Goal: Transaction & Acquisition: Purchase product/service

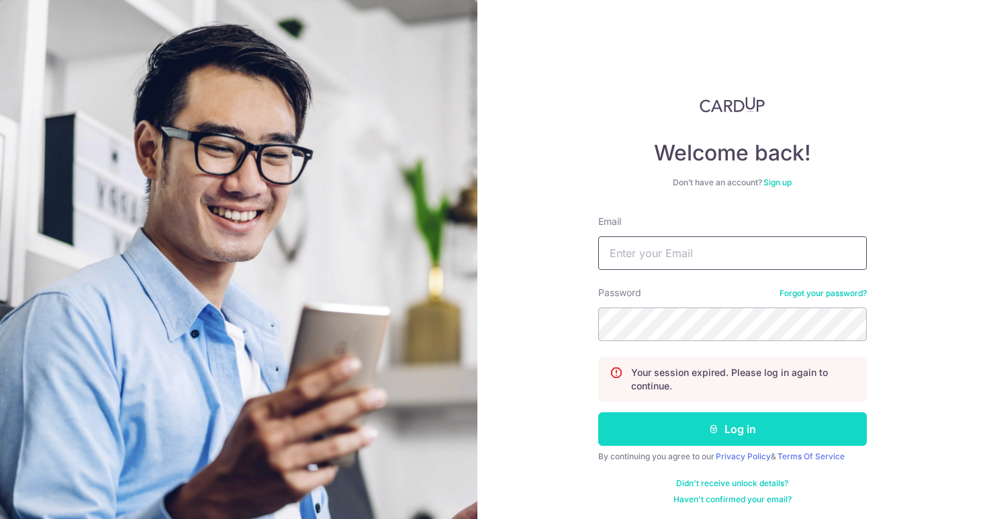
type input "drmohana@petitepractice.com"
click at [616, 418] on button "Log in" at bounding box center [732, 429] width 269 height 34
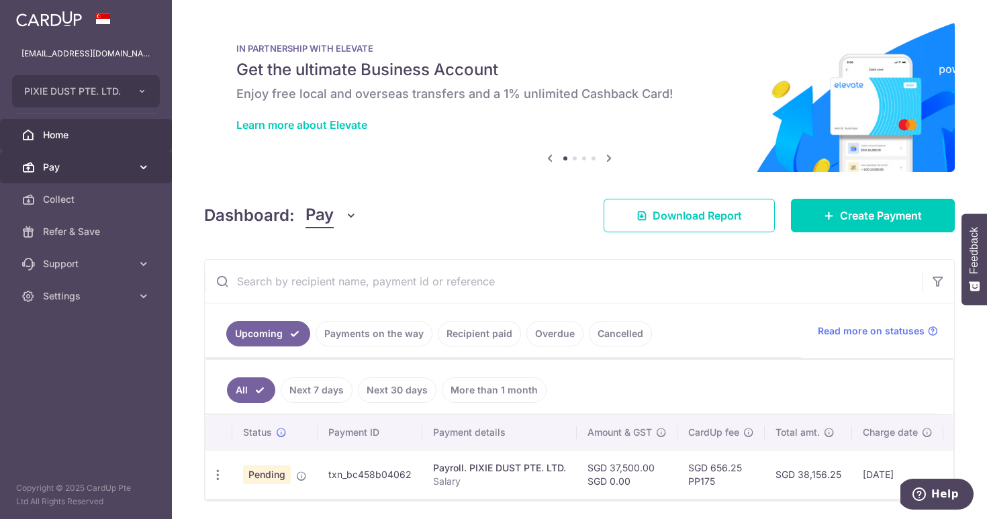
click at [107, 179] on link "Pay" at bounding box center [86, 167] width 172 height 32
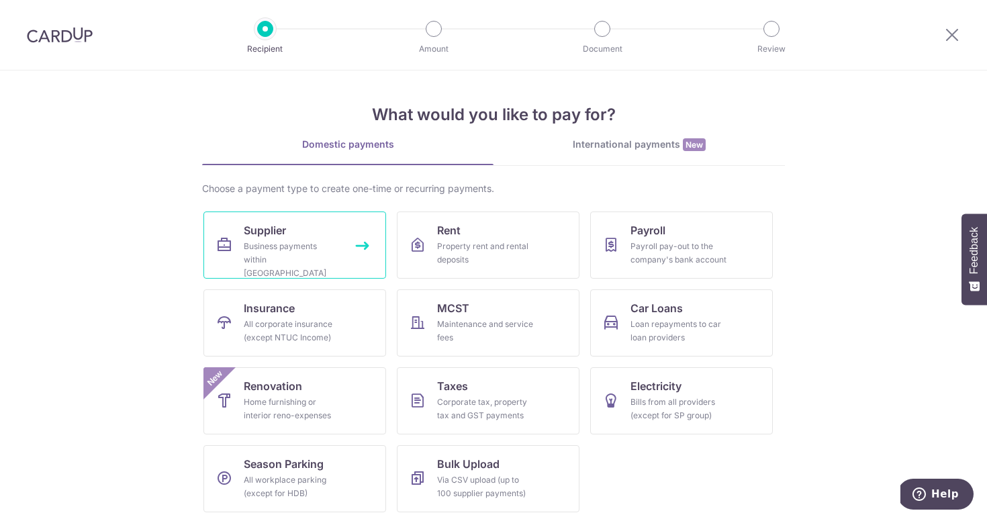
click at [281, 245] on div "Business payments within [GEOGRAPHIC_DATA]" at bounding box center [292, 260] width 97 height 40
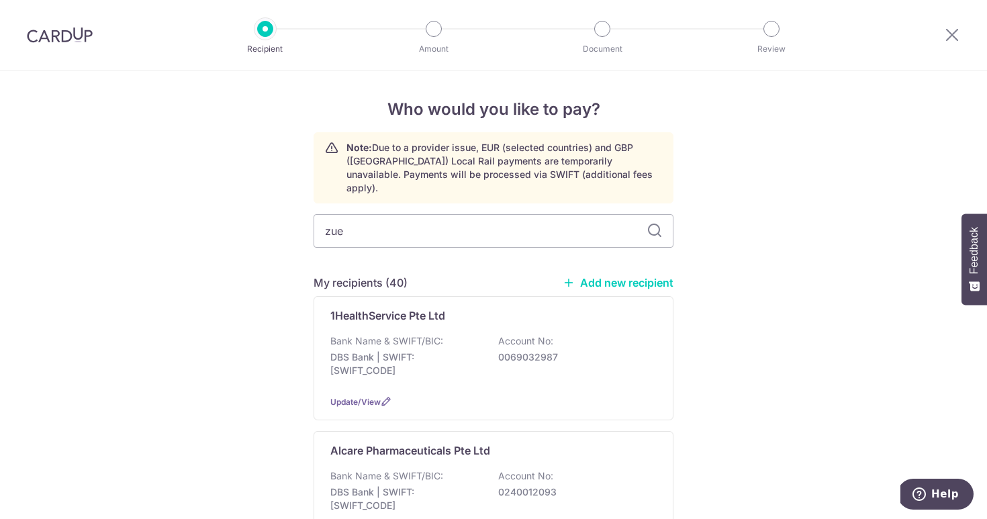
type input "zuel"
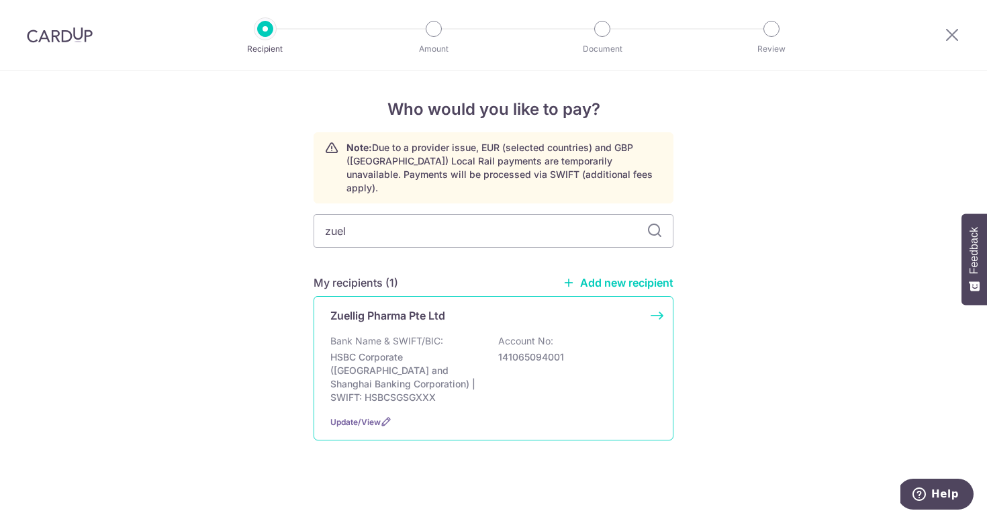
click at [369, 353] on p "HSBC Corporate (Hongkong and Shanghai Banking Corporation) | SWIFT: HSBCSGSGXXX" at bounding box center [405, 378] width 150 height 54
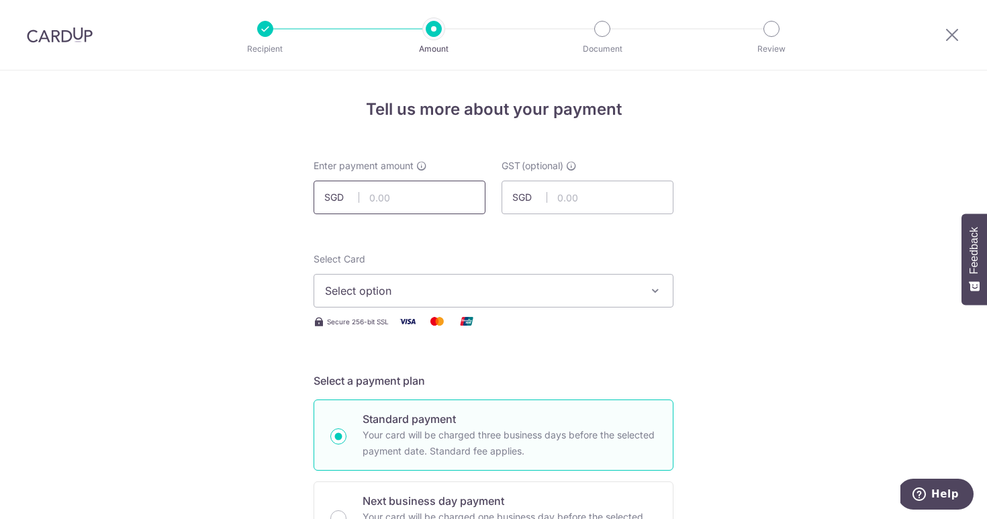
click at [385, 197] on input "text" at bounding box center [400, 198] width 172 height 34
type input "12,207.90"
click at [584, 191] on input "text" at bounding box center [588, 198] width 172 height 34
type input "1,098.73"
click at [468, 289] on span "Select option" at bounding box center [481, 291] width 313 height 16
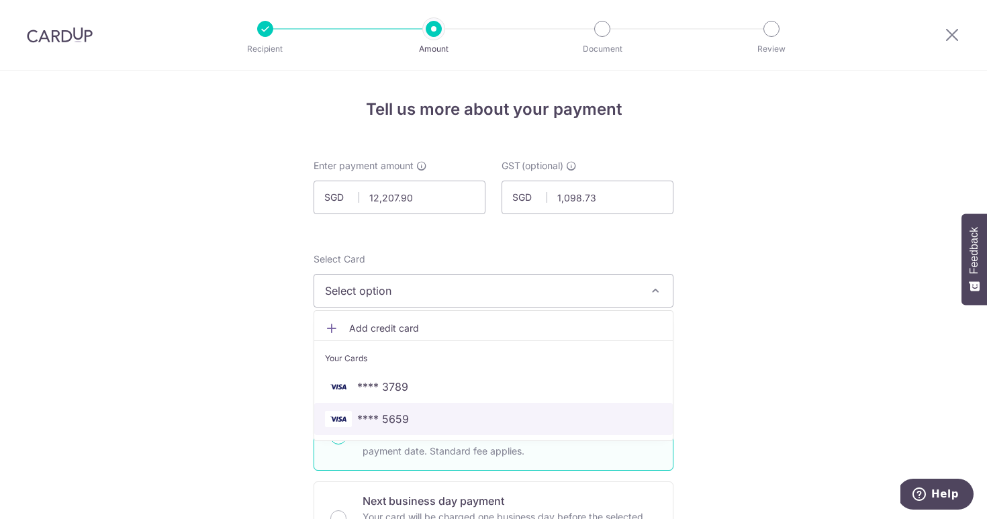
click at [409, 408] on link "**** 5659" at bounding box center [493, 419] width 359 height 32
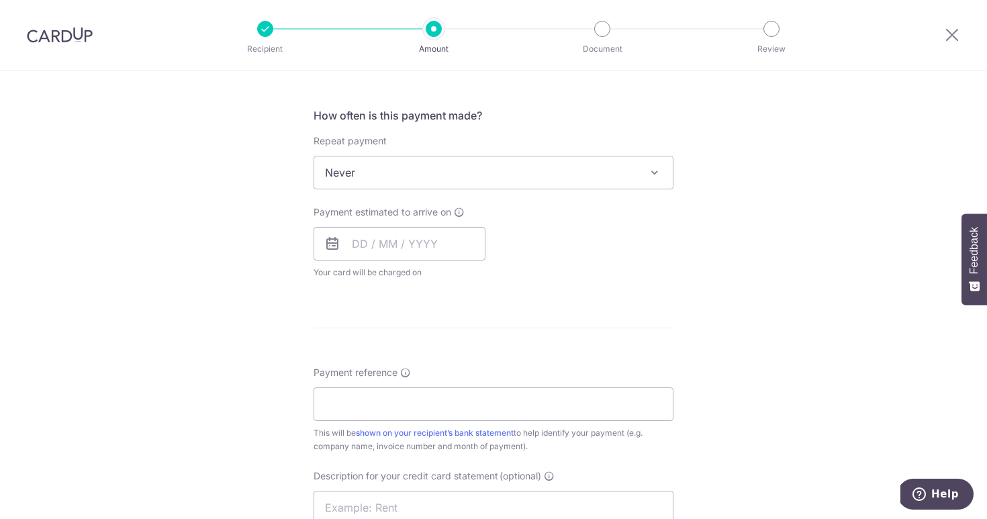
scroll to position [484, 0]
click at [416, 247] on input "text" at bounding box center [400, 243] width 172 height 34
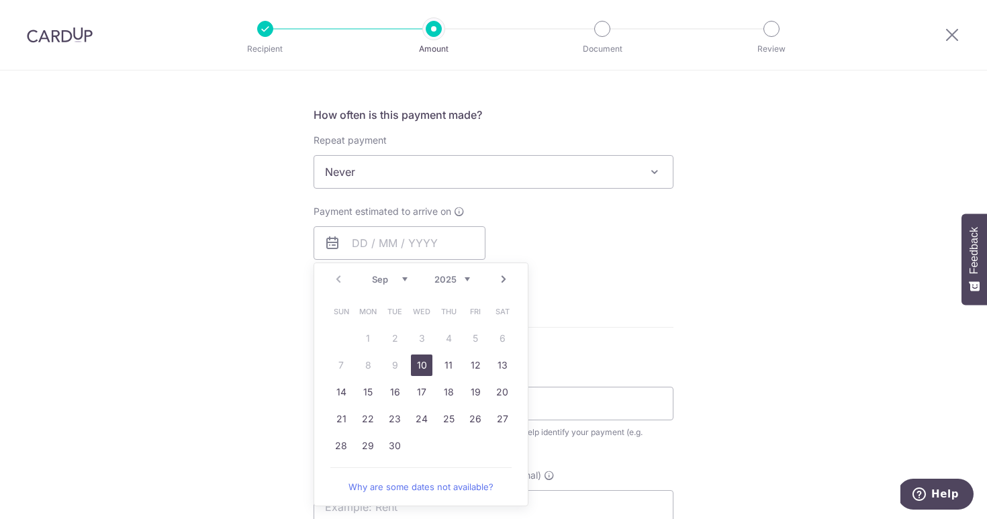
click at [420, 361] on link "10" at bounding box center [421, 365] width 21 height 21
type input "10/09/2025"
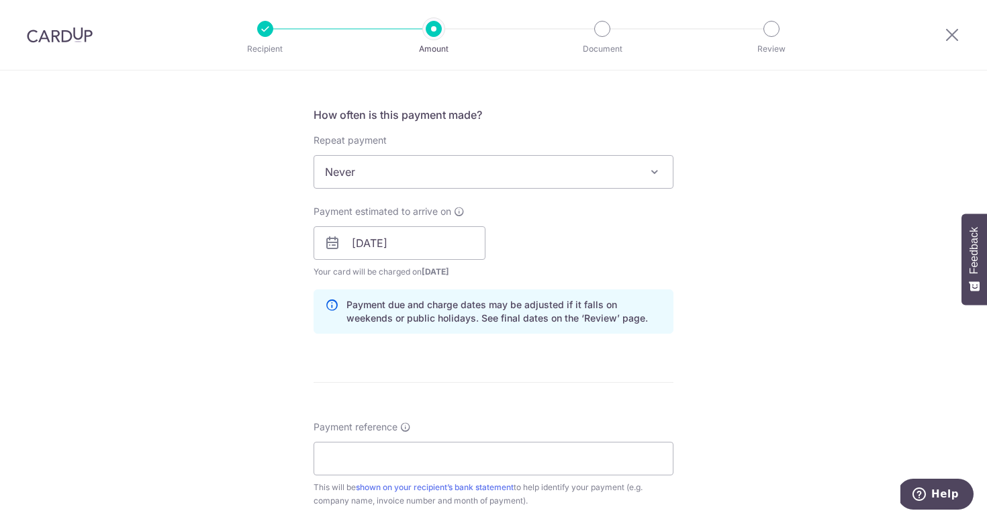
click at [451, 375] on form "Enter payment amount SGD 12,207.90 12207.90 GST (optional) SGD 1,098.73 1098.73…" at bounding box center [494, 280] width 360 height 1208
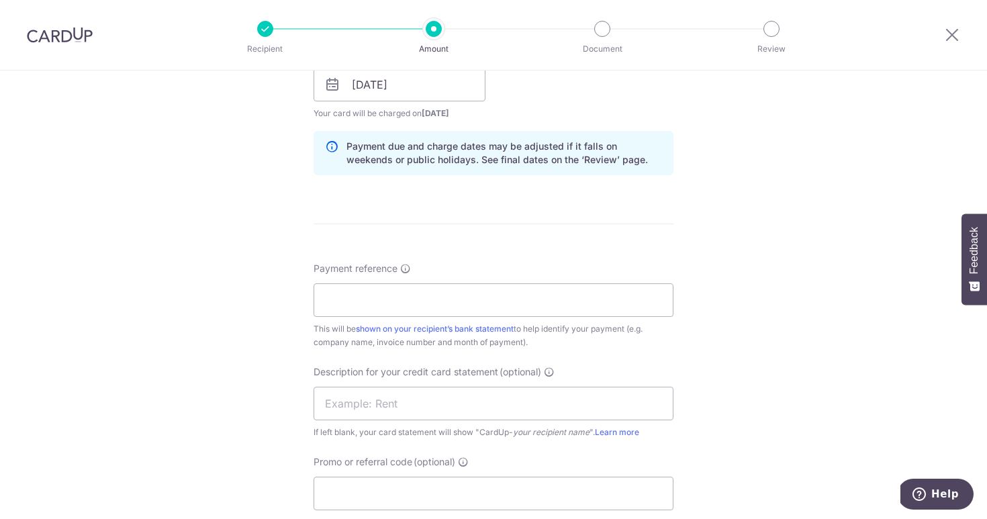
scroll to position [645, 0]
click at [385, 297] on input "Payment reference" at bounding box center [494, 298] width 360 height 34
click at [342, 398] on input "text" at bounding box center [494, 401] width 360 height 34
type input "Zuellig Jul"
click at [314, 504] on input "Promo or referral code (optional)" at bounding box center [494, 491] width 360 height 34
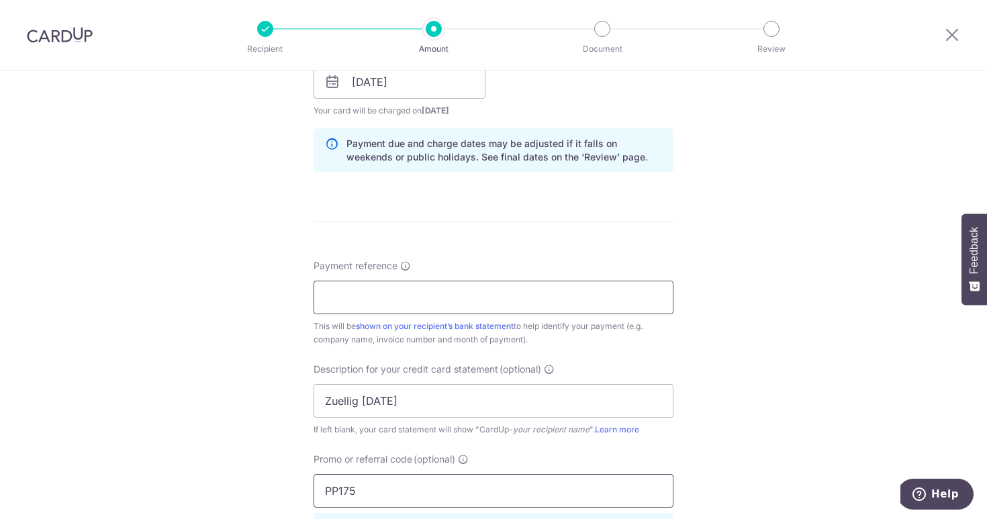
type input "PP175"
click at [423, 302] on input "Payment reference" at bounding box center [494, 298] width 360 height 34
type input "30450622"
click at [706, 415] on div "Tell us more about your payment Enter payment amount SGD 12,207.90 12207.90 GST…" at bounding box center [493, 136] width 987 height 1420
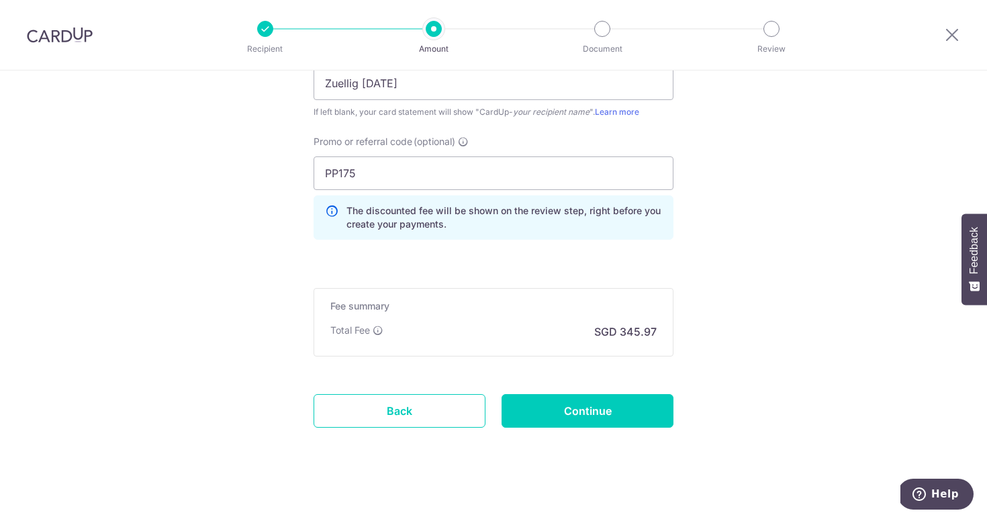
scroll to position [972, 0]
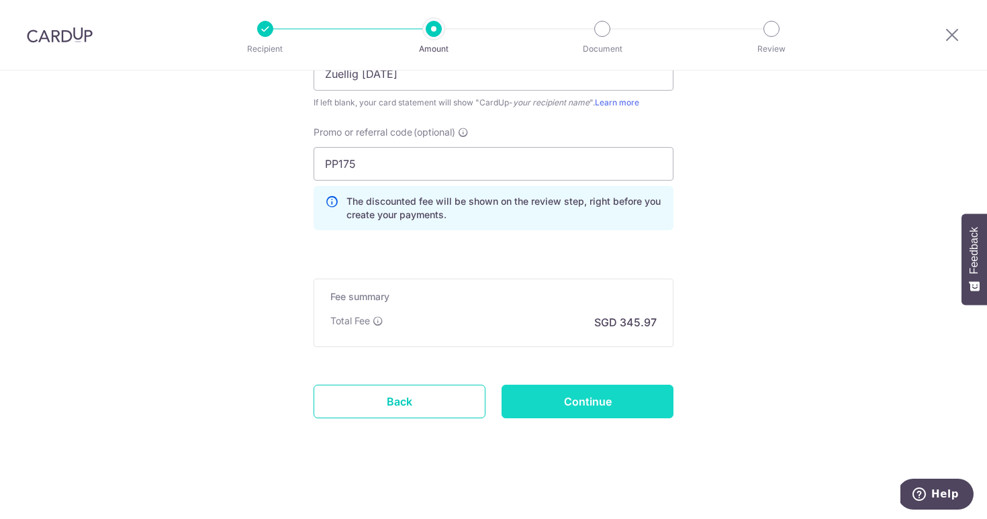
click at [609, 405] on input "Continue" at bounding box center [588, 402] width 172 height 34
type input "Create Schedule"
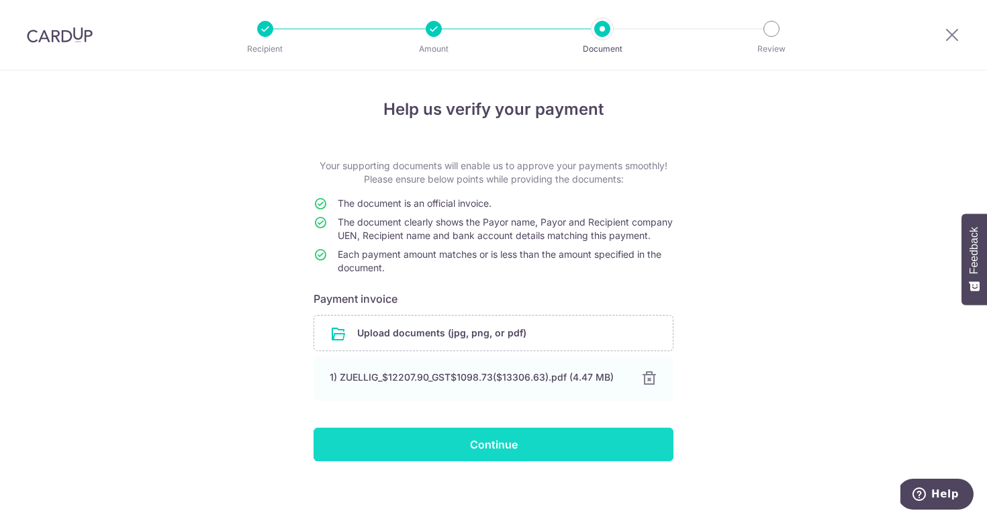
click at [430, 455] on input "Continue" at bounding box center [494, 445] width 360 height 34
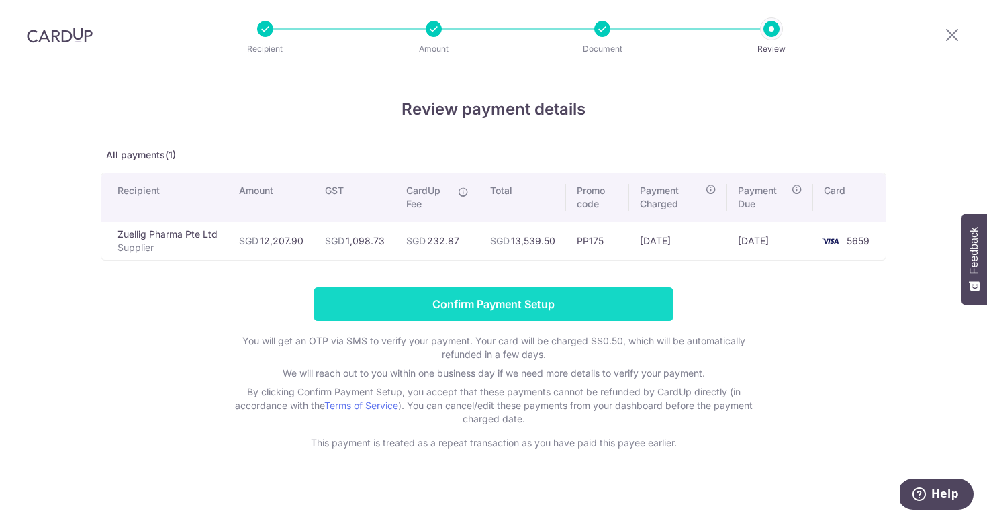
click at [477, 299] on input "Confirm Payment Setup" at bounding box center [494, 304] width 360 height 34
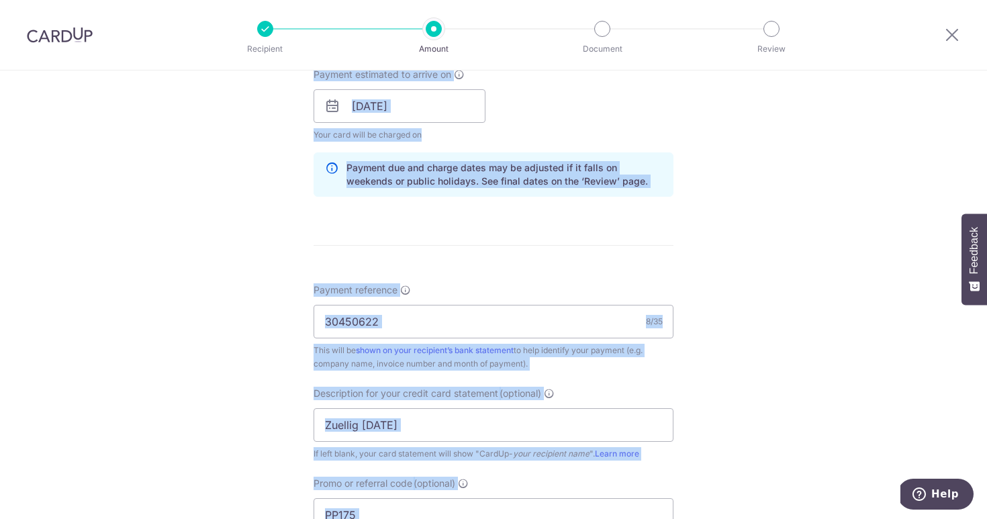
scroll to position [1027, 0]
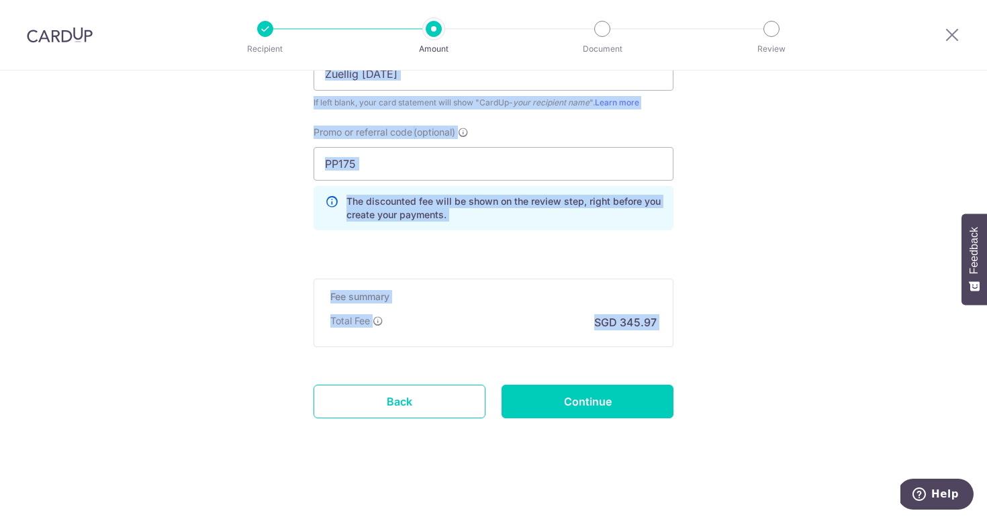
drag, startPoint x: 696, startPoint y: 194, endPoint x: 565, endPoint y: 508, distance: 340.7
click at [575, 404] on input "Continue" at bounding box center [588, 402] width 172 height 34
type input "Update Schedule"
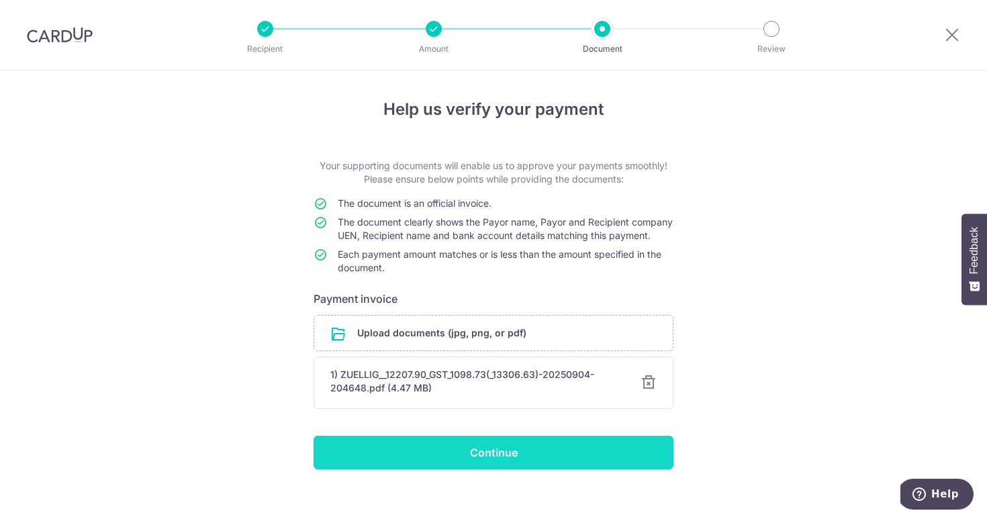
click at [455, 464] on input "Continue" at bounding box center [494, 453] width 360 height 34
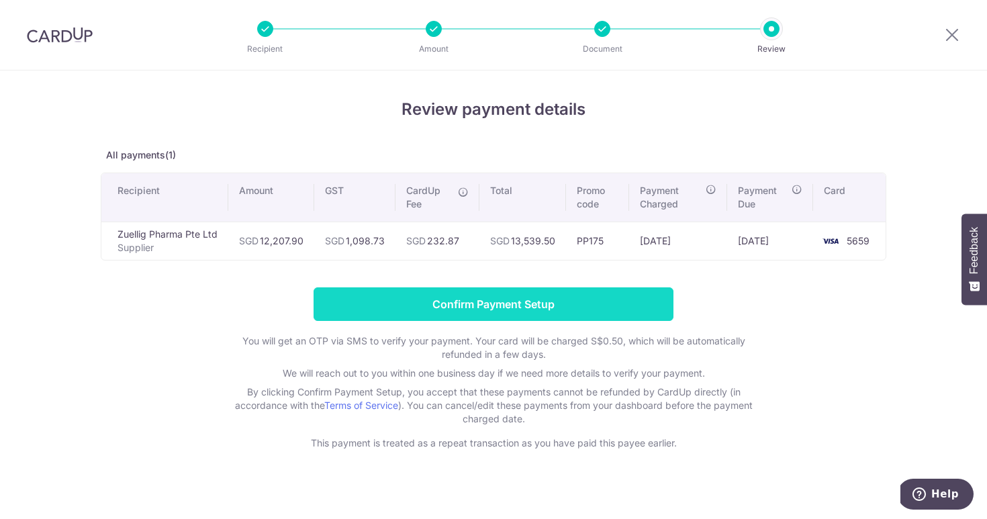
click at [468, 304] on input "Confirm Payment Setup" at bounding box center [494, 304] width 360 height 34
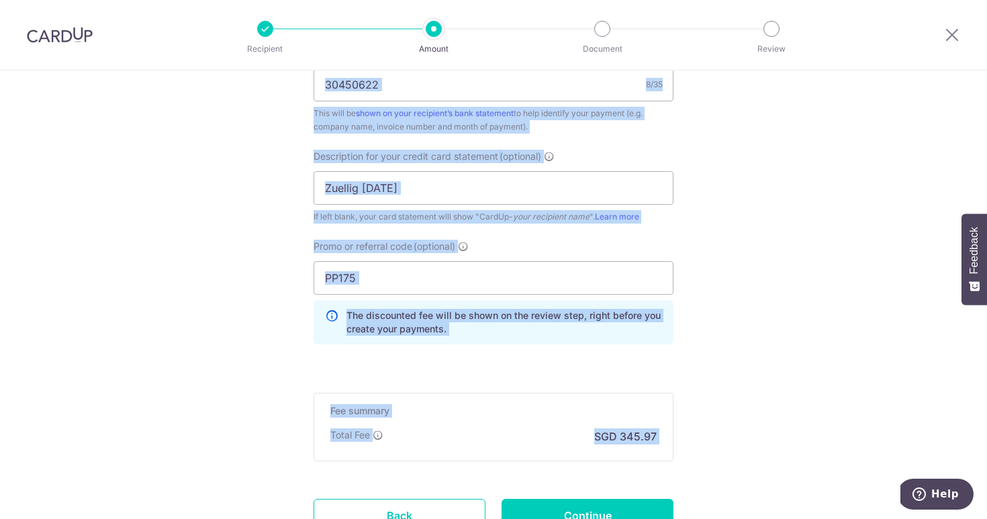
scroll to position [1027, 0]
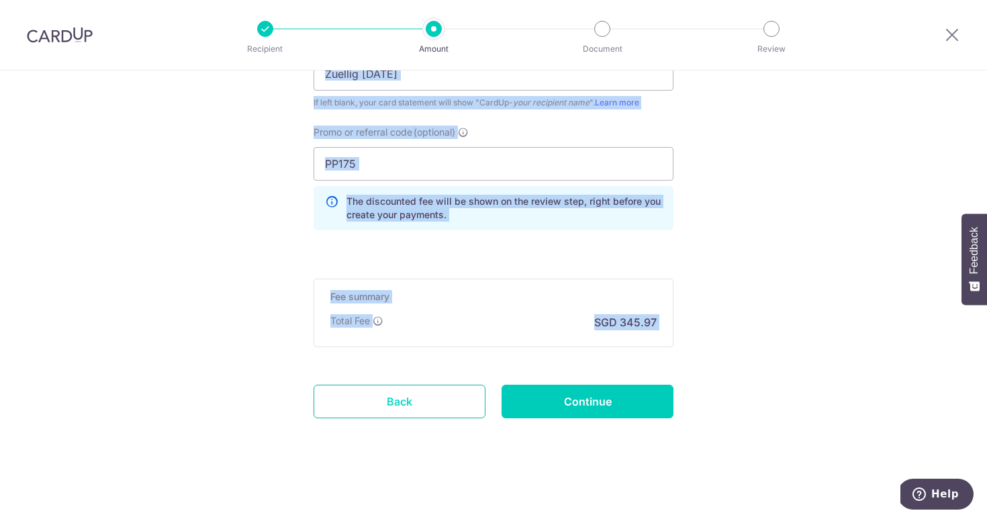
drag, startPoint x: 761, startPoint y: 191, endPoint x: 483, endPoint y: 412, distance: 354.7
click at [640, 398] on input "Continue" at bounding box center [588, 402] width 172 height 34
type input "Update Schedule"
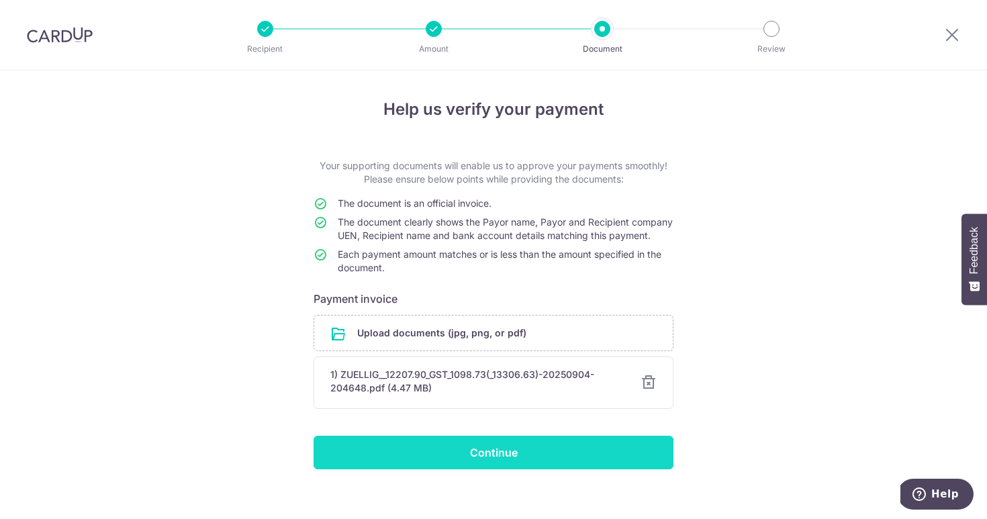
click at [571, 465] on input "Continue" at bounding box center [494, 453] width 360 height 34
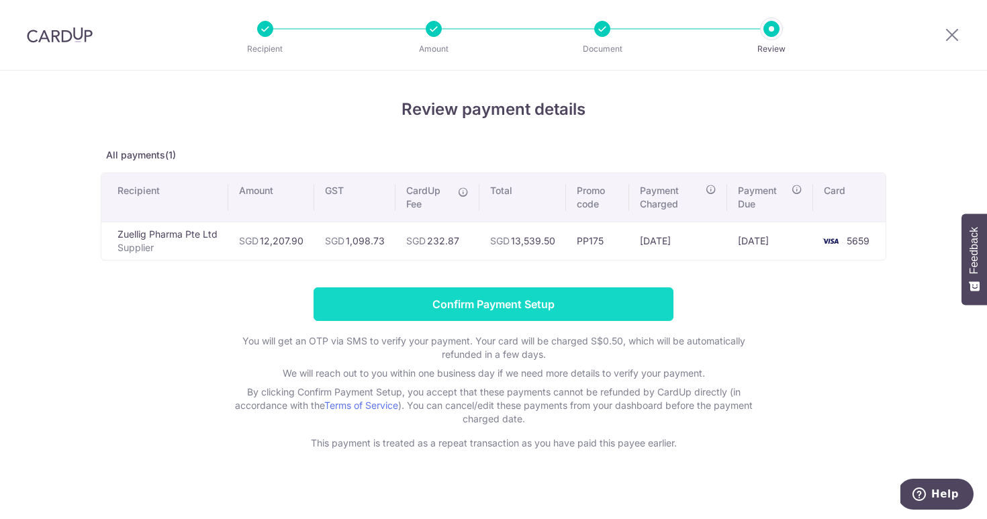
click at [559, 309] on input "Confirm Payment Setup" at bounding box center [494, 304] width 360 height 34
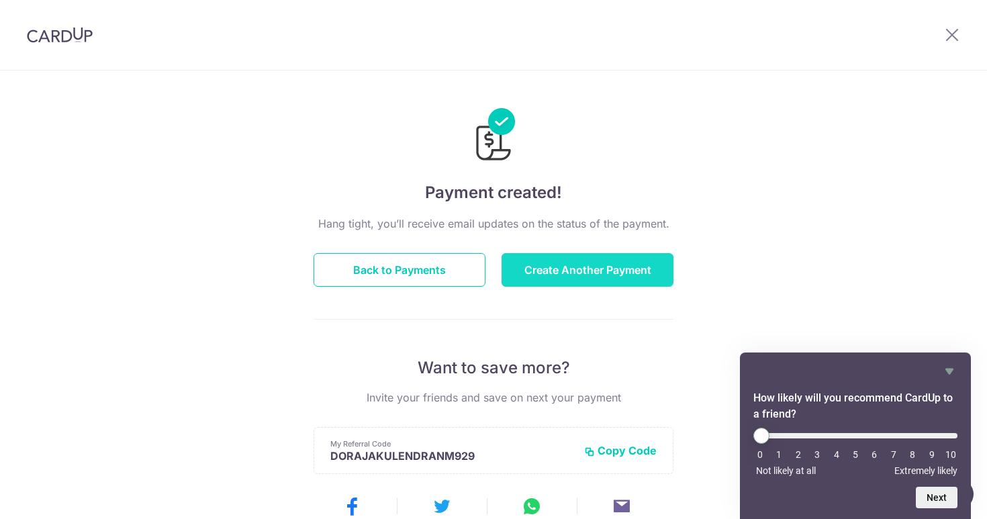
click at [603, 269] on button "Create Another Payment" at bounding box center [588, 270] width 172 height 34
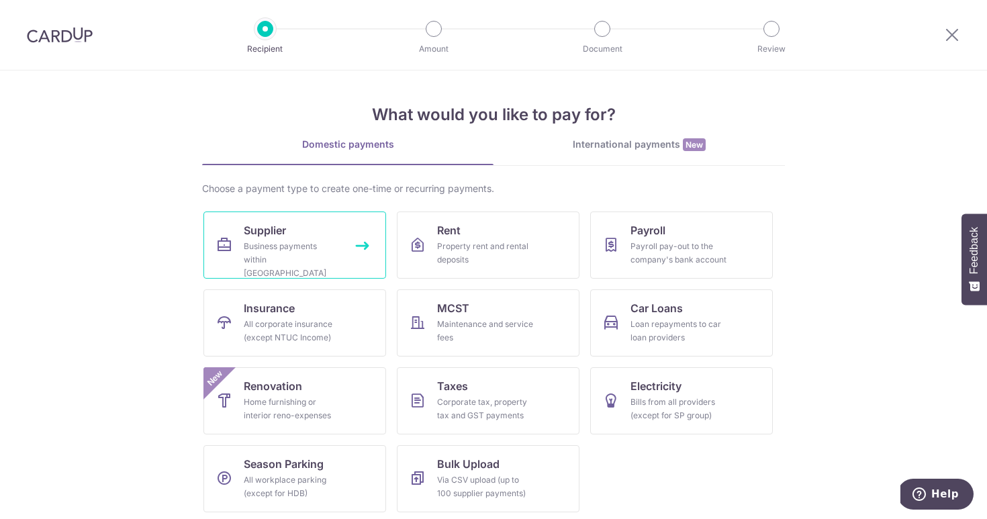
click at [240, 269] on link "Supplier Business payments within Singapore" at bounding box center [294, 245] width 183 height 67
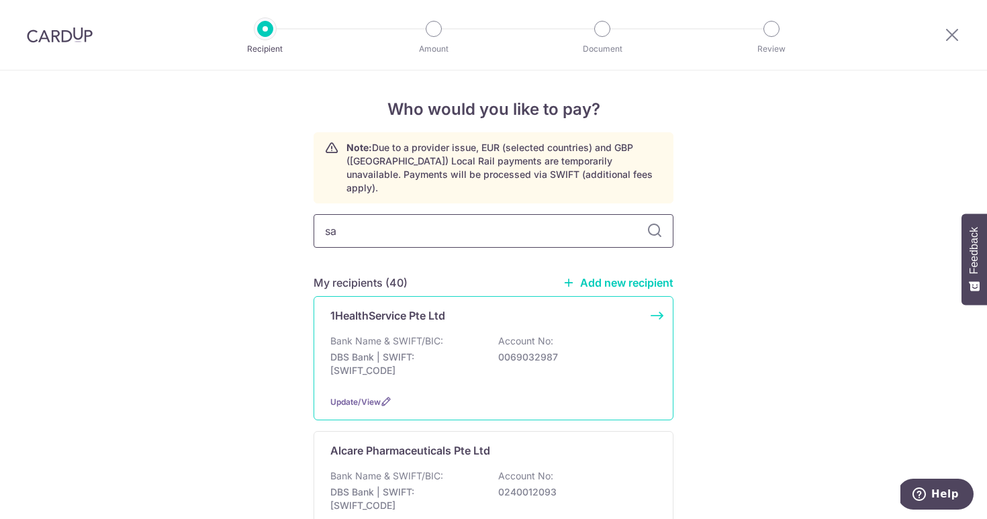
type input "sag"
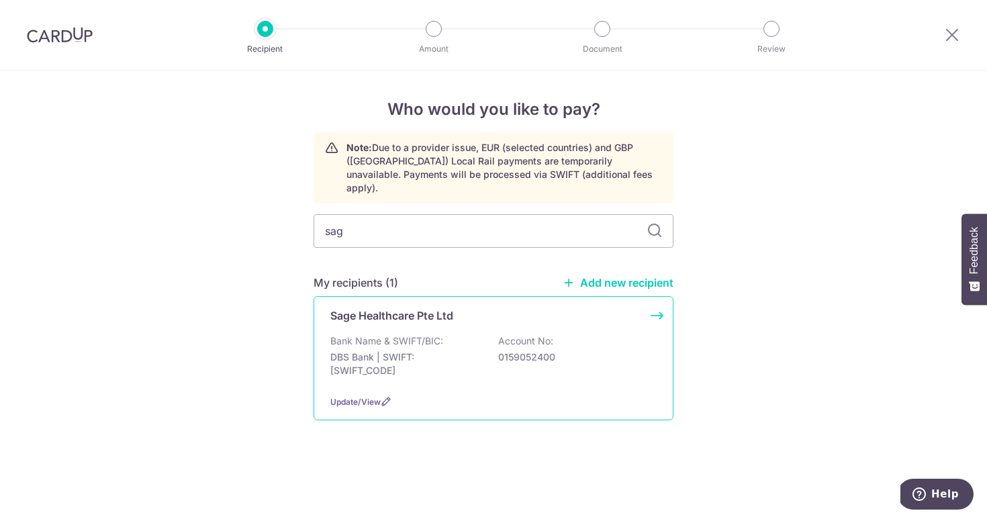
click at [654, 302] on div "Sage Healthcare Pte Ltd Bank Name & SWIFT/BIC: DBS Bank | SWIFT: [SWIFT_CODE] A…" at bounding box center [494, 358] width 360 height 124
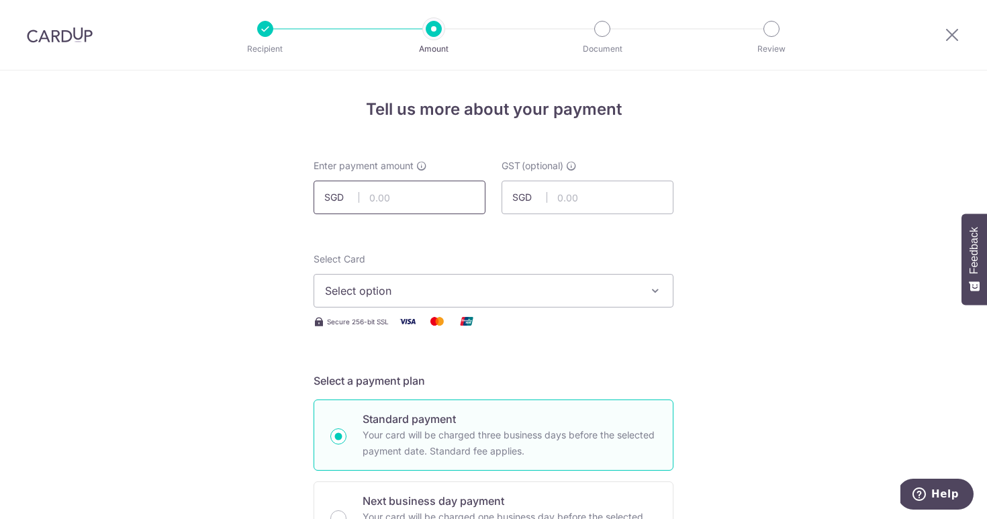
click at [420, 198] on input "text" at bounding box center [400, 198] width 172 height 34
type input "1,206.00"
click at [567, 191] on input "text" at bounding box center [588, 198] width 172 height 34
type input "108.54"
click at [592, 284] on span "Select option" at bounding box center [481, 291] width 313 height 16
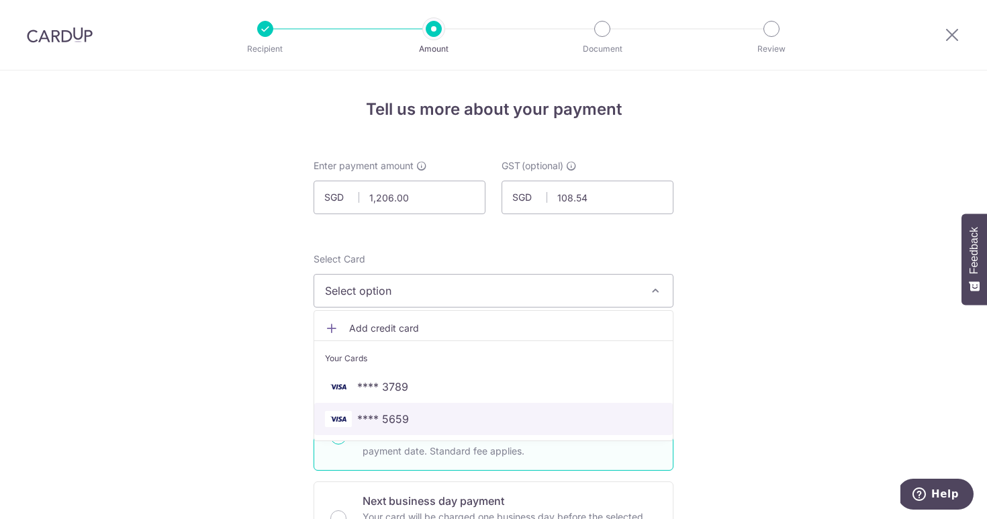
click at [536, 406] on link "**** 5659" at bounding box center [493, 419] width 359 height 32
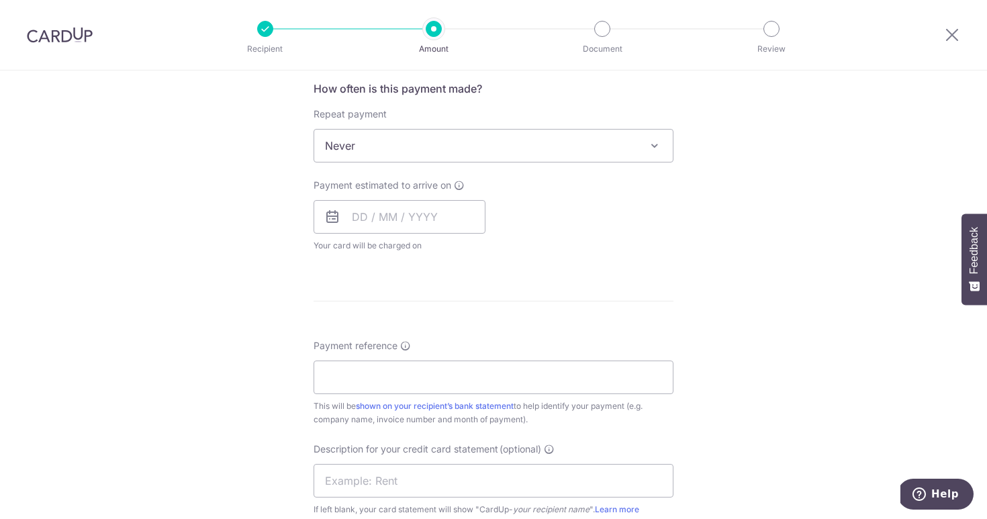
scroll to position [510, 0]
click at [384, 213] on input "text" at bounding box center [400, 216] width 172 height 34
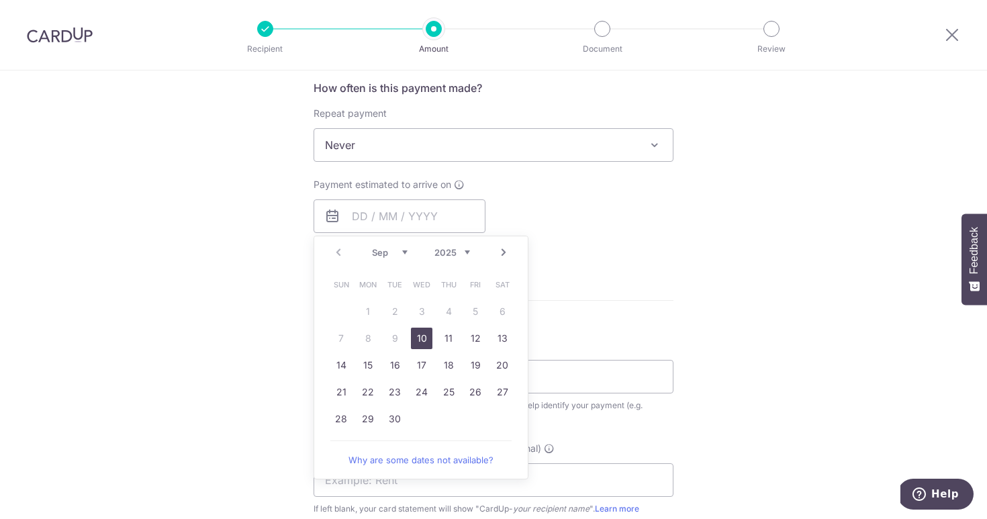
click at [419, 341] on link "10" at bounding box center [421, 338] width 21 height 21
type input "10/09/2025"
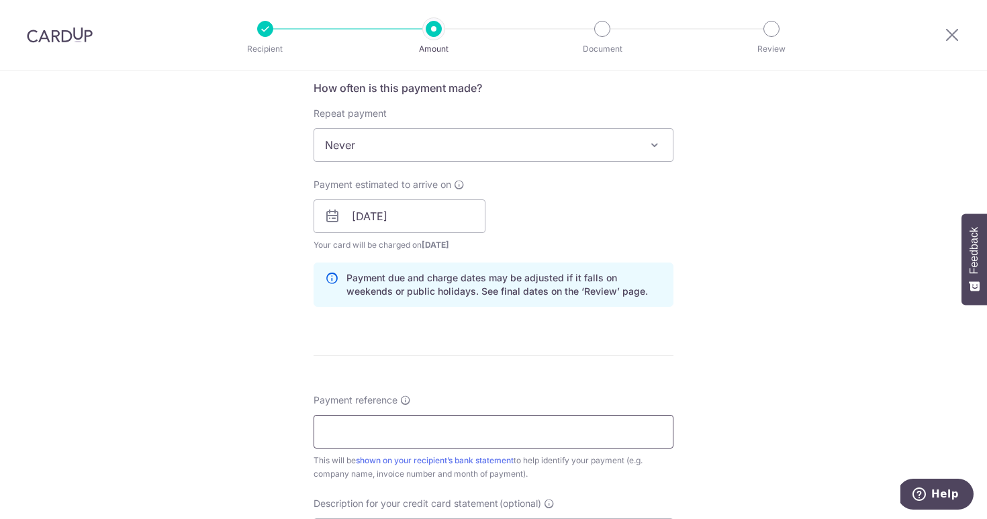
click at [366, 434] on input "Payment reference" at bounding box center [494, 432] width 360 height 34
type input "CL0504"
click at [708, 515] on div "Tell us more about your payment Enter payment amount SGD 1,206.00 1206.00 GST (…" at bounding box center [493, 240] width 987 height 1360
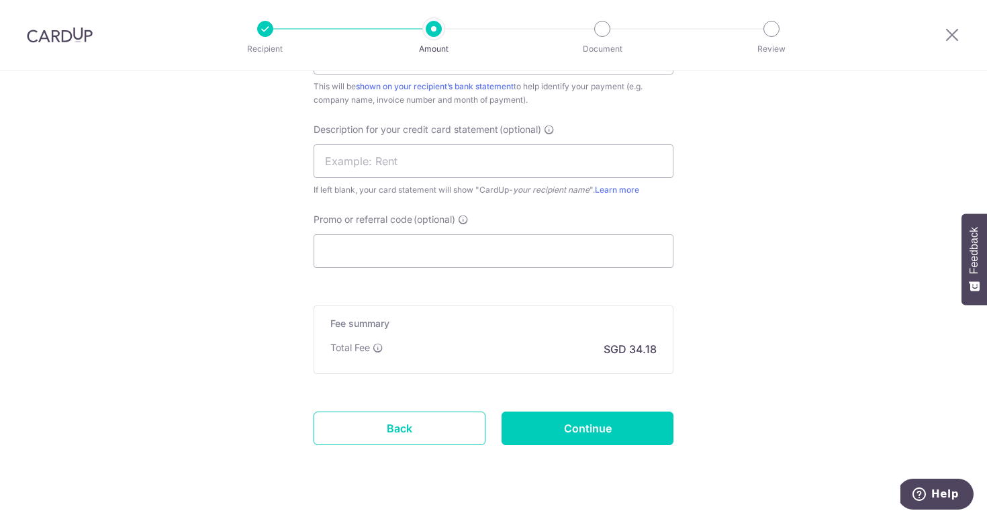
scroll to position [886, 0]
click at [459, 169] on input "text" at bounding box center [494, 159] width 360 height 34
type input "Sage Jul"
click at [452, 239] on input "Promo or referral code (optional)" at bounding box center [494, 249] width 360 height 34
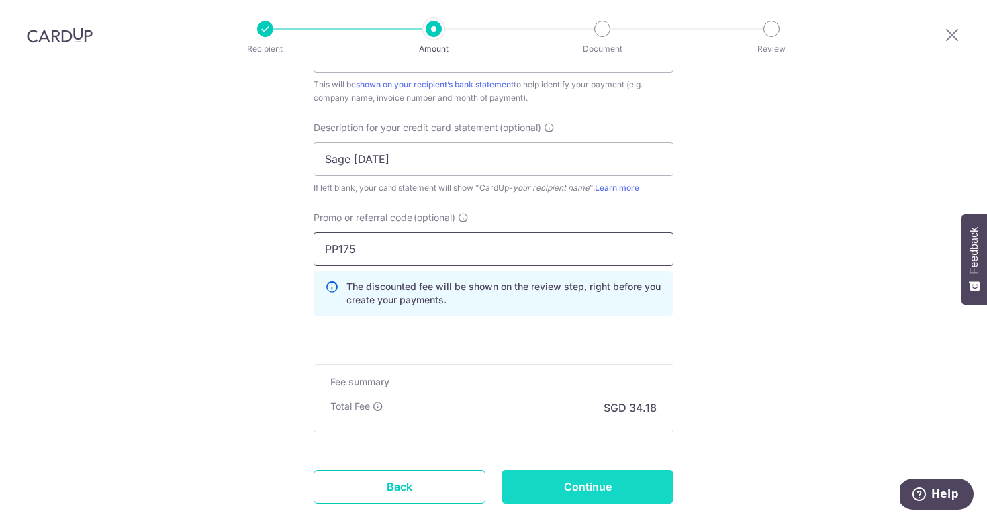
type input "PP175"
click at [600, 486] on input "Continue" at bounding box center [588, 487] width 172 height 34
type input "Create Schedule"
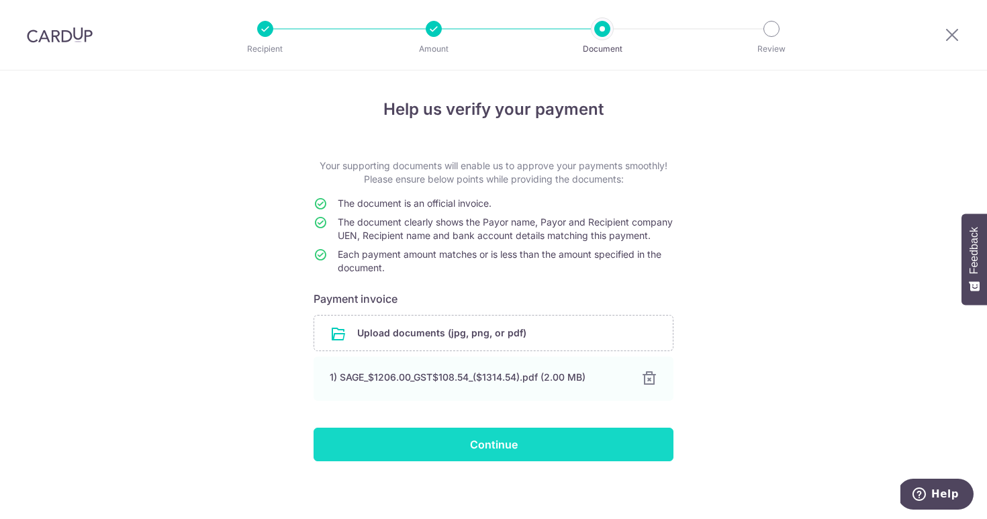
click at [423, 455] on input "Continue" at bounding box center [494, 445] width 360 height 34
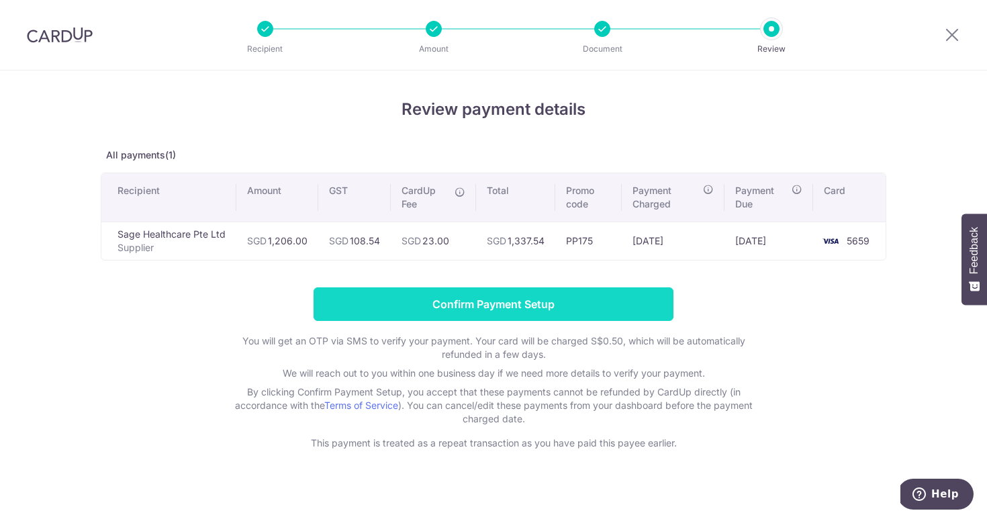
click at [460, 303] on input "Confirm Payment Setup" at bounding box center [494, 304] width 360 height 34
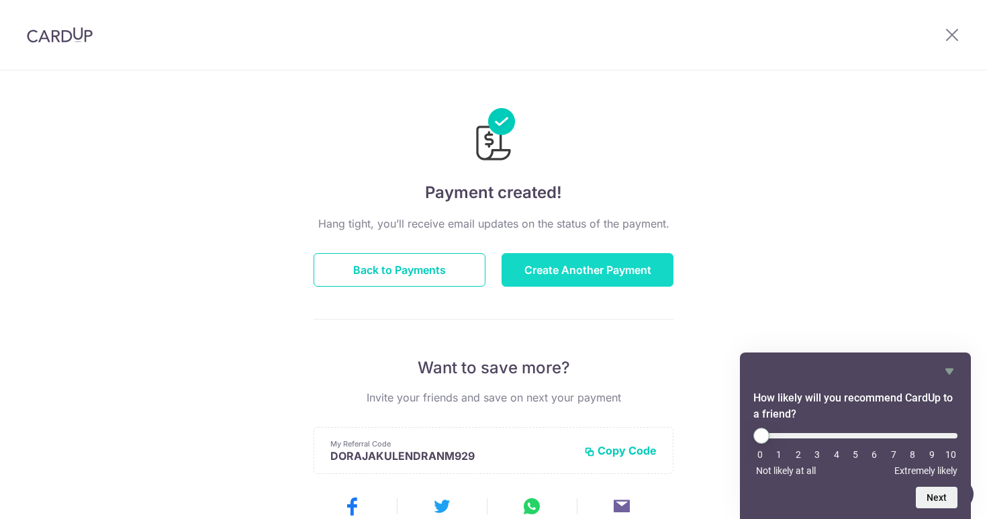
click at [575, 268] on button "Create Another Payment" at bounding box center [588, 270] width 172 height 34
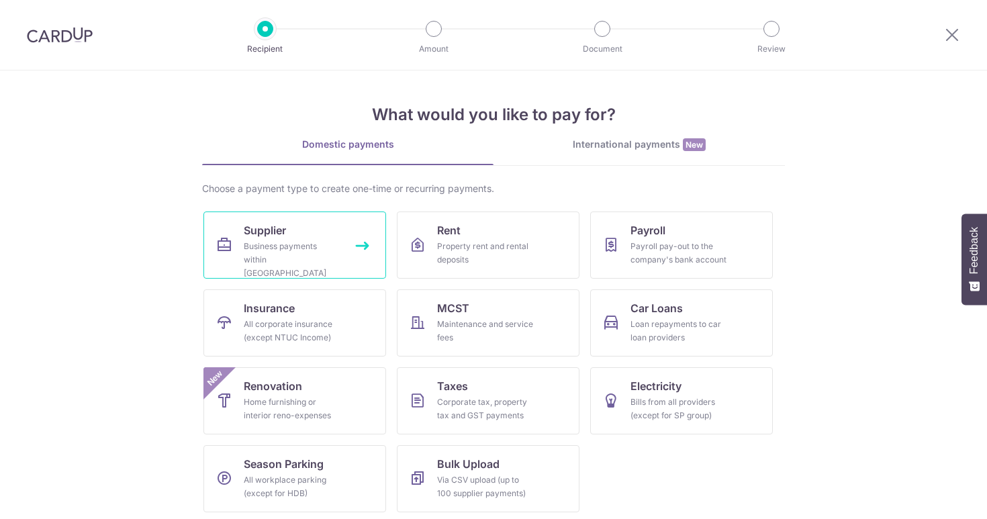
click at [248, 220] on link "Supplier Business payments within [GEOGRAPHIC_DATA]" at bounding box center [294, 245] width 183 height 67
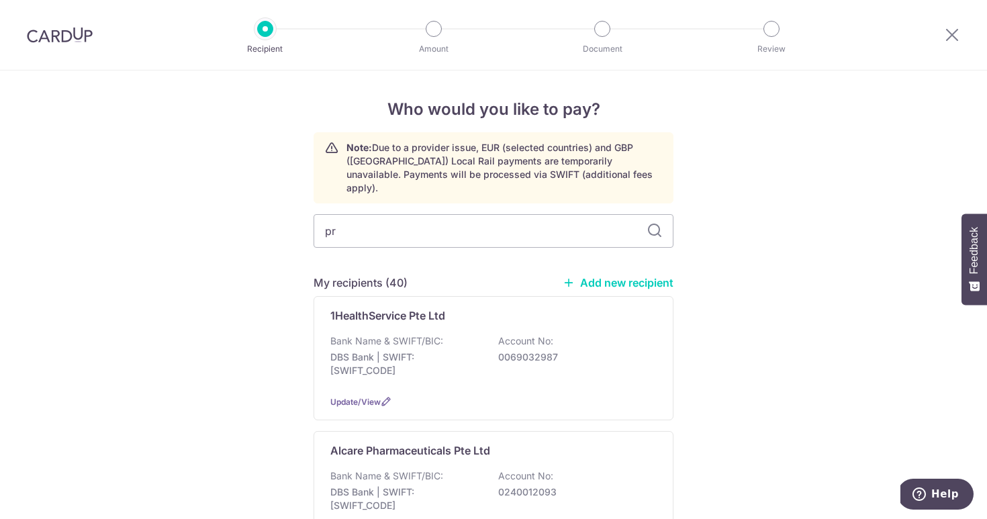
type input "pro"
type input "probio"
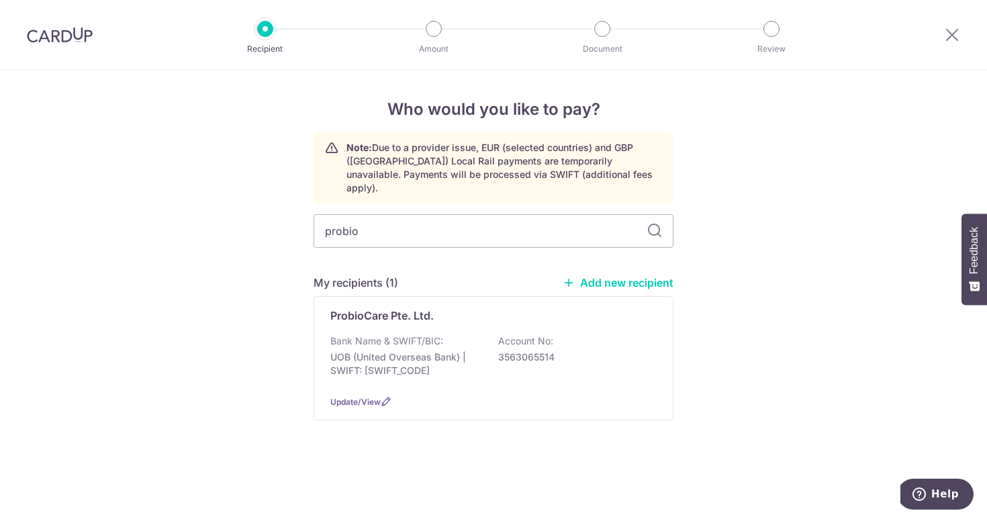
click at [391, 351] on p "UOB (United Overseas Bank) | SWIFT: UOVBSGSGXXX" at bounding box center [405, 364] width 150 height 27
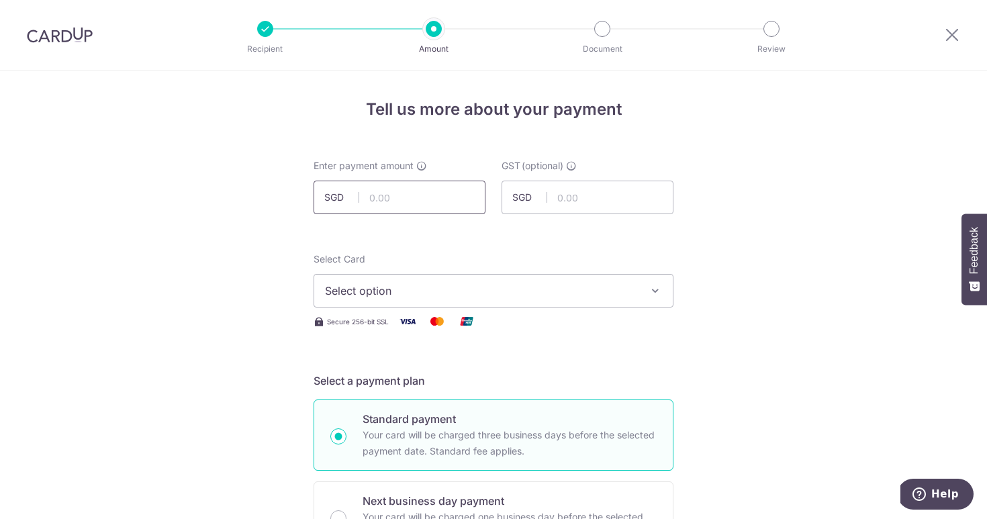
click at [392, 199] on input "text" at bounding box center [400, 198] width 172 height 34
type input "1,364.00"
click at [602, 189] on input "text" at bounding box center [588, 198] width 172 height 34
type input "122.76"
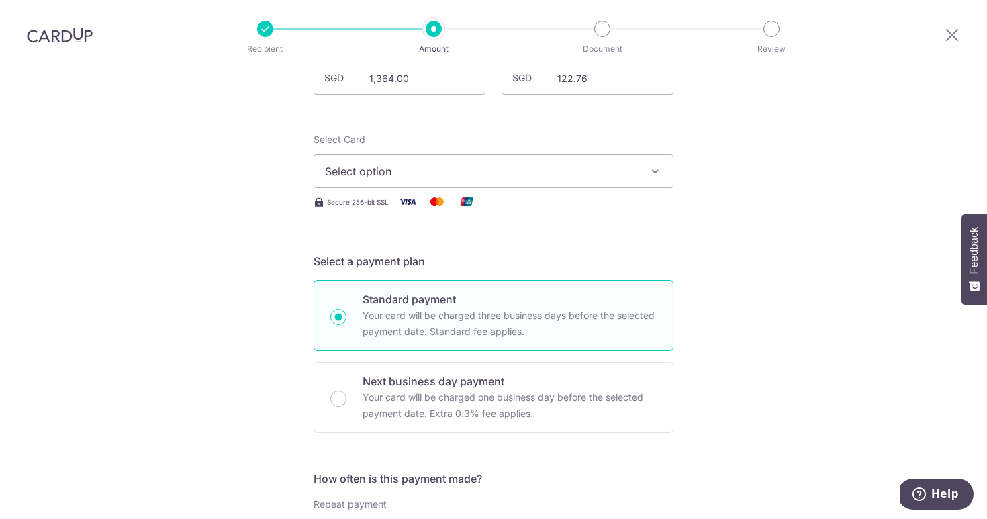
scroll to position [134, 0]
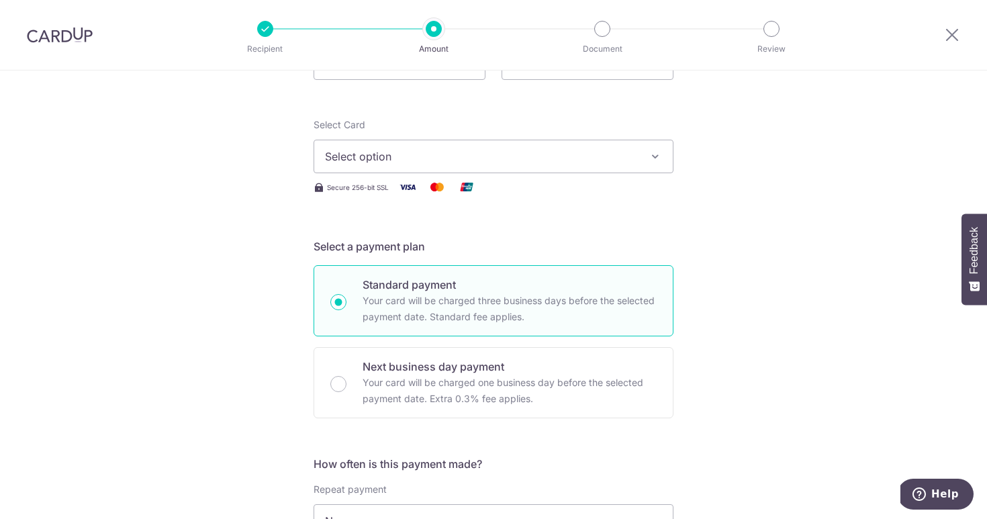
click at [610, 162] on span "Select option" at bounding box center [481, 156] width 313 height 16
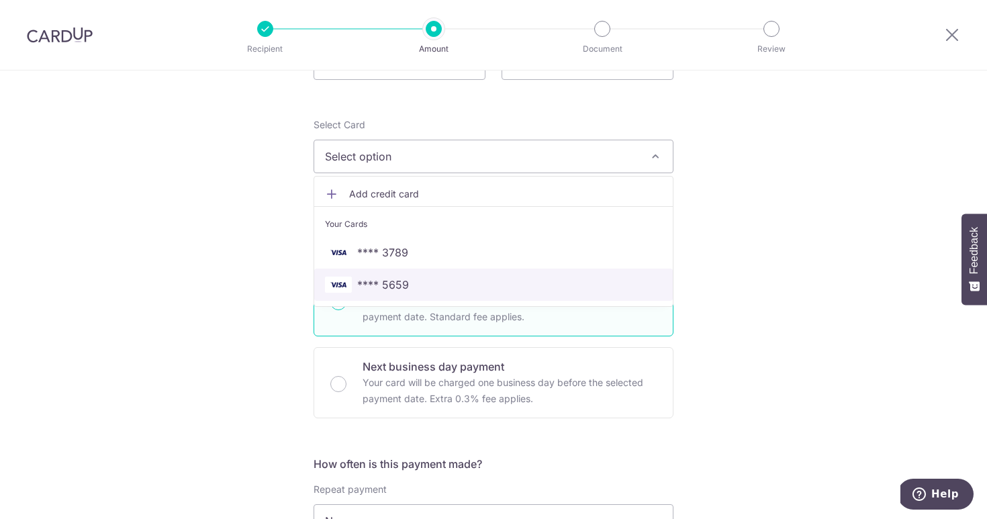
click at [522, 279] on span "**** 5659" at bounding box center [493, 285] width 337 height 16
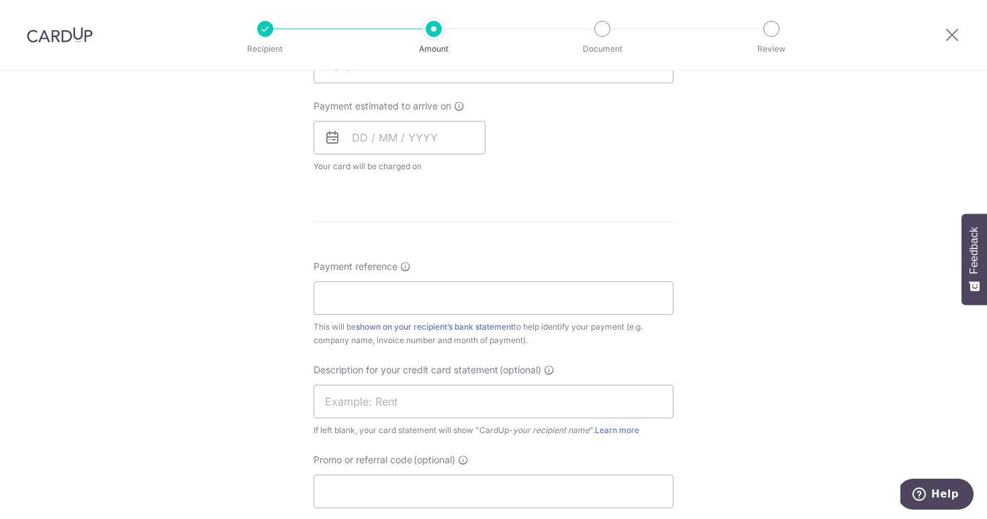
scroll to position [591, 0]
click at [475, 135] on input "text" at bounding box center [400, 136] width 172 height 34
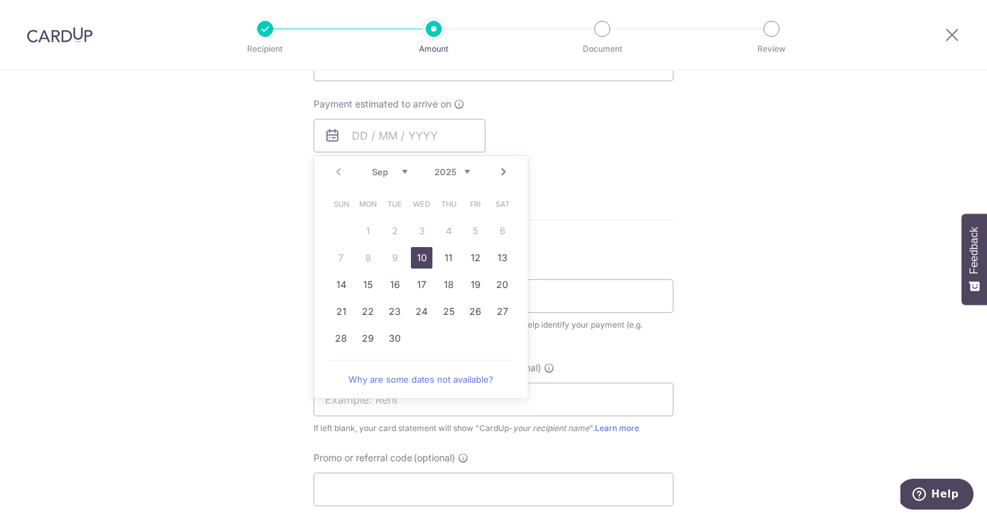
click at [418, 254] on link "10" at bounding box center [421, 257] width 21 height 21
type input "[DATE]"
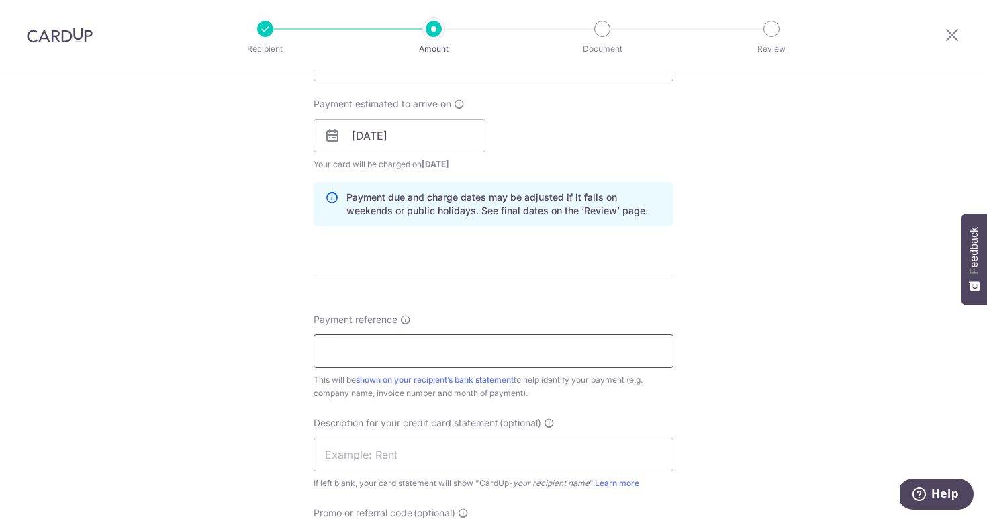
click at [389, 341] on input "Payment reference" at bounding box center [494, 351] width 360 height 34
type input "9"
type input "00007309"
click at [391, 451] on input "text" at bounding box center [494, 455] width 360 height 34
type input "Probiocare [DATE]"
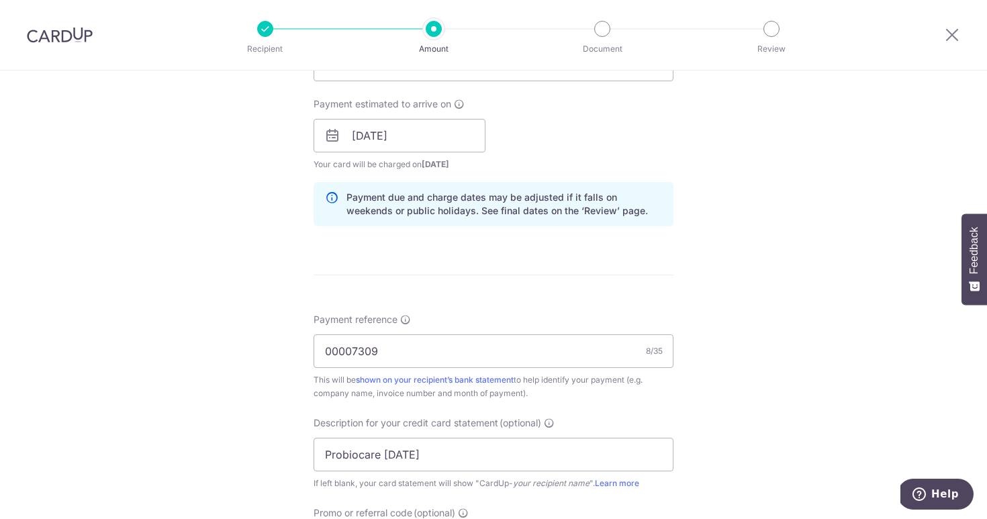
click at [610, 373] on div "This will be shown on your recipient’s bank statement to help identify your pay…" at bounding box center [494, 386] width 360 height 27
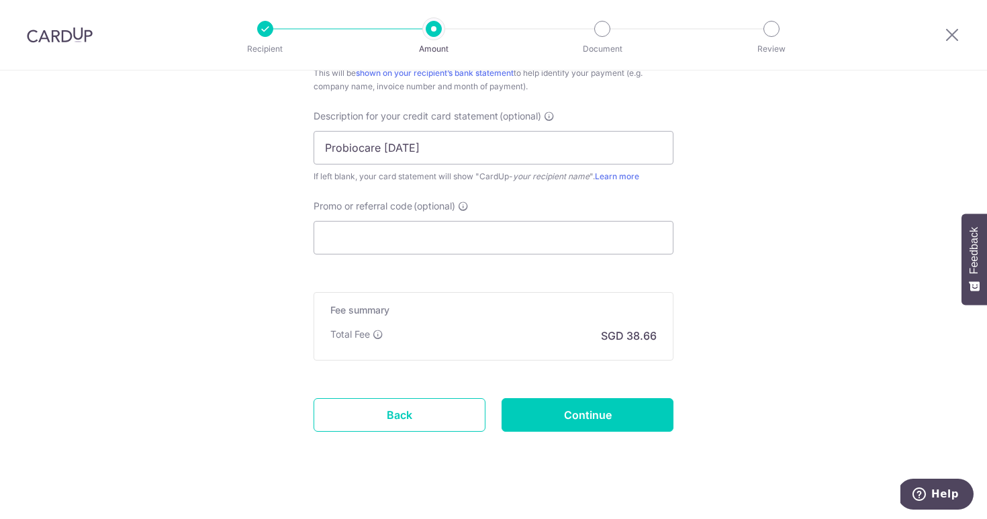
scroll to position [911, 0]
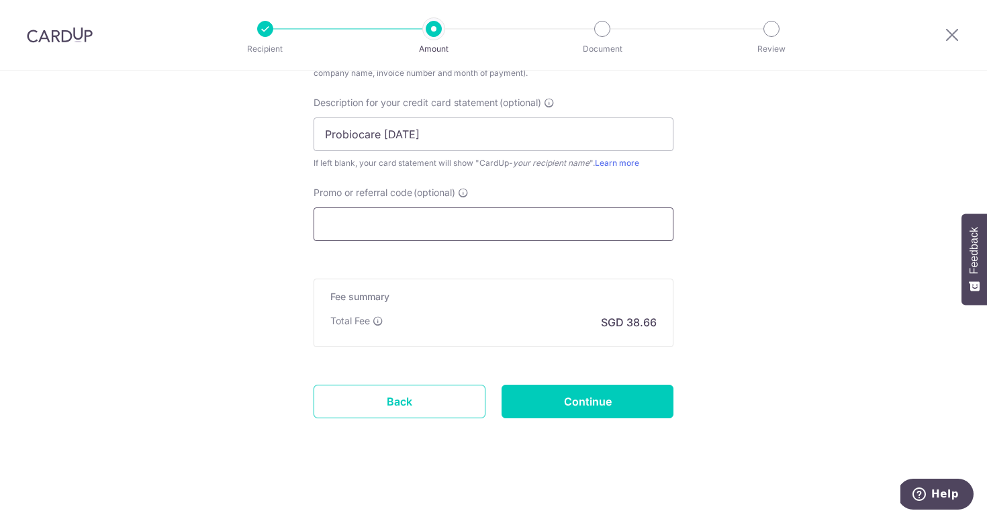
click at [578, 228] on input "Promo or referral code (optional)" at bounding box center [494, 225] width 360 height 34
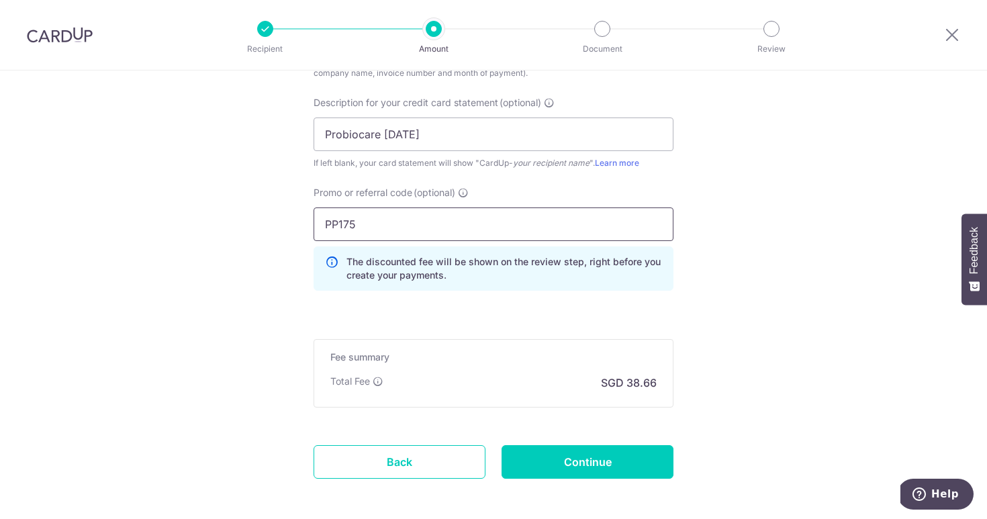
type input "PP175"
click at [577, 467] on input "Continue" at bounding box center [588, 462] width 172 height 34
type input "Create Schedule"
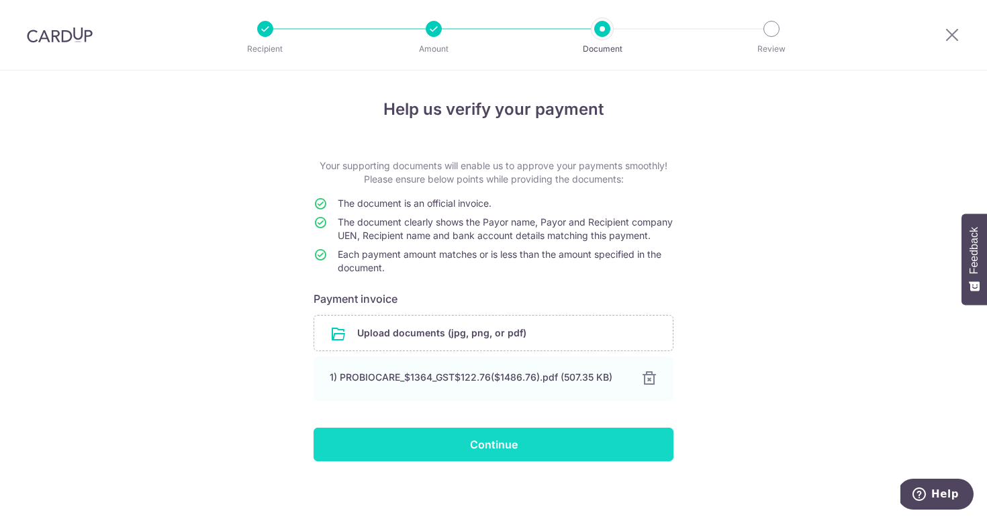
click at [424, 458] on input "Continue" at bounding box center [494, 445] width 360 height 34
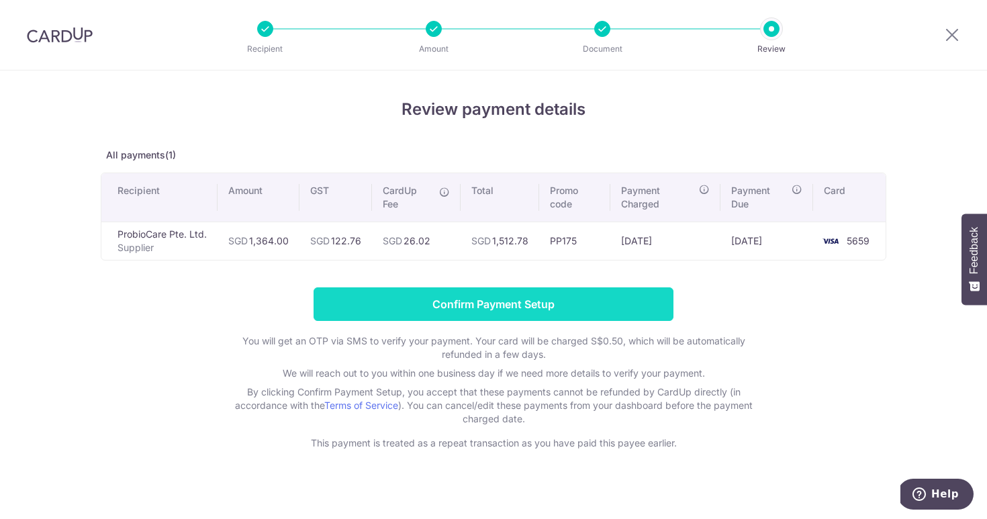
click at [416, 304] on input "Confirm Payment Setup" at bounding box center [494, 304] width 360 height 34
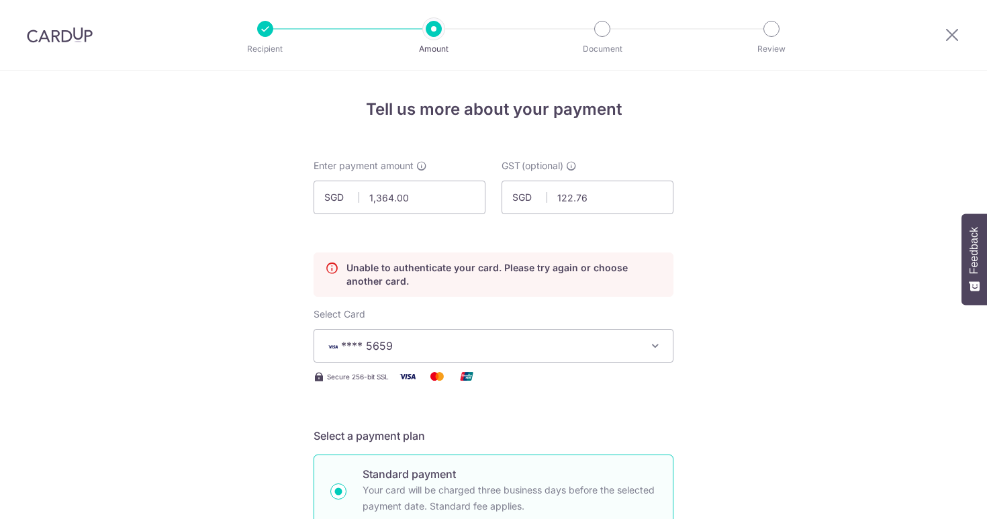
scroll to position [182, 0]
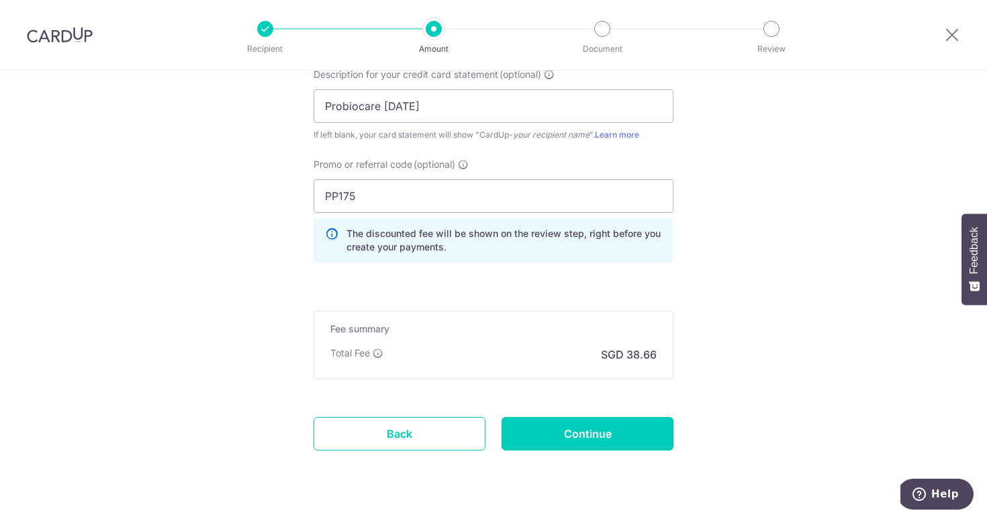
scroll to position [1027, 0]
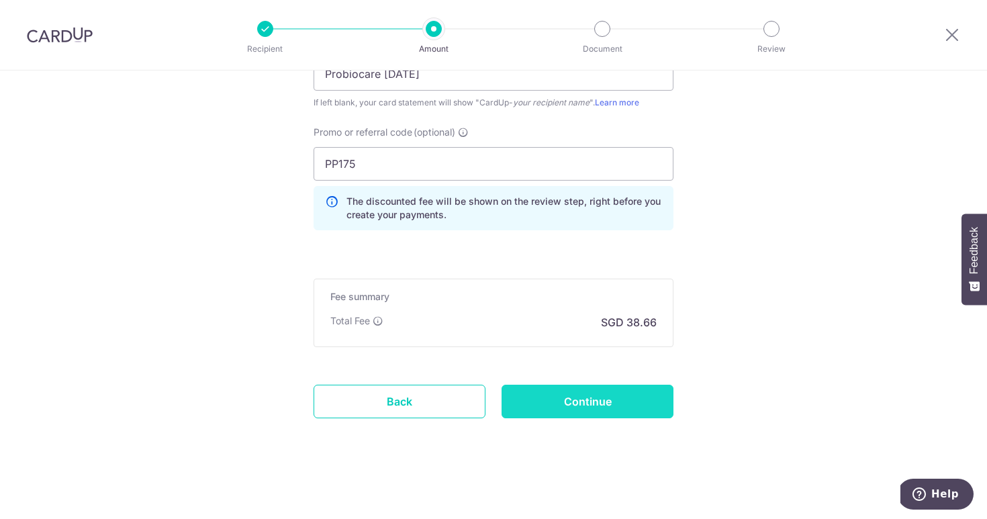
click at [645, 400] on input "Continue" at bounding box center [588, 402] width 172 height 34
type input "Update Schedule"
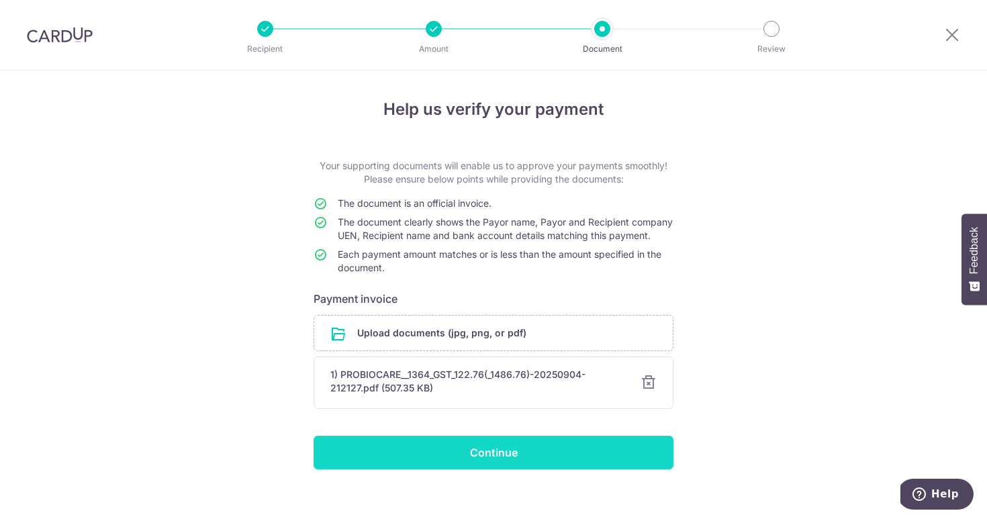
click at [518, 451] on input "Continue" at bounding box center [494, 453] width 360 height 34
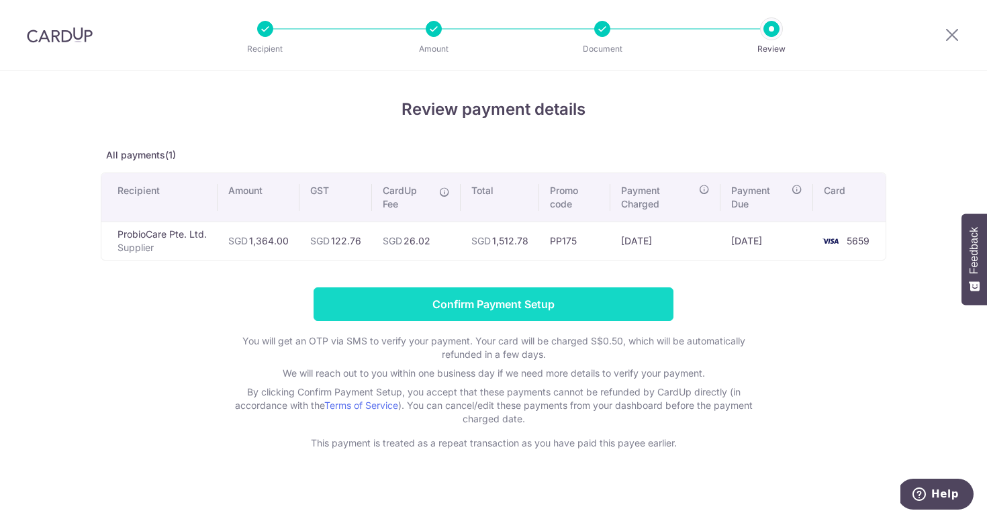
click at [456, 312] on input "Confirm Payment Setup" at bounding box center [494, 304] width 360 height 34
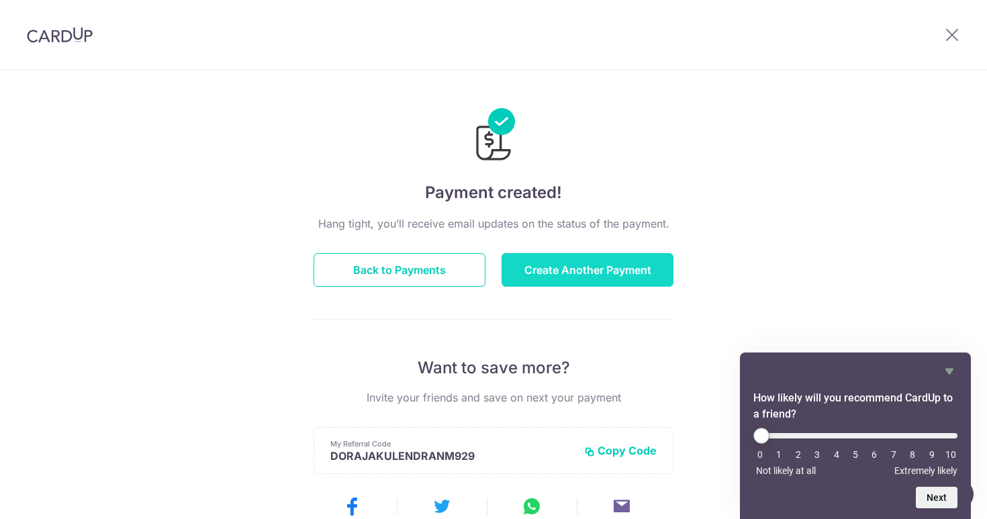
click at [565, 271] on button "Create Another Payment" at bounding box center [588, 270] width 172 height 34
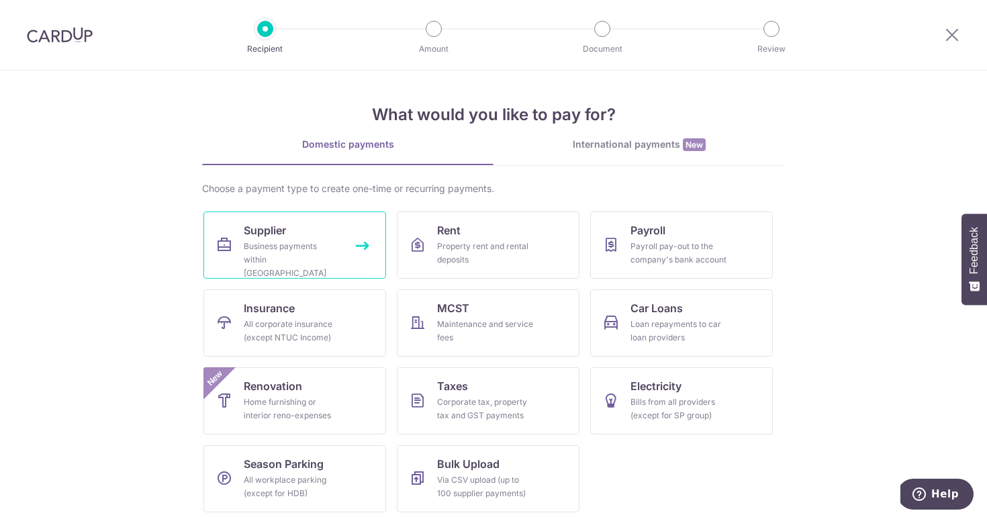
click at [311, 245] on div "Business payments within [GEOGRAPHIC_DATA]" at bounding box center [292, 260] width 97 height 40
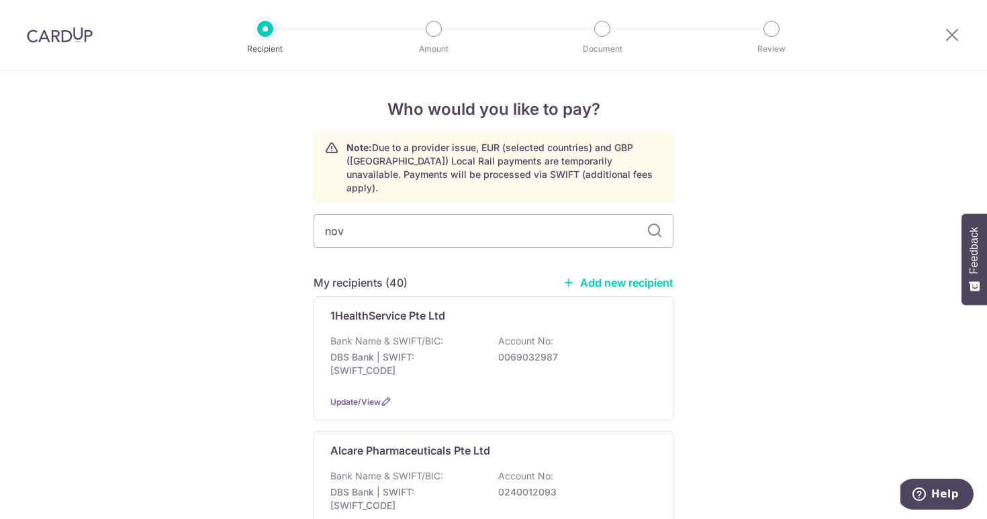
type input "nove"
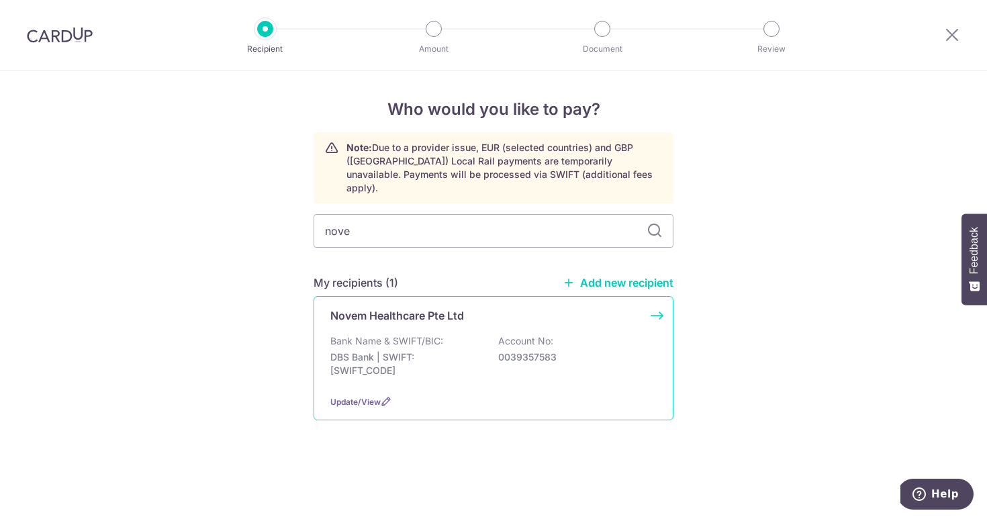
click at [375, 351] on p "DBS Bank | SWIFT: [SWIFT_CODE]" at bounding box center [405, 364] width 150 height 27
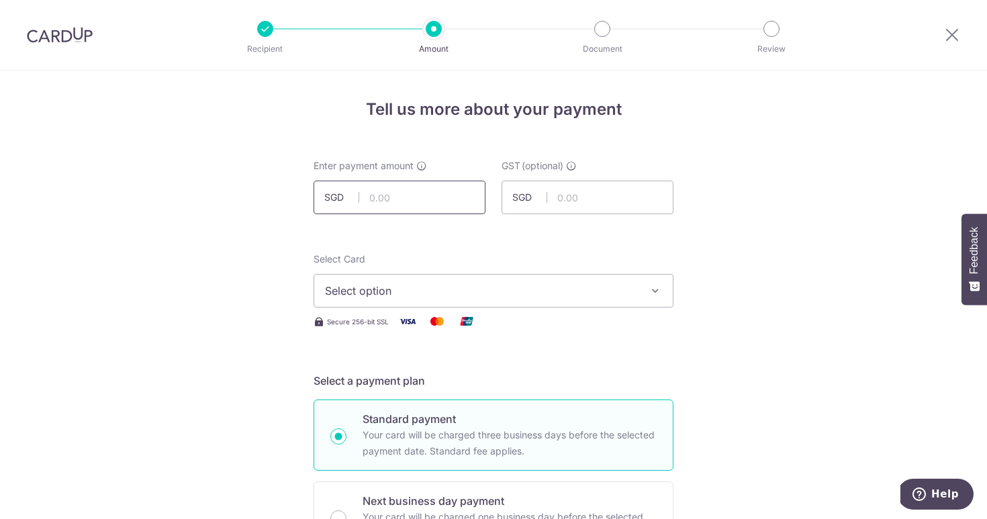
click at [422, 206] on input "text" at bounding box center [400, 198] width 172 height 34
type input "2,550.00"
click at [604, 201] on input "text" at bounding box center [588, 198] width 172 height 34
type input "229.50"
click at [570, 295] on span "Select option" at bounding box center [481, 291] width 313 height 16
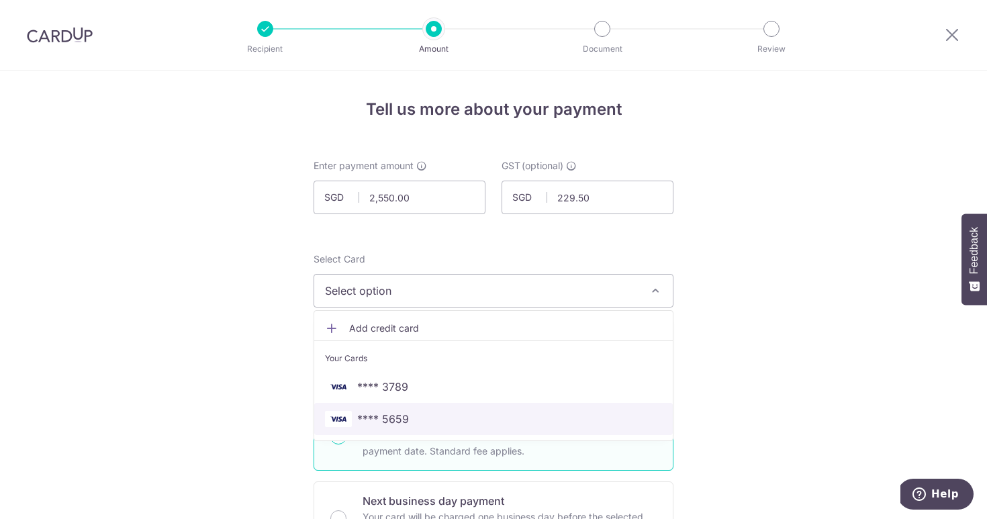
click at [512, 411] on span "**** 5659" at bounding box center [493, 419] width 337 height 16
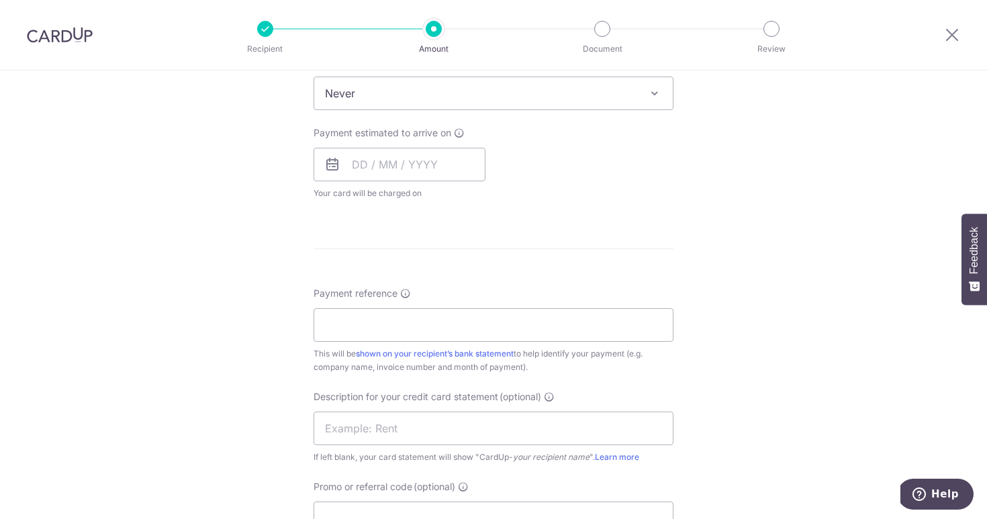
scroll to position [564, 0]
click at [465, 171] on input "text" at bounding box center [400, 163] width 172 height 34
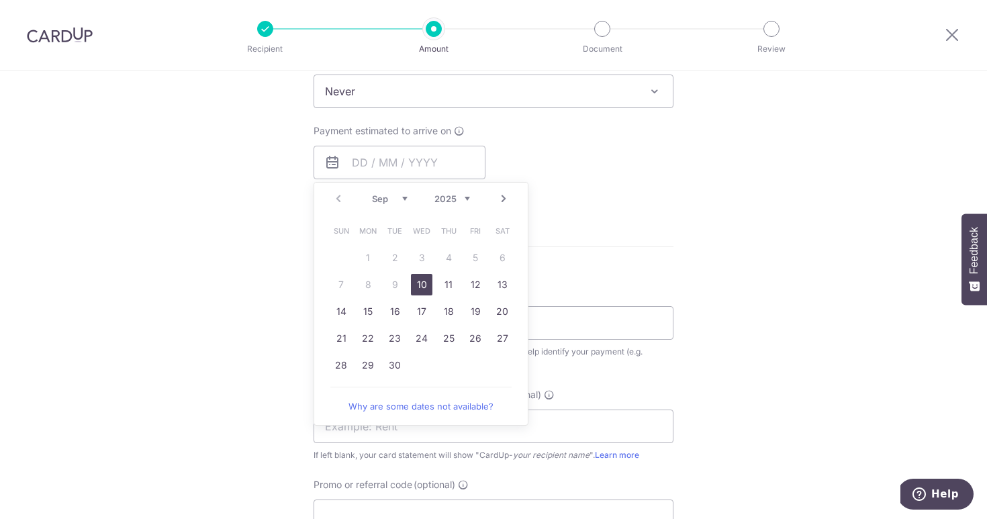
click at [424, 283] on link "10" at bounding box center [421, 284] width 21 height 21
type input "10/09/2025"
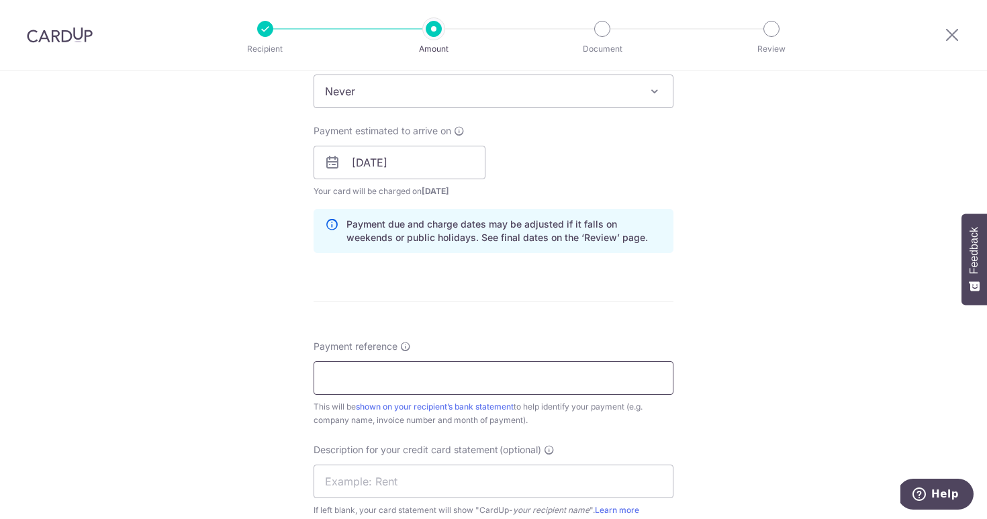
click at [416, 372] on input "Payment reference" at bounding box center [494, 378] width 360 height 34
type input "05PP0200"
click at [755, 201] on div "Tell us more about your payment Enter payment amount SGD 2,550.00 2550.00 GST (…" at bounding box center [493, 186] width 987 height 1360
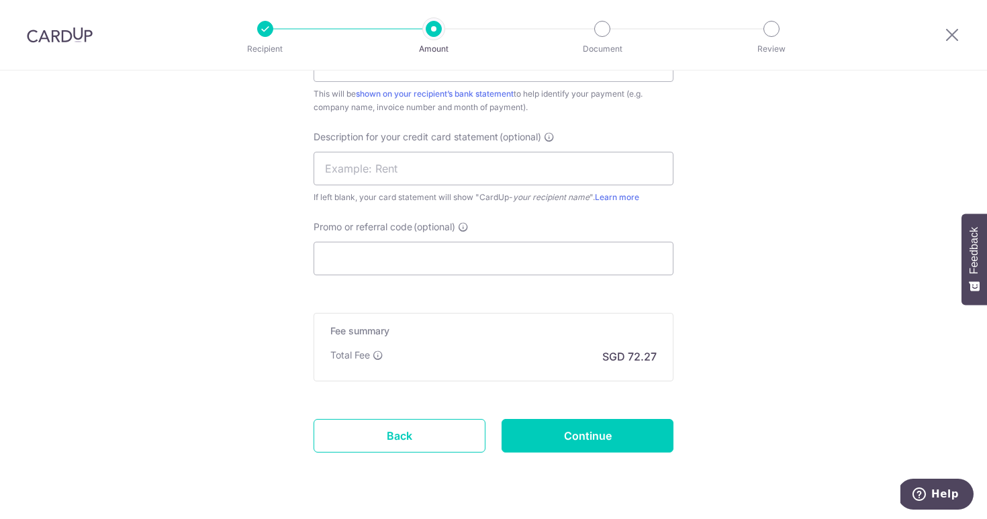
scroll to position [911, 0]
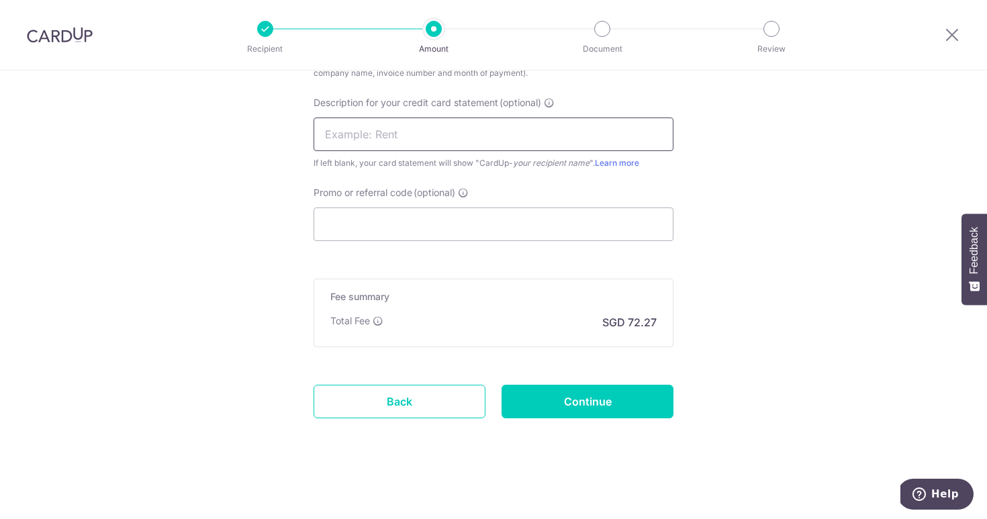
click at [488, 133] on input "text" at bounding box center [494, 135] width 360 height 34
click at [428, 223] on input "Promo or referral code (optional)" at bounding box center [494, 225] width 360 height 34
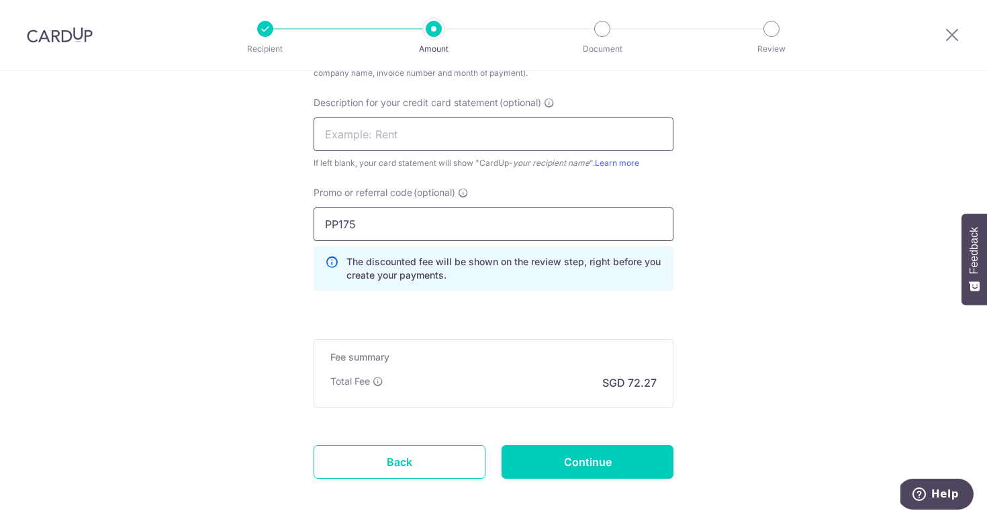
type input "PP175"
click at [437, 134] on input "text" at bounding box center [494, 135] width 360 height 34
type input "Novem Jul"
click at [548, 469] on input "Continue" at bounding box center [588, 462] width 172 height 34
type input "Create Schedule"
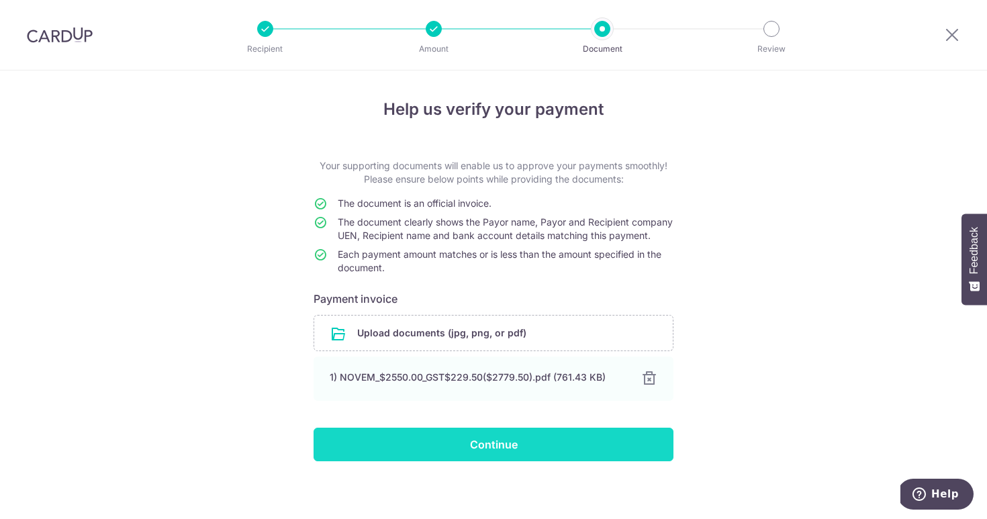
click at [432, 461] on input "Continue" at bounding box center [494, 445] width 360 height 34
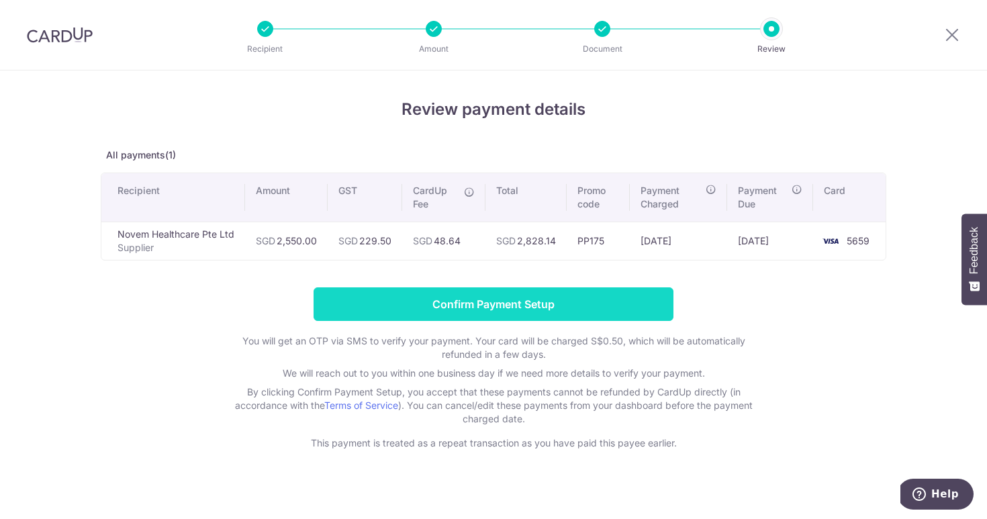
click at [531, 302] on input "Confirm Payment Setup" at bounding box center [494, 304] width 360 height 34
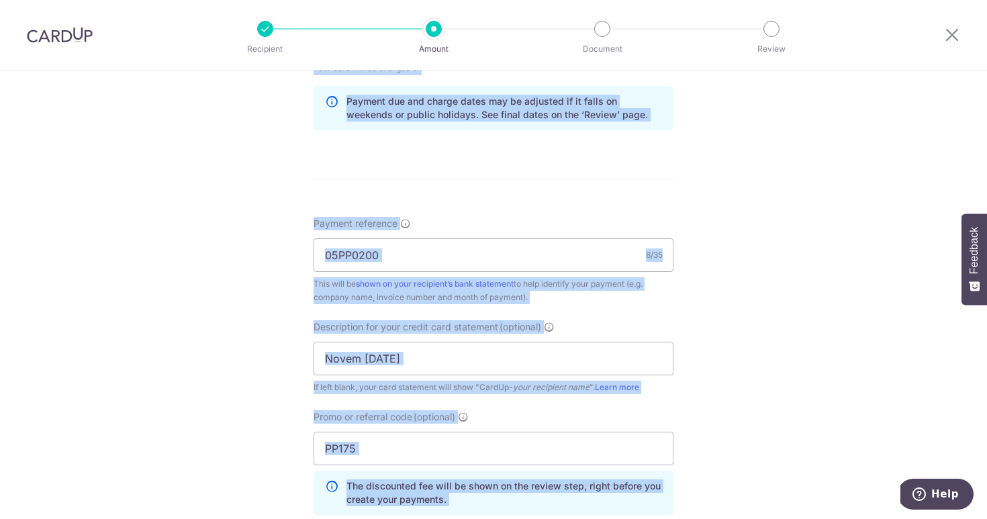
scroll to position [1027, 0]
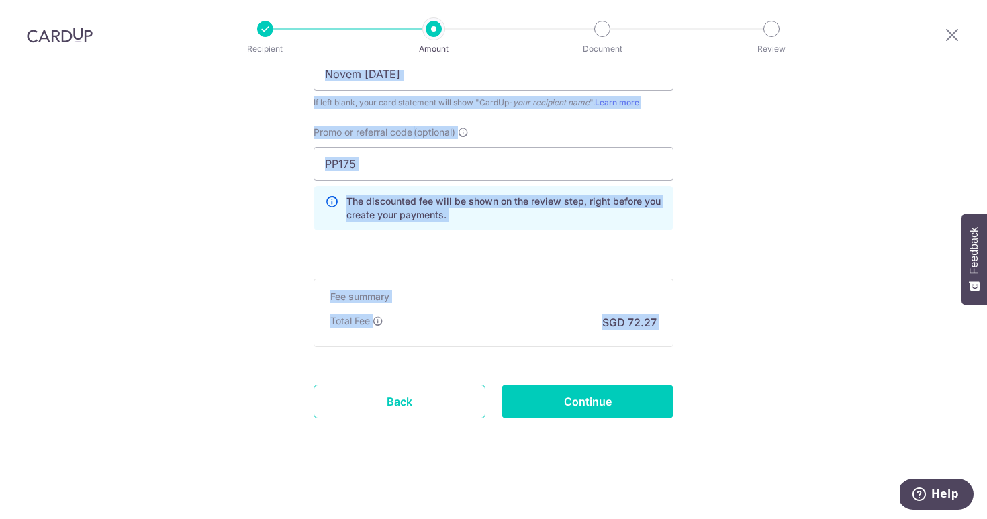
drag, startPoint x: 781, startPoint y: 314, endPoint x: 565, endPoint y: 558, distance: 325.9
click at [565, 518] on html "Recipient Amount Document Review Tell us more about your payment Enter payment …" at bounding box center [493, 259] width 987 height 519
click at [603, 391] on input "Continue" at bounding box center [588, 402] width 172 height 34
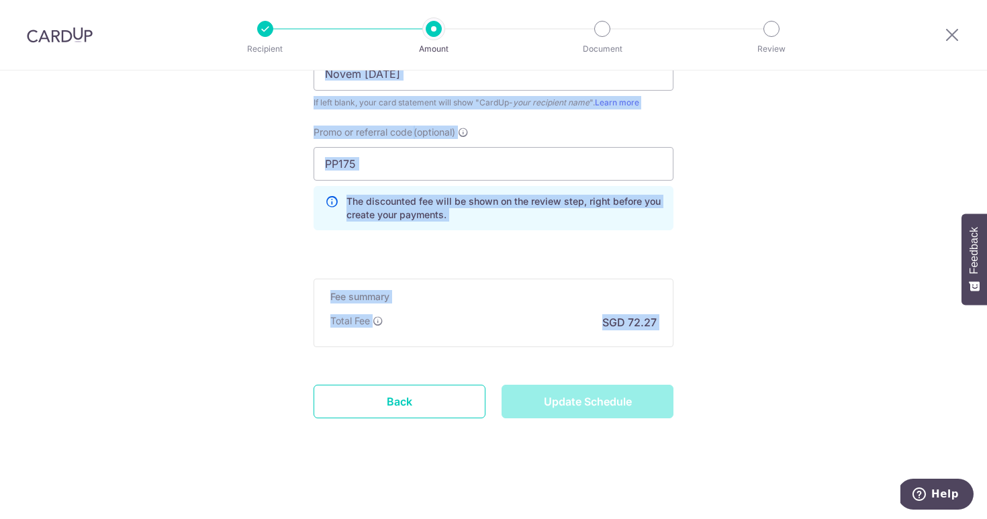
type input "Update Schedule"
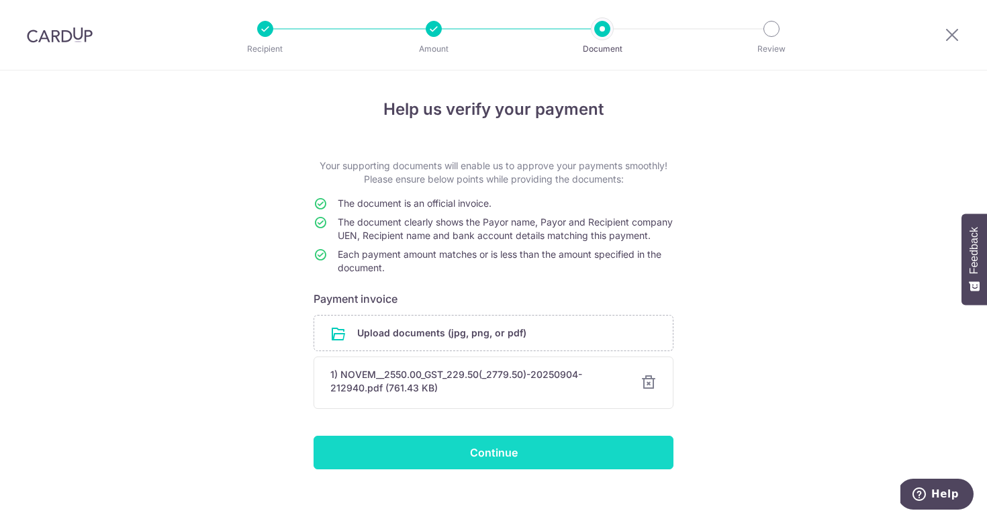
click at [524, 469] on input "Continue" at bounding box center [494, 453] width 360 height 34
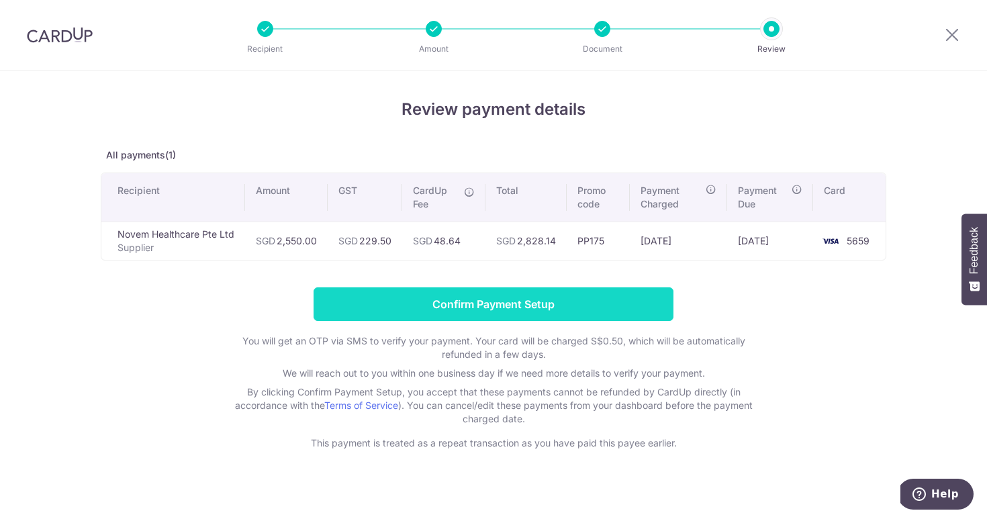
click at [541, 305] on input "Confirm Payment Setup" at bounding box center [494, 304] width 360 height 34
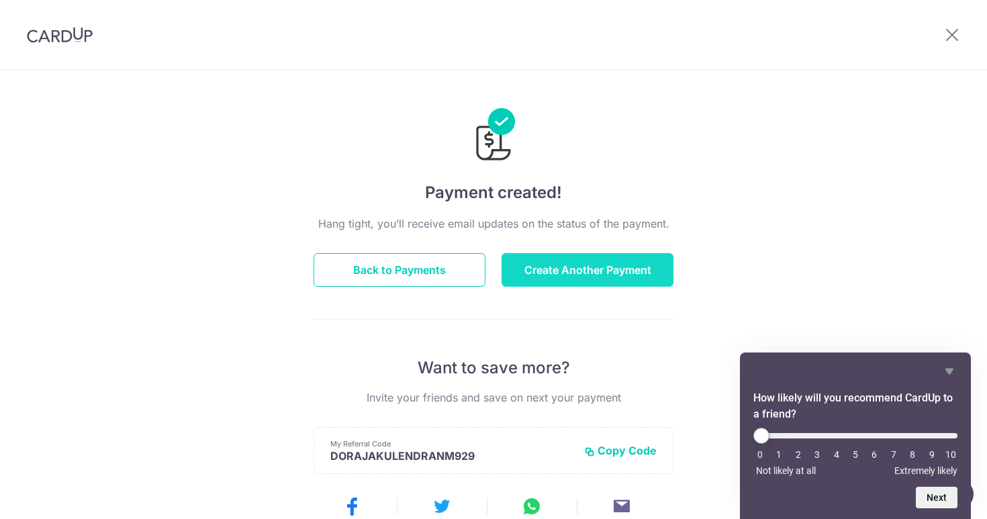
click at [543, 282] on button "Create Another Payment" at bounding box center [588, 270] width 172 height 34
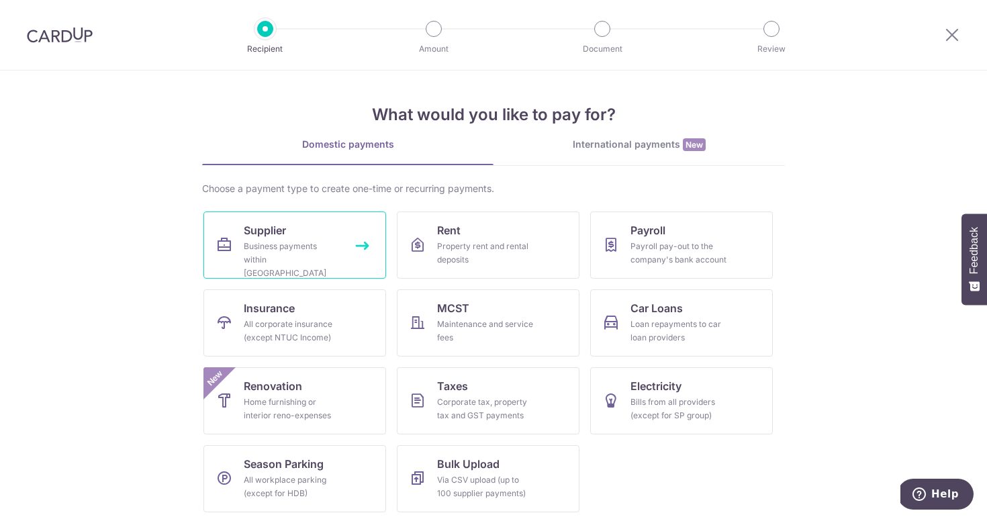
click at [290, 255] on div "Business payments within [GEOGRAPHIC_DATA]" at bounding box center [292, 260] width 97 height 40
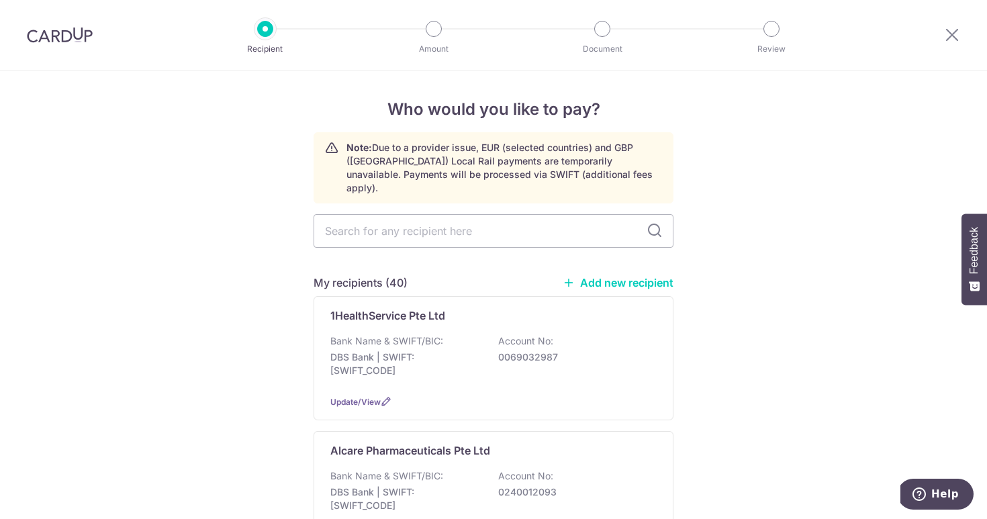
click at [603, 276] on link "Add new recipient" at bounding box center [618, 282] width 111 height 13
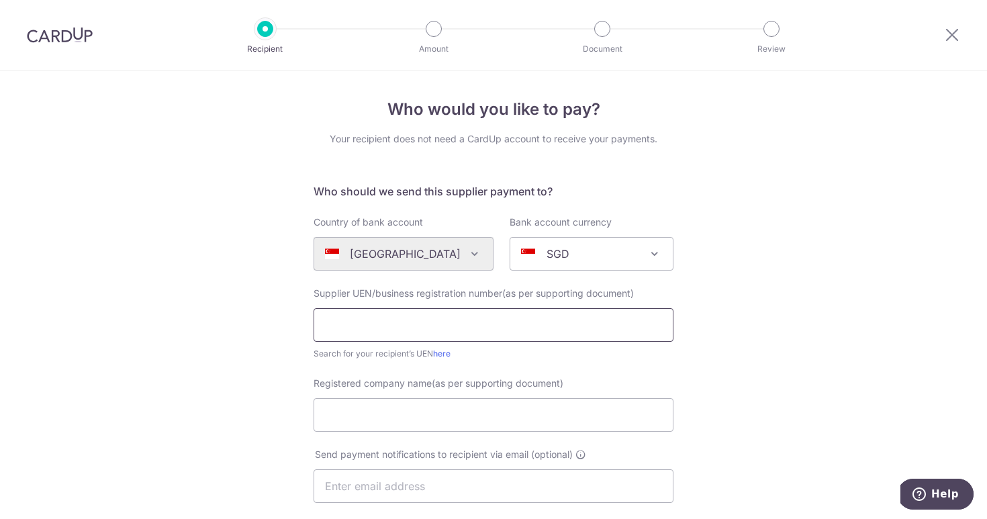
click at [405, 328] on input "text" at bounding box center [494, 325] width 360 height 34
paste input "200107178G"
type input "200107178G"
click at [392, 408] on input "Registered company name(as per supporting document)" at bounding box center [494, 415] width 360 height 34
paste input "Draeger Singapore Pte Ltd."
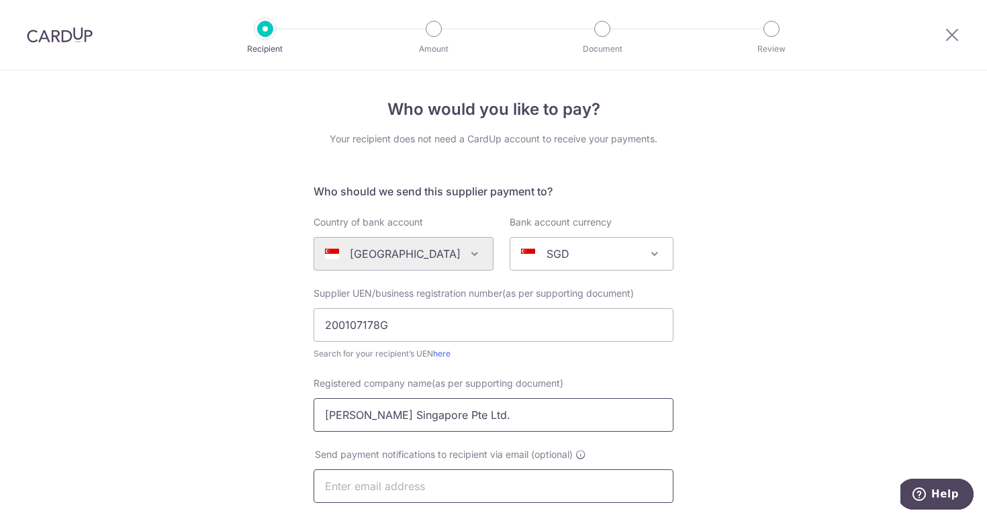
type input "[PERSON_NAME] Singapore Pte Ltd."
click at [375, 484] on input "text" at bounding box center [494, 486] width 360 height 34
click at [810, 297] on div "Who would you like to pay? Your recipient does not need a CardUp account to rec…" at bounding box center [493, 478] width 987 height 814
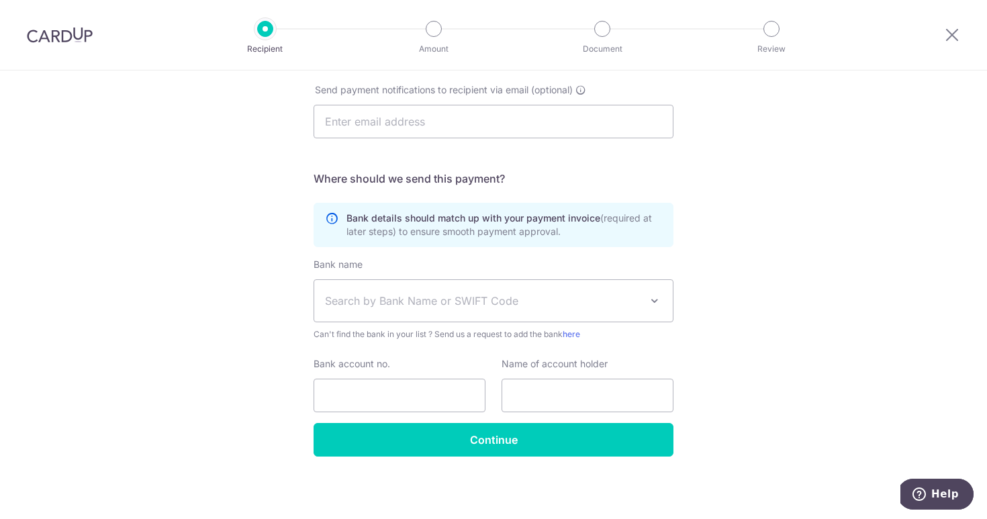
scroll to position [365, 0]
click at [477, 287] on span "Search by Bank Name or SWIFT Code" at bounding box center [493, 300] width 359 height 42
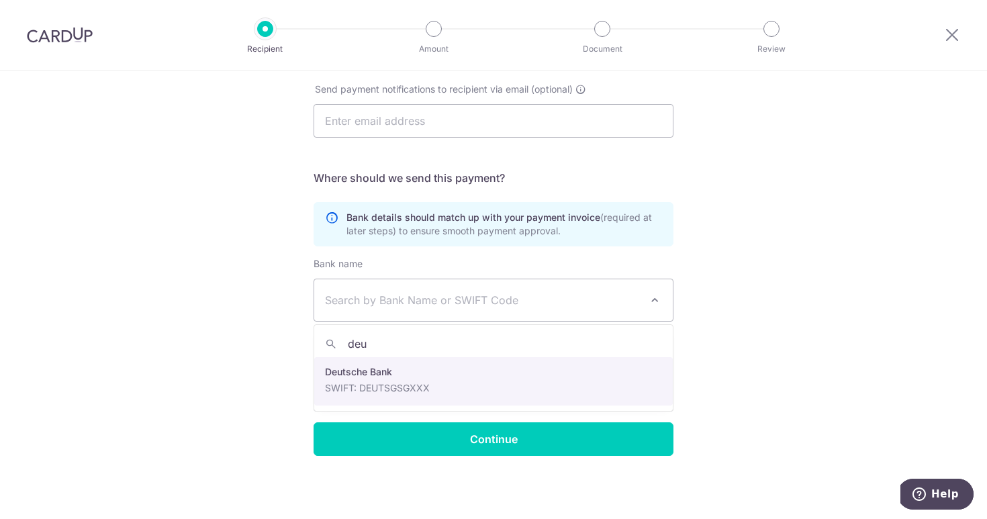
type input "deu"
select select "7"
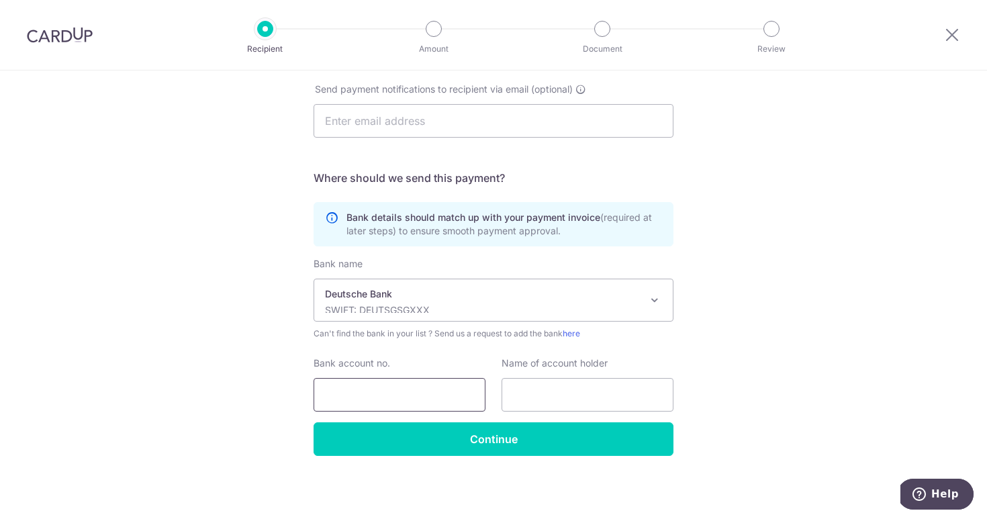
click at [402, 383] on input "Bank account no." at bounding box center [400, 395] width 172 height 34
paste input "2015907-00-0"
click at [375, 394] on input "2015907-00-0" at bounding box center [400, 395] width 172 height 34
click at [386, 394] on input "201590700-0" at bounding box center [400, 395] width 172 height 34
type input "2015907000"
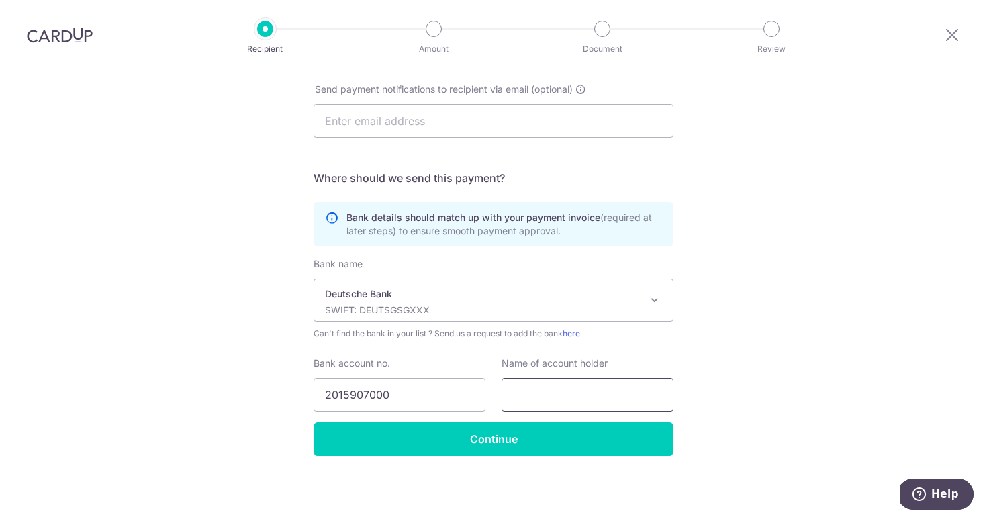
click at [539, 389] on input "text" at bounding box center [588, 395] width 172 height 34
paste input "Deutsche Bank AG, Singapore"
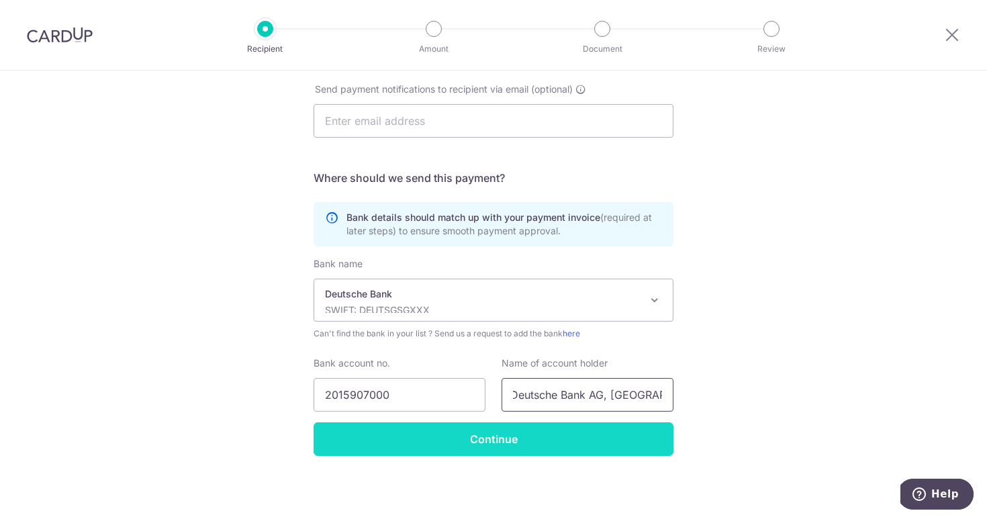
type input "Deutsche Bank AG, Singapore"
click at [512, 448] on input "Continue" at bounding box center [494, 439] width 360 height 34
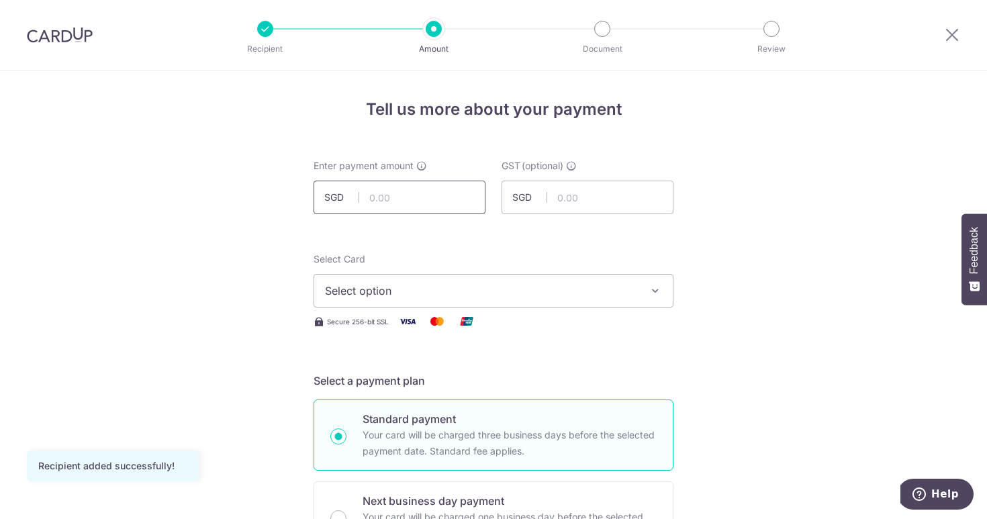
click at [380, 201] on input "text" at bounding box center [400, 198] width 172 height 34
type input "1,404.00"
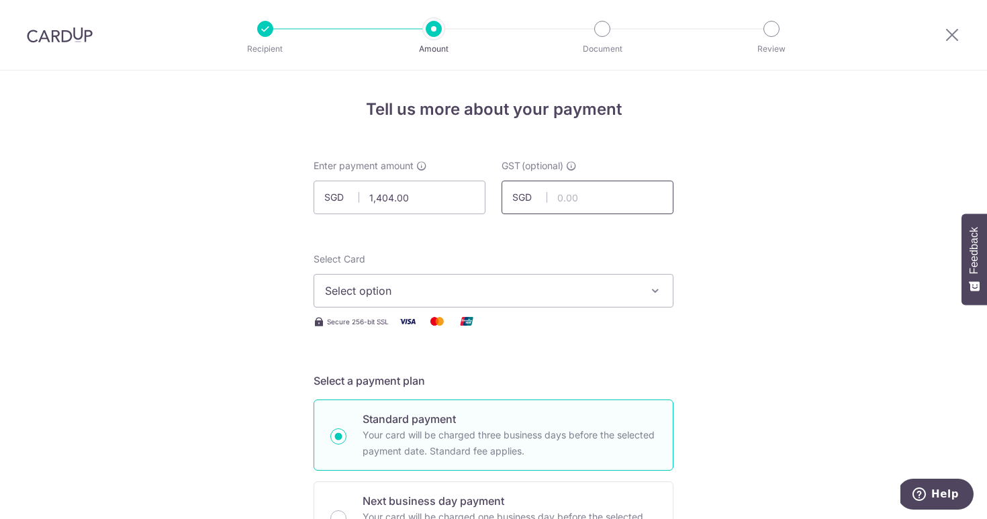
click at [606, 200] on input "text" at bounding box center [588, 198] width 172 height 34
type input "126.36"
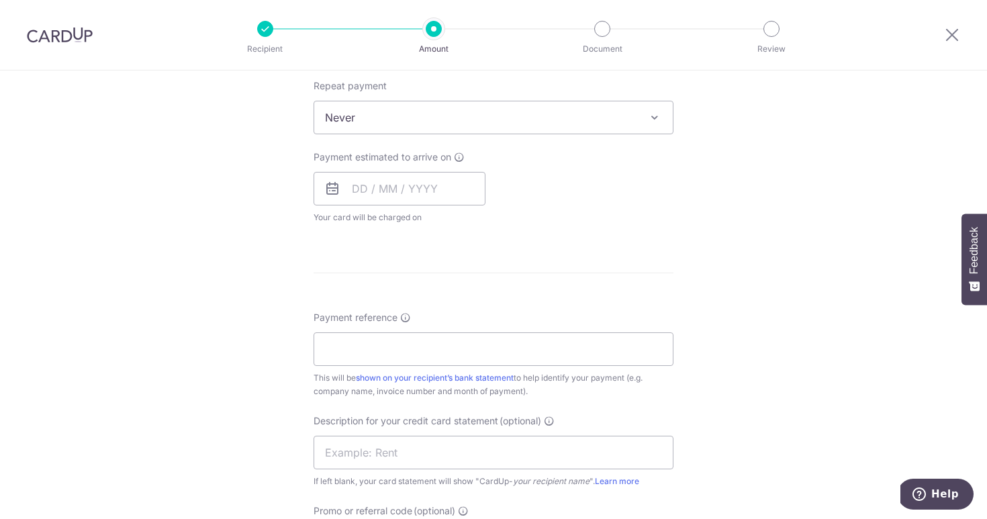
scroll to position [591, 0]
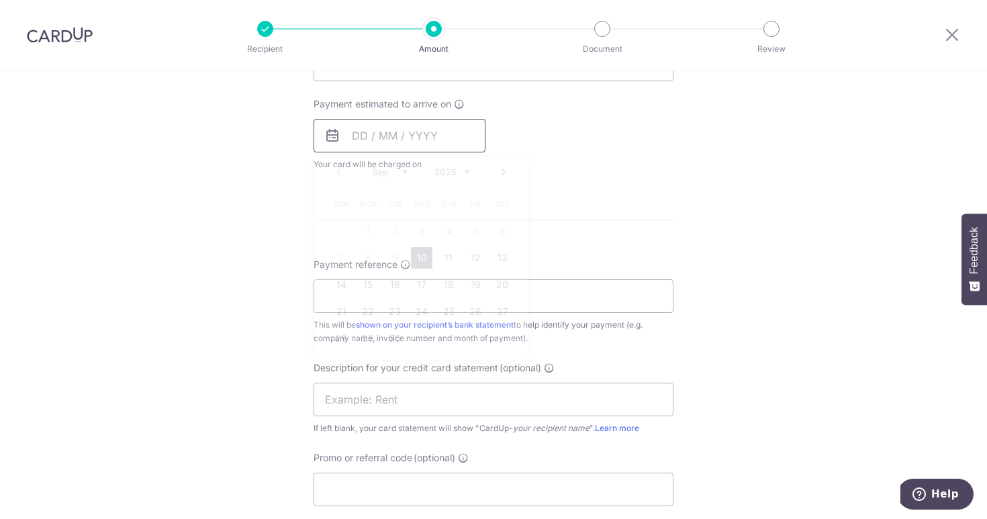
click at [344, 128] on input "text" at bounding box center [400, 136] width 172 height 34
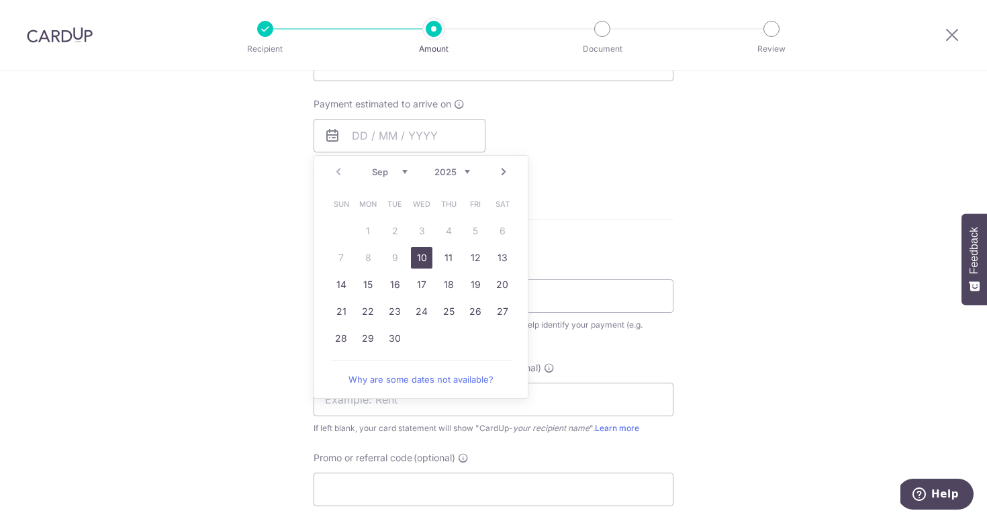
click at [413, 259] on link "10" at bounding box center [421, 257] width 21 height 21
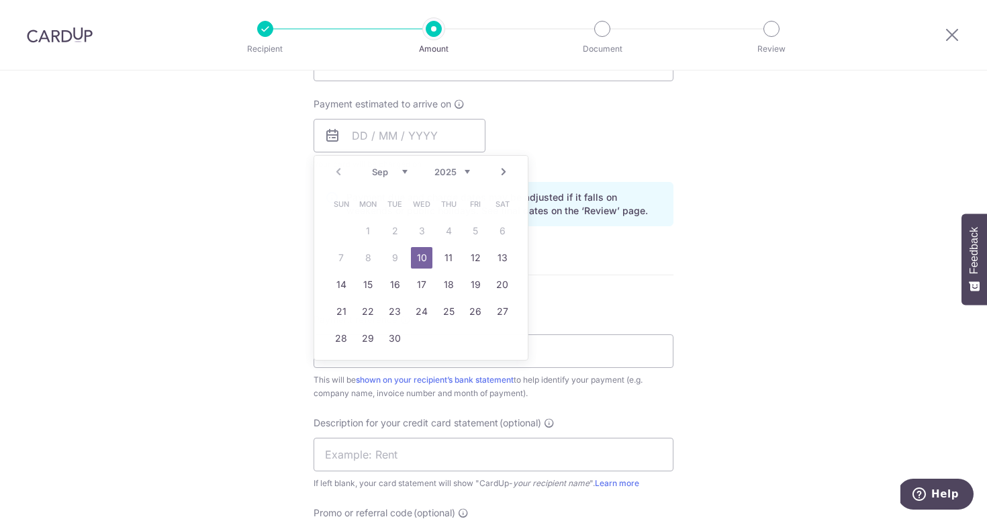
type input "10/09/2025"
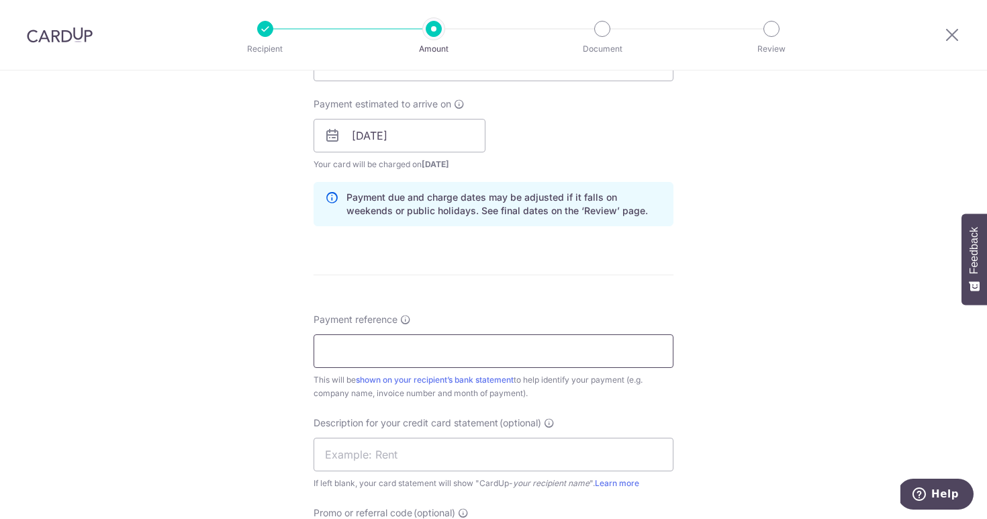
click at [383, 367] on input "Payment reference" at bounding box center [494, 351] width 360 height 34
type input "Draeger Jul"
click at [777, 327] on div "Tell us more about your payment Enter payment amount SGD 1,404.00 1404.00 GST (…" at bounding box center [493, 160] width 987 height 1360
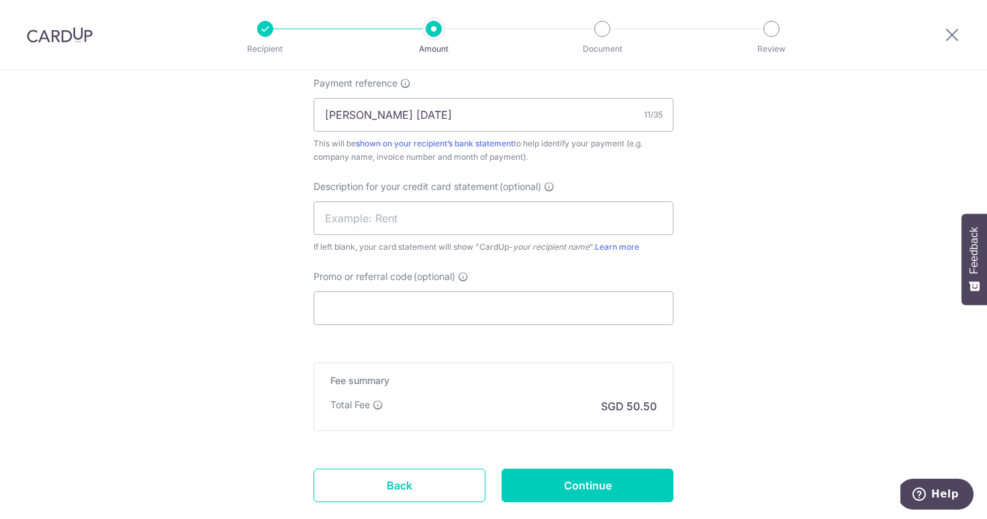
scroll to position [833, 0]
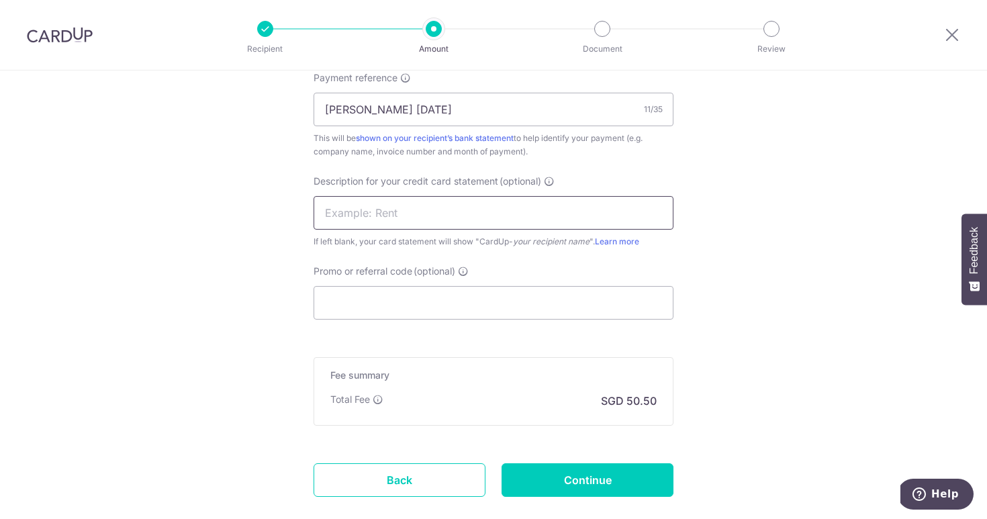
click at [565, 209] on input "text" at bounding box center [494, 213] width 360 height 34
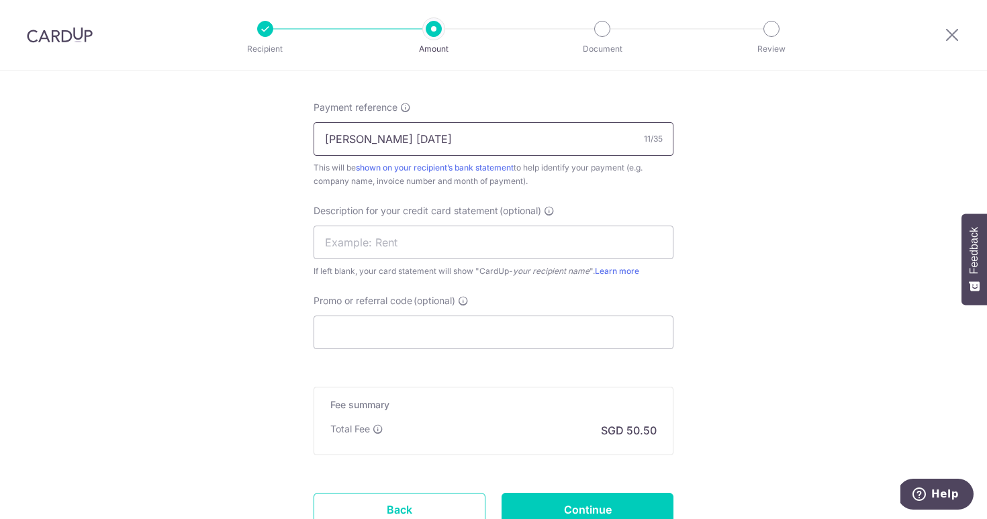
drag, startPoint x: 438, startPoint y: 109, endPoint x: 230, endPoint y: 71, distance: 211.0
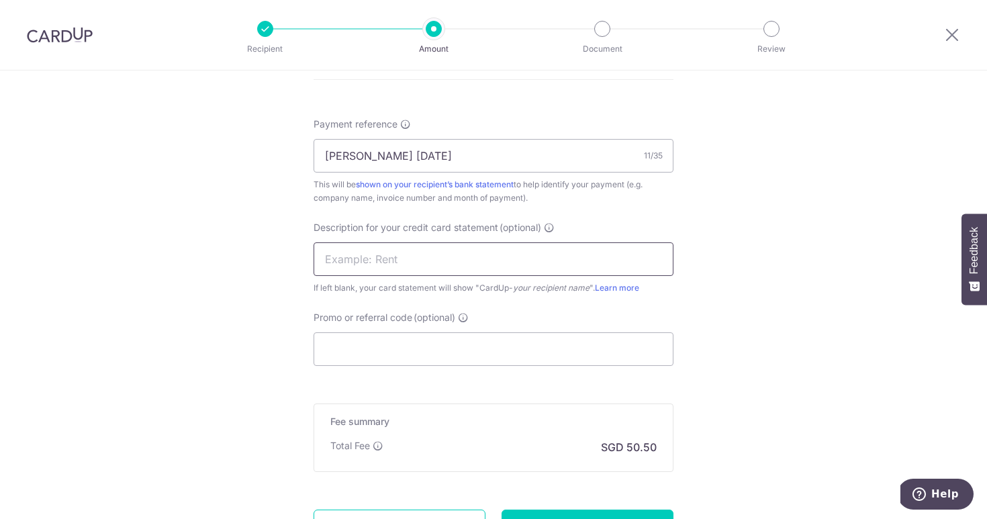
click at [341, 269] on input "text" at bounding box center [494, 259] width 360 height 34
paste input "Draeger Jul"
type input "Draeger Jul"
click at [340, 363] on input "Promo or referral code (optional)" at bounding box center [494, 349] width 360 height 34
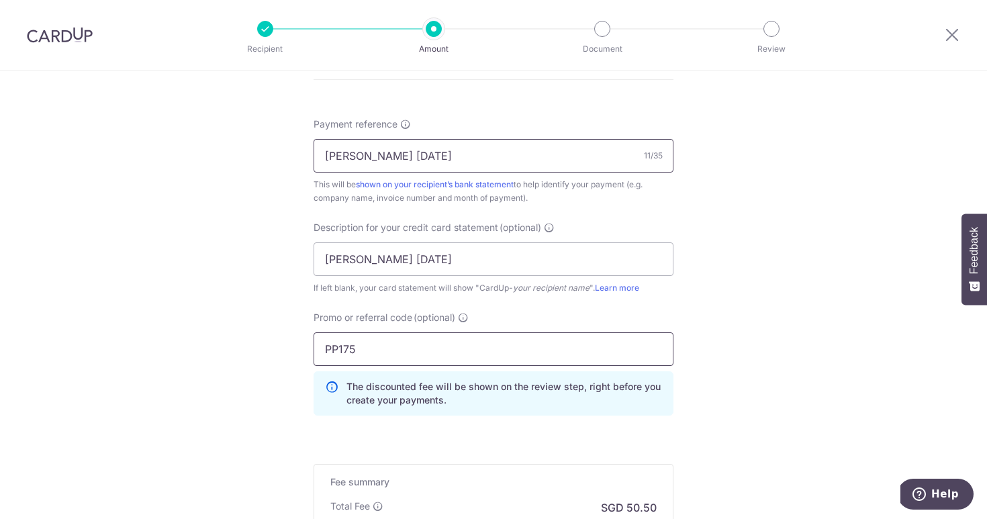
type input "PP175"
drag, startPoint x: 414, startPoint y: 154, endPoint x: 244, endPoint y: 96, distance: 179.4
paste input "914090105"
type input "914090105"
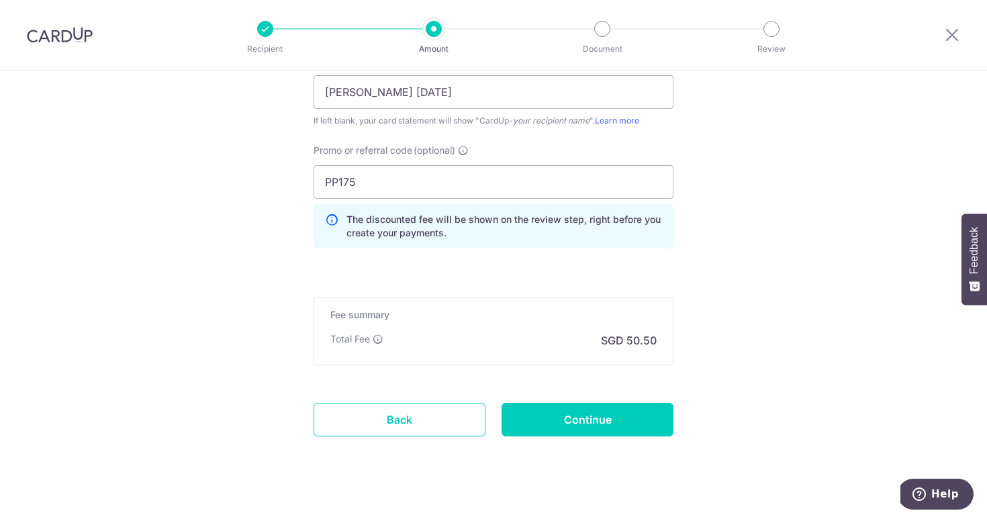
scroll to position [972, 0]
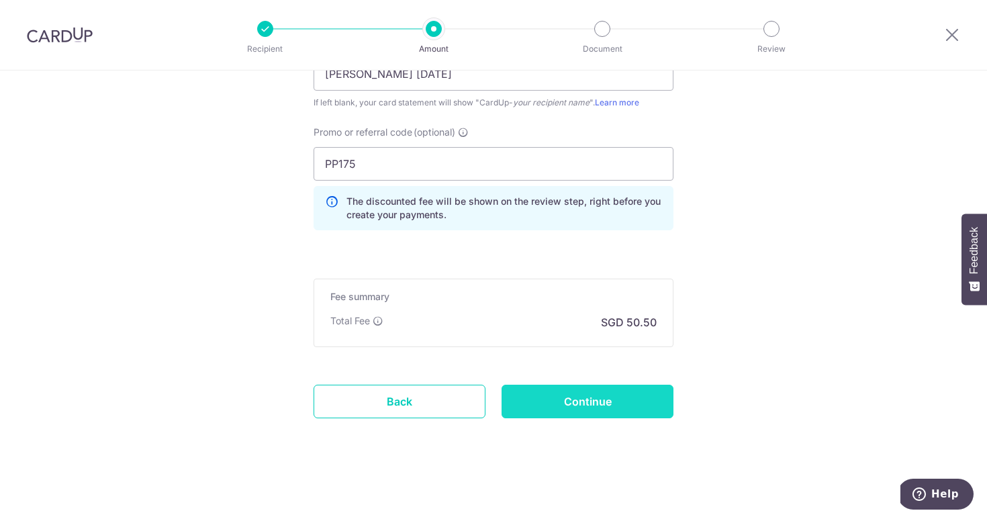
click at [559, 407] on input "Continue" at bounding box center [588, 402] width 172 height 34
type input "Create Schedule"
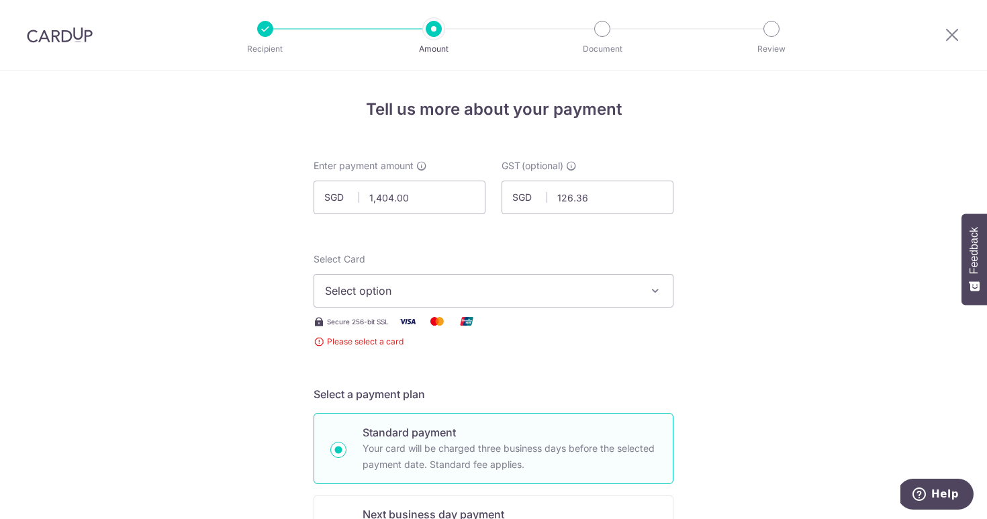
scroll to position [265, 0]
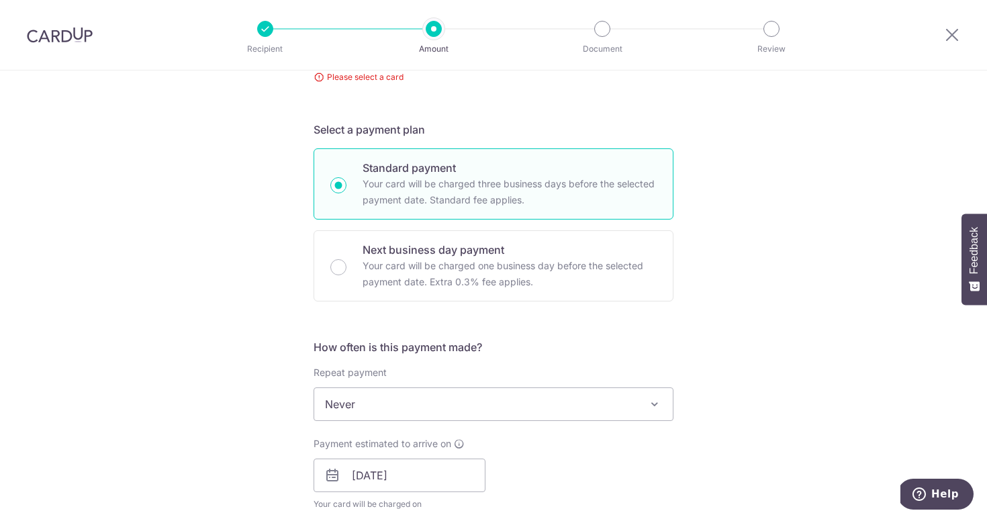
click at [736, 177] on div "Tell us more about your payment Enter payment amount SGD 1,404.00 1404.00 GST (…" at bounding box center [493, 523] width 987 height 1434
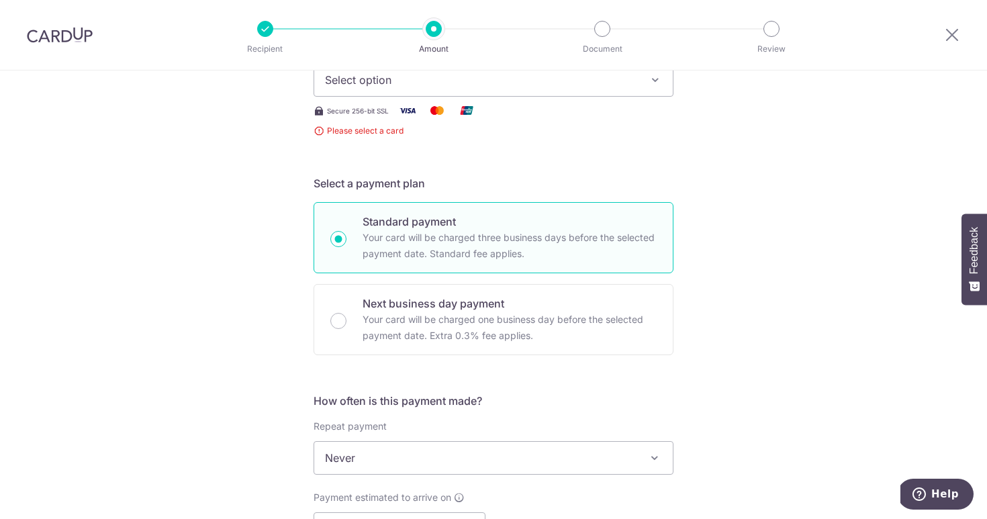
scroll to position [184, 0]
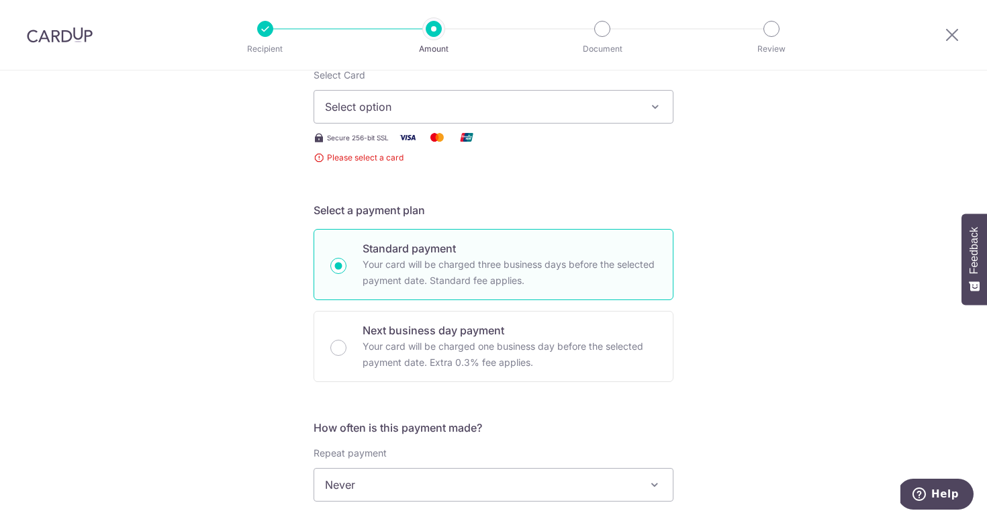
click at [647, 115] on button "Select option" at bounding box center [494, 107] width 360 height 34
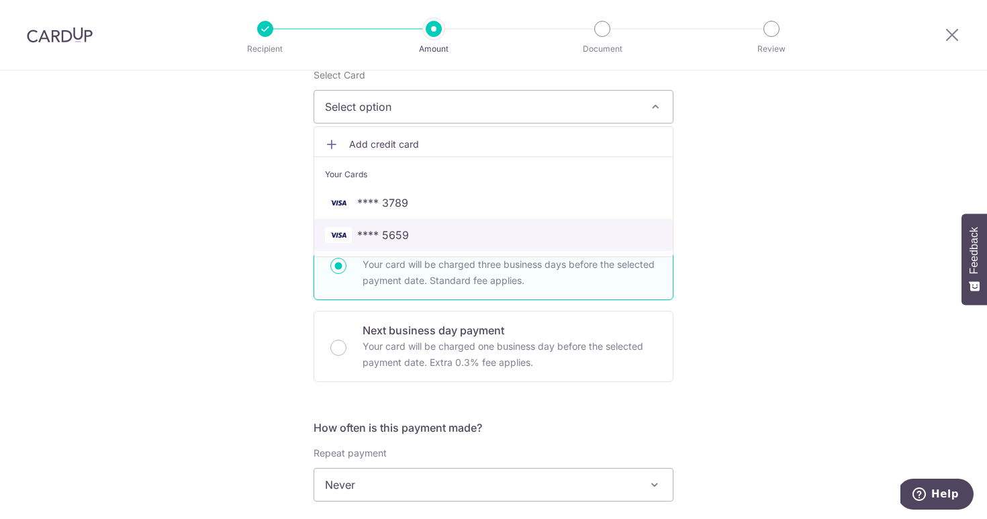
click at [571, 232] on span "**** 5659" at bounding box center [493, 235] width 337 height 16
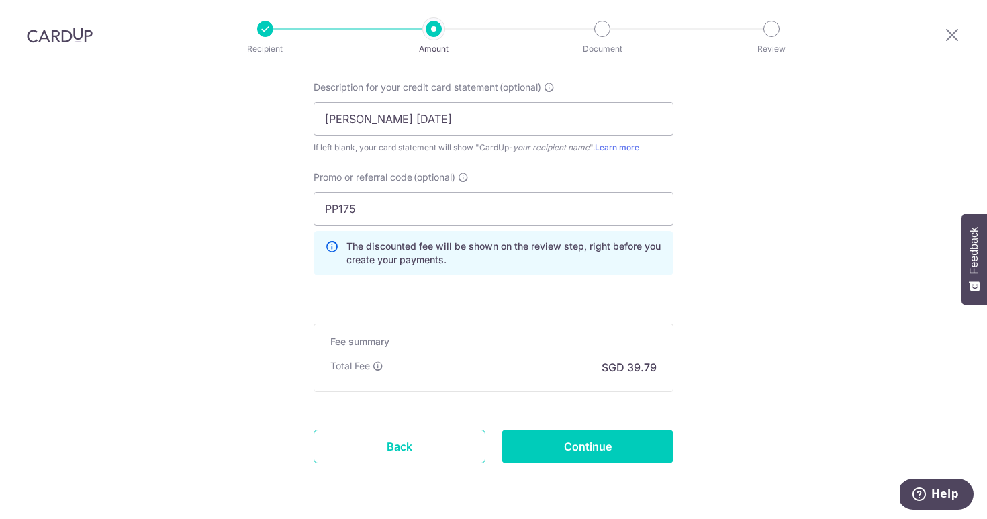
scroll to position [972, 0]
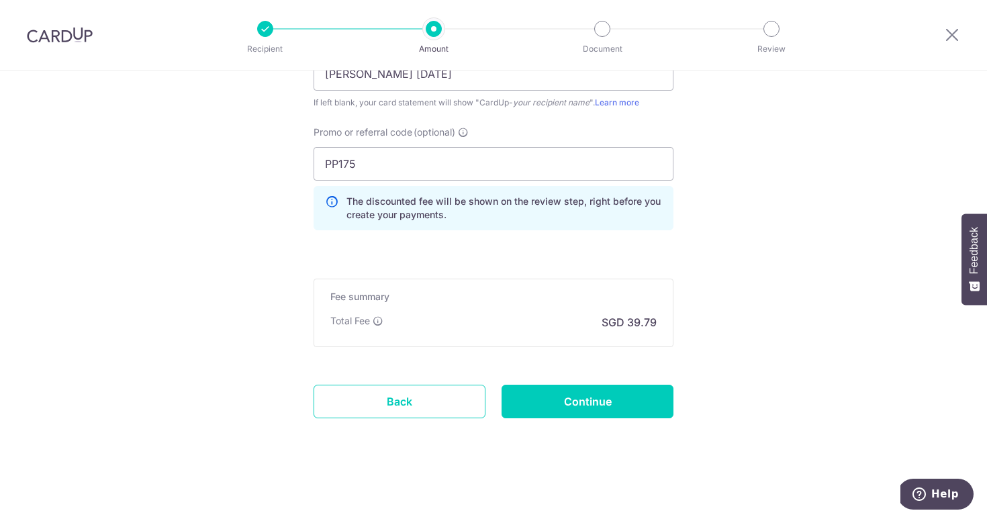
click at [569, 404] on input "Continue" at bounding box center [588, 402] width 172 height 34
type input "Create Schedule"
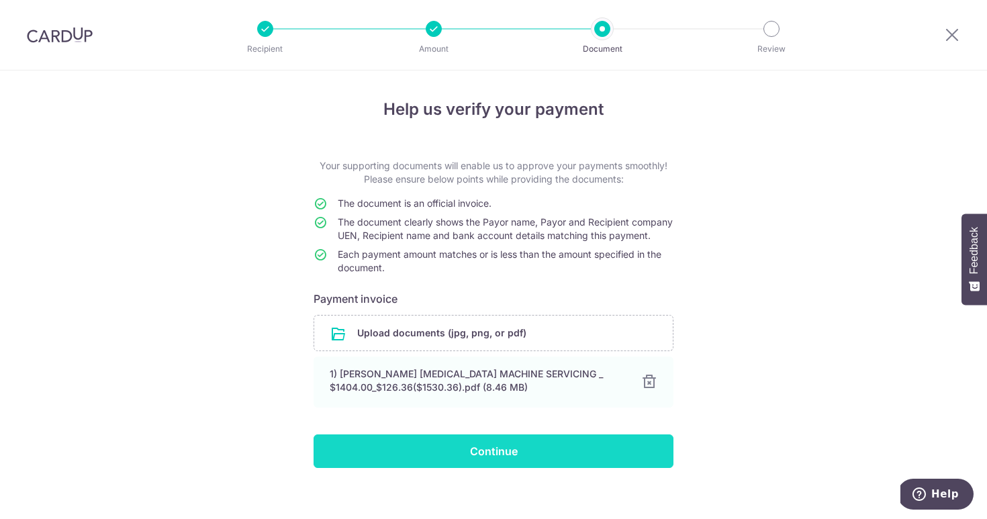
click at [453, 465] on input "Continue" at bounding box center [494, 451] width 360 height 34
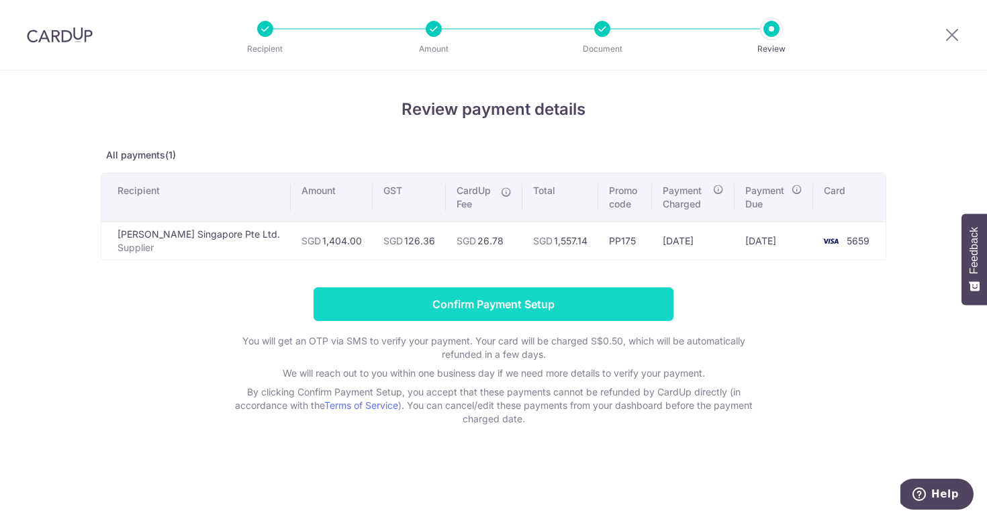
click at [456, 310] on input "Confirm Payment Setup" at bounding box center [494, 304] width 360 height 34
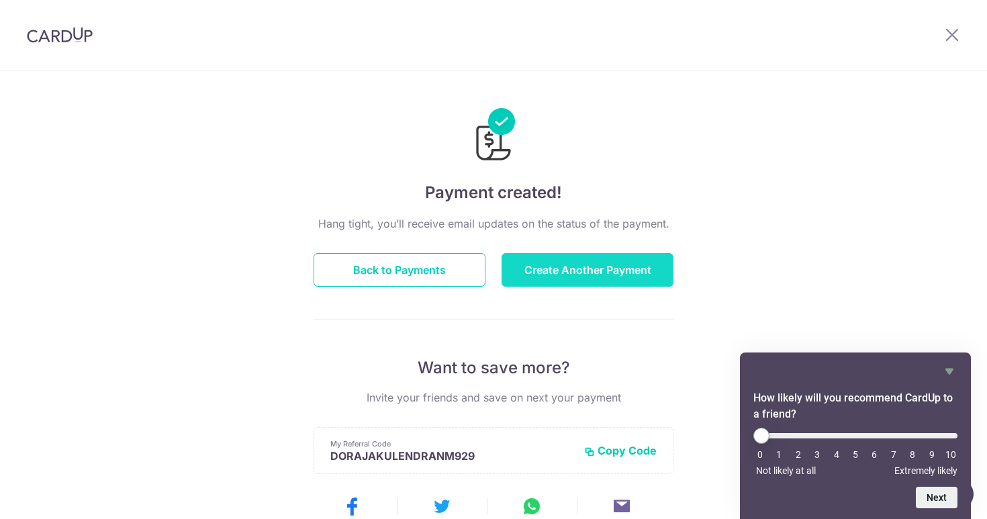
click at [571, 266] on button "Create Another Payment" at bounding box center [588, 270] width 172 height 34
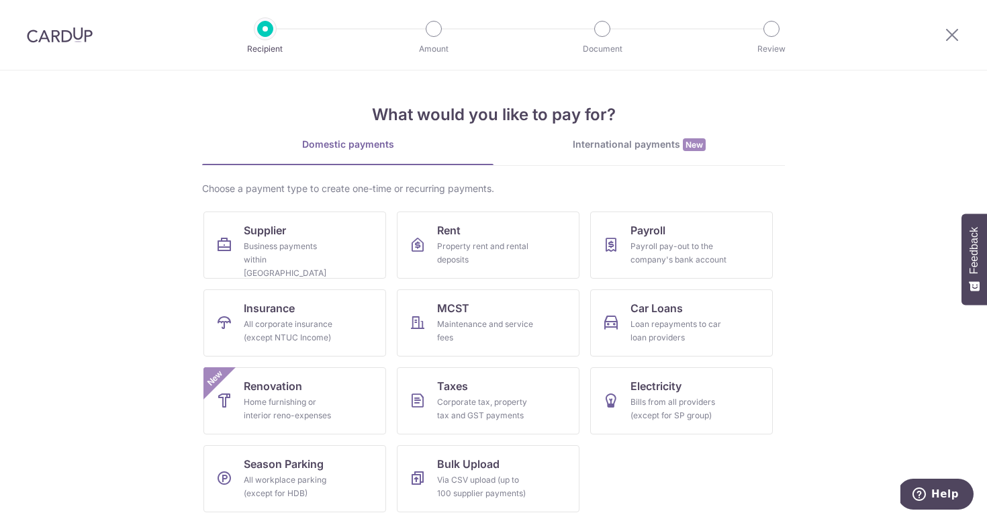
click at [229, 281] on ul "Supplier Business payments within Singapore Rent Property rent and rental depos…" at bounding box center [493, 368] width 580 height 312
click at [224, 228] on link "Supplier Business payments within Singapore" at bounding box center [294, 245] width 183 height 67
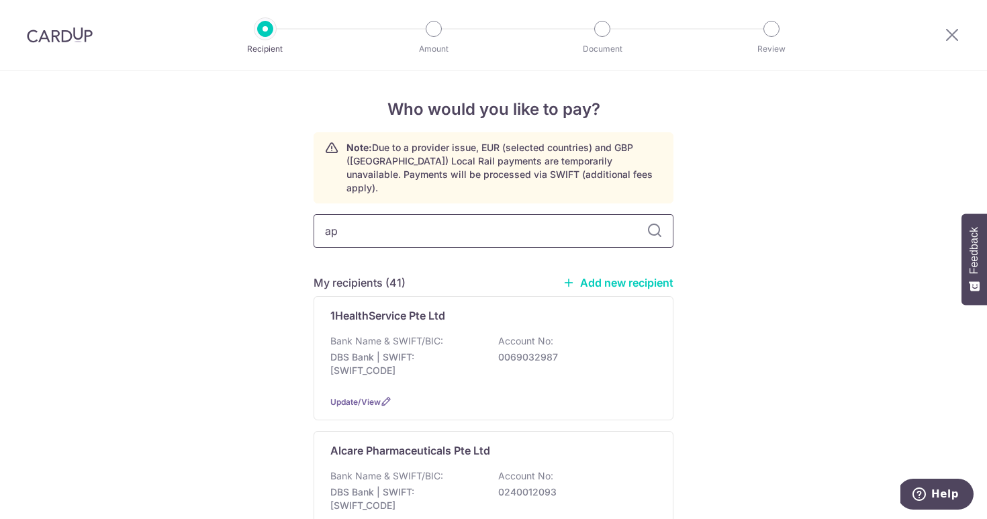
type input "ape"
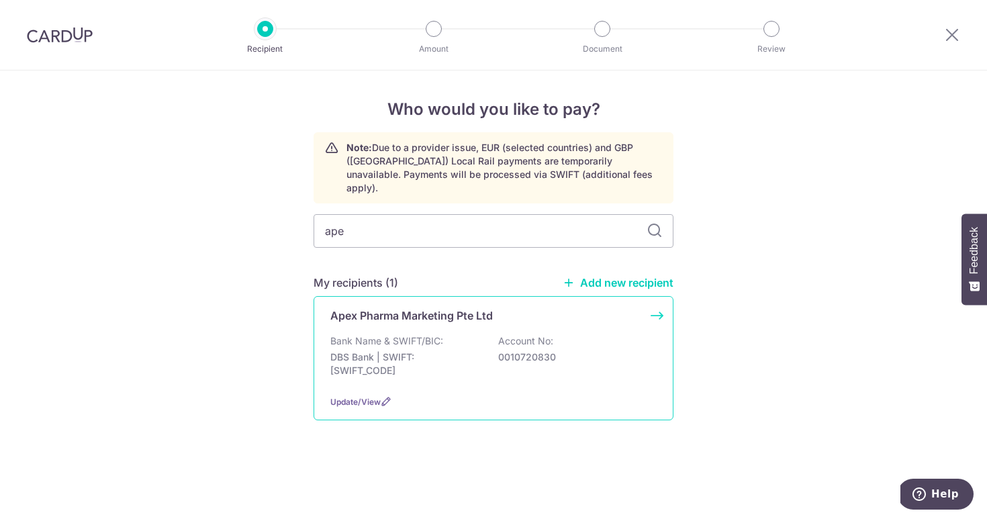
click at [399, 308] on p "Apex Pharma Marketing Pte Ltd" at bounding box center [411, 316] width 163 height 16
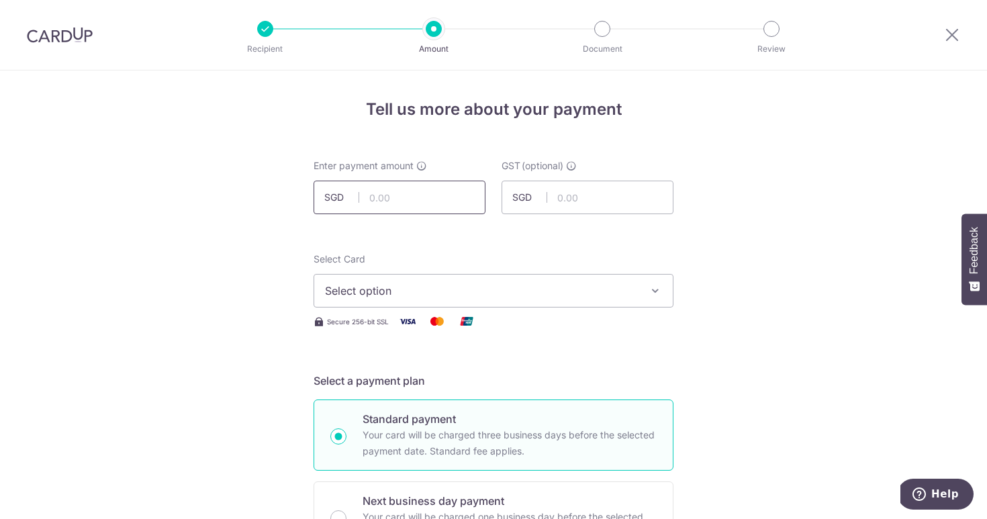
click at [379, 201] on input "text" at bounding box center [400, 198] width 172 height 34
type input "3,698.70"
click at [560, 202] on input "text" at bounding box center [588, 198] width 172 height 34
type input "332.91"
click at [345, 281] on button "Select option" at bounding box center [494, 291] width 360 height 34
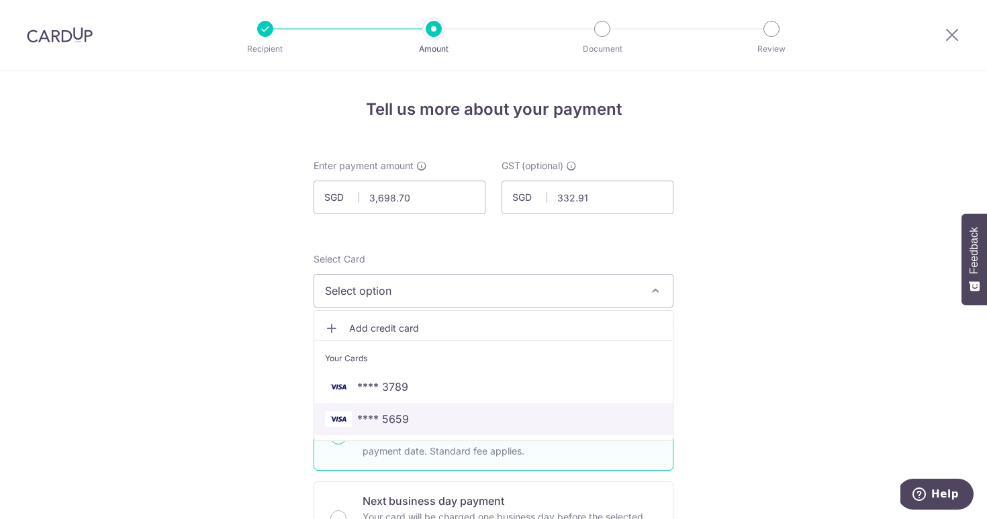
click at [340, 410] on link "**** 5659" at bounding box center [493, 419] width 359 height 32
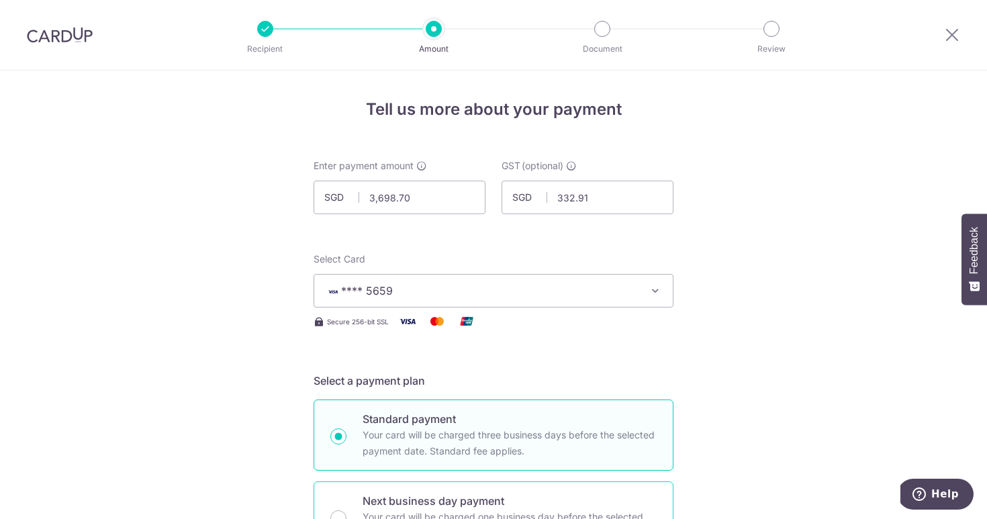
click at [672, 498] on div "Next business day payment Your card will be charged one business day before the…" at bounding box center [494, 516] width 360 height 71
radio input "false"
radio input "true"
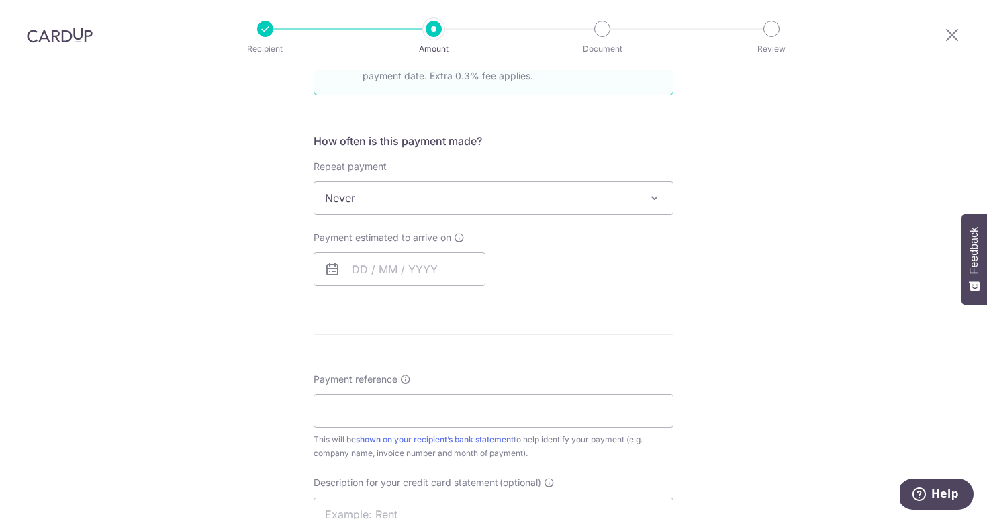
scroll to position [484, 0]
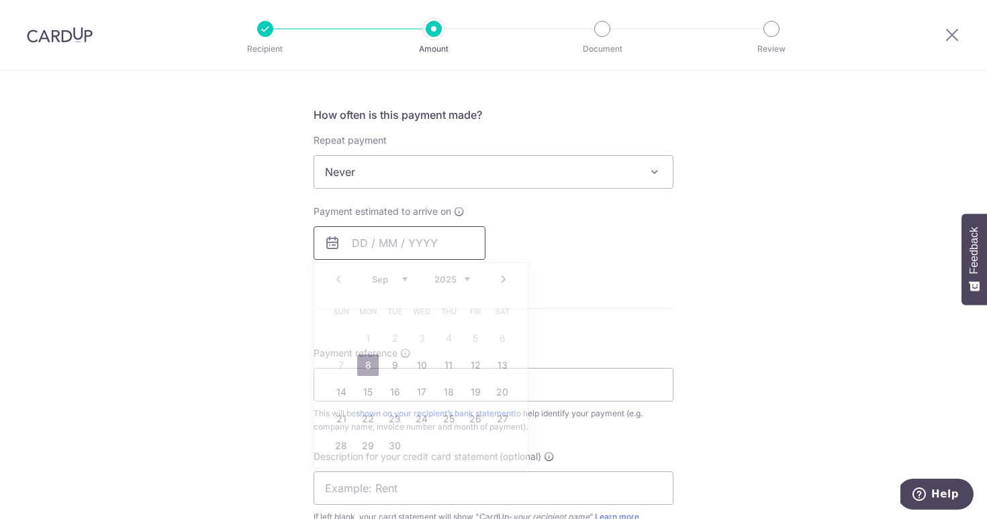
click at [426, 237] on input "text" at bounding box center [400, 243] width 172 height 34
click at [366, 369] on link "8" at bounding box center [367, 365] width 21 height 21
type input "08/09/2025"
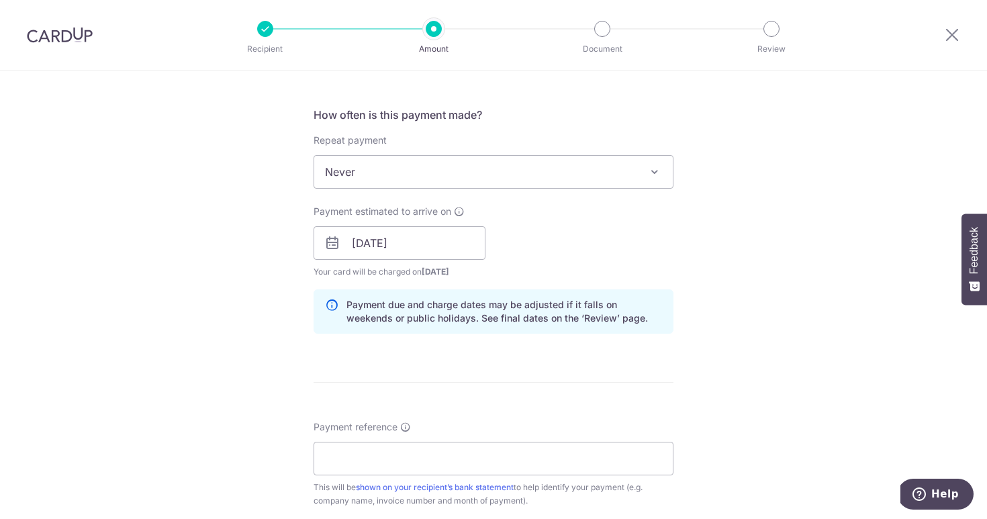
click at [673, 337] on div "How often is this payment made? Repeat payment Never Every week Every month Eve…" at bounding box center [494, 226] width 360 height 238
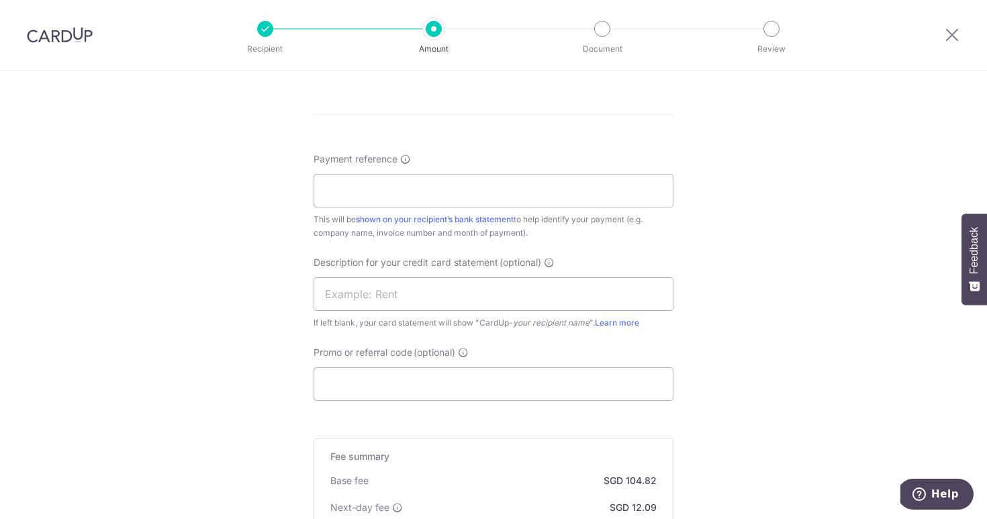
scroll to position [752, 0]
click at [408, 294] on input "text" at bounding box center [494, 294] width 360 height 34
type input "Apex Jul"
click at [339, 382] on input "Promo or referral code (optional)" at bounding box center [494, 384] width 360 height 34
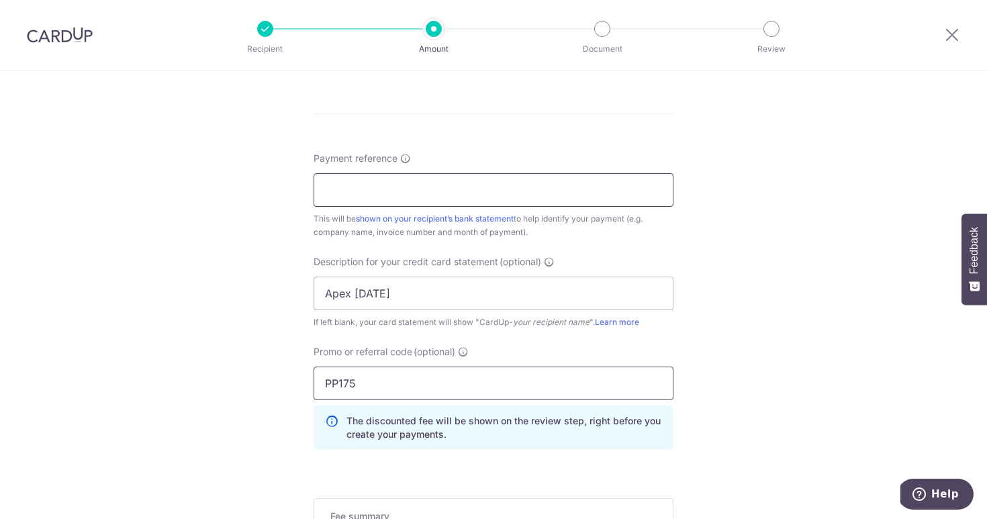
type input "PP175"
click at [426, 203] on input "Payment reference" at bounding box center [494, 190] width 360 height 34
type input "P0357"
click at [748, 323] on div "Tell us more about your payment Enter payment amount SGD 3,698.70 3698.70 GST (…" at bounding box center [493, 60] width 987 height 1485
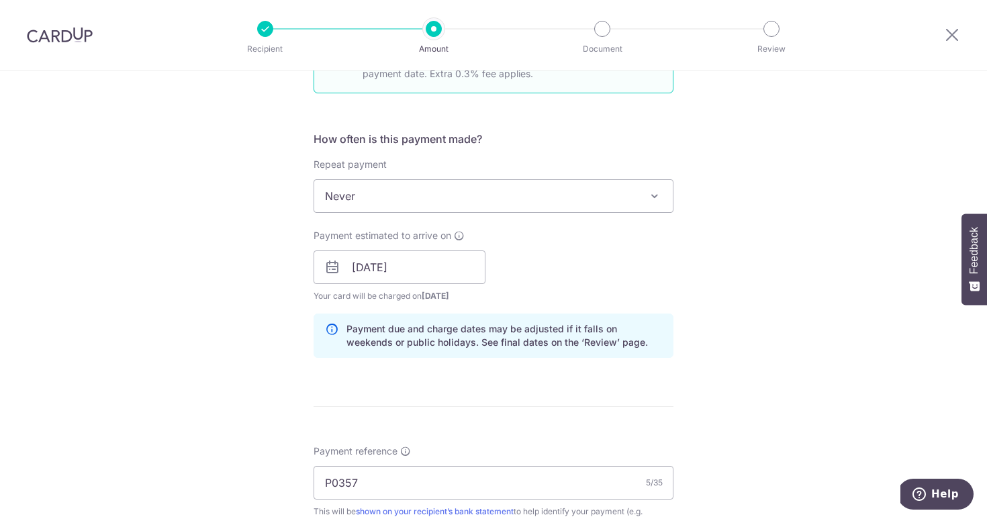
scroll to position [573, 0]
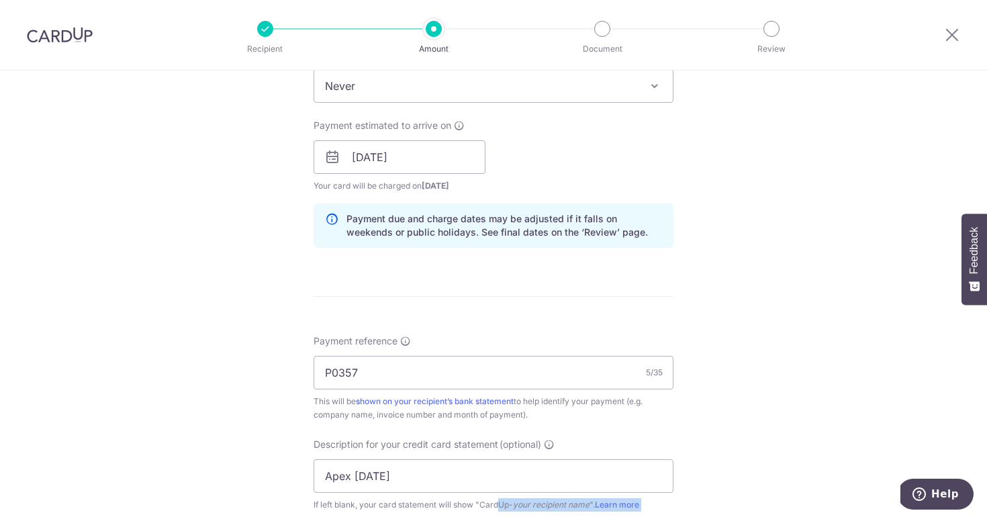
drag, startPoint x: 747, startPoint y: 246, endPoint x: 469, endPoint y: 423, distance: 328.8
click at [461, 475] on div "Tell us more about your payment Enter payment amount SGD 3,698.70 3698.70 GST (…" at bounding box center [493, 243] width 987 height 1485
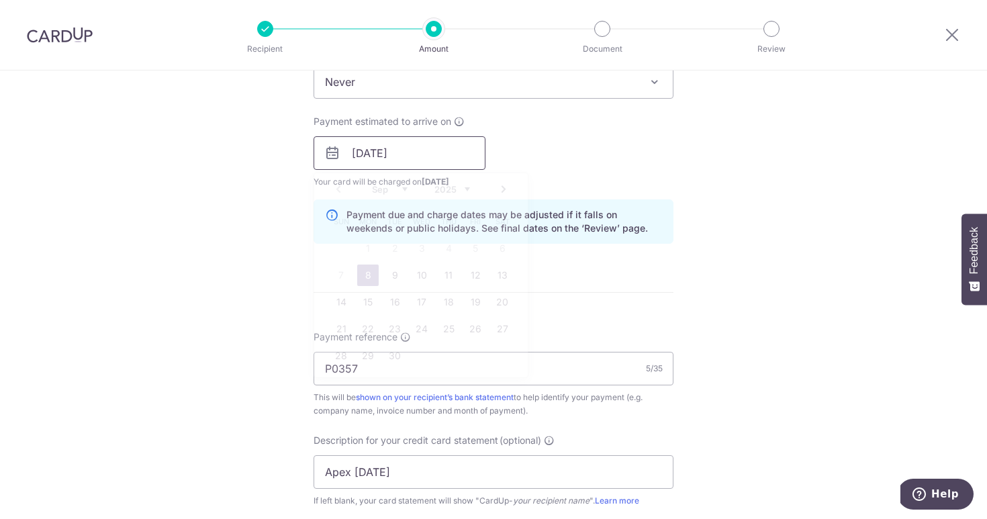
click at [396, 156] on input "08/09/2025" at bounding box center [400, 153] width 172 height 34
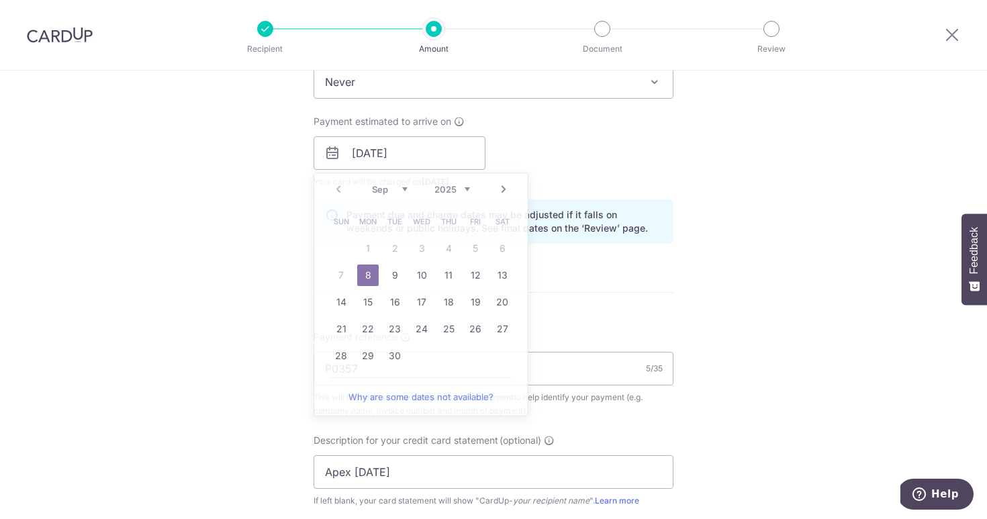
click at [651, 152] on div "Payment estimated to arrive on 08/09/2025 Prev Next Sep Oct Nov Dec 2025 2026 2…" at bounding box center [494, 152] width 376 height 74
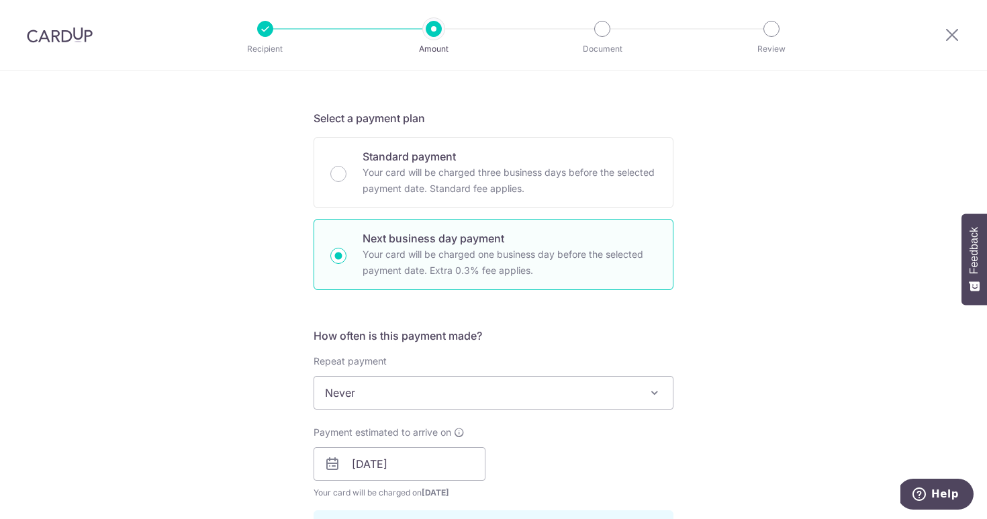
scroll to position [251, 0]
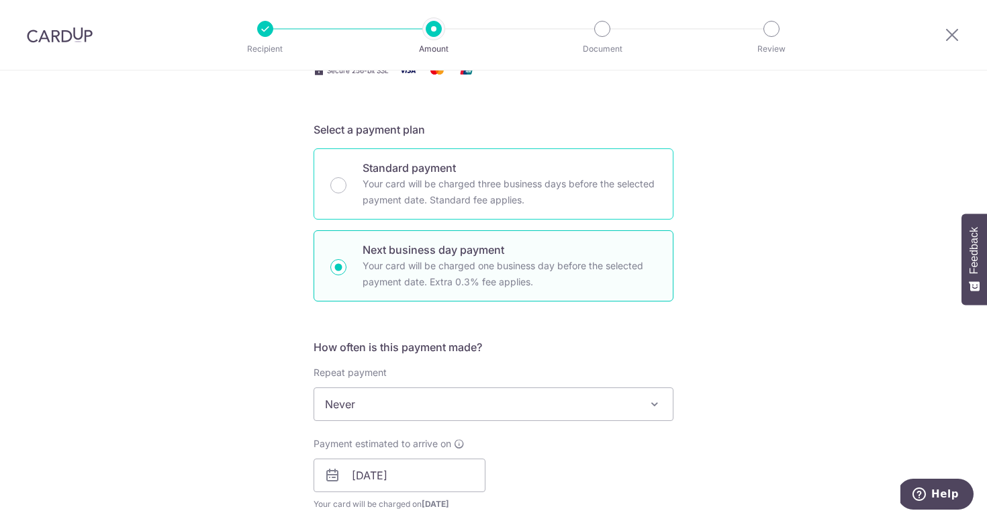
click at [578, 183] on p "Your card will be charged three business days before the selected payment date.…" at bounding box center [510, 192] width 294 height 32
click at [347, 183] on input "Standard payment Your card will be charged three business days before the selec…" at bounding box center [338, 185] width 16 height 16
radio input "true"
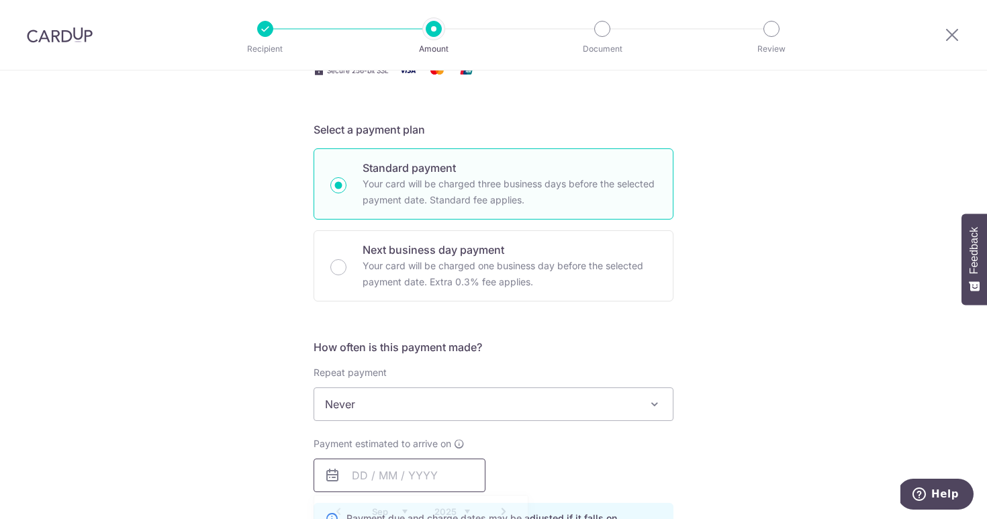
click at [396, 469] on input "text" at bounding box center [400, 476] width 172 height 34
click at [637, 443] on div "Payment estimated to arrive on Prev Next Sep Oct Nov Dec 2025 2026 2027 2028 20…" at bounding box center [494, 464] width 376 height 55
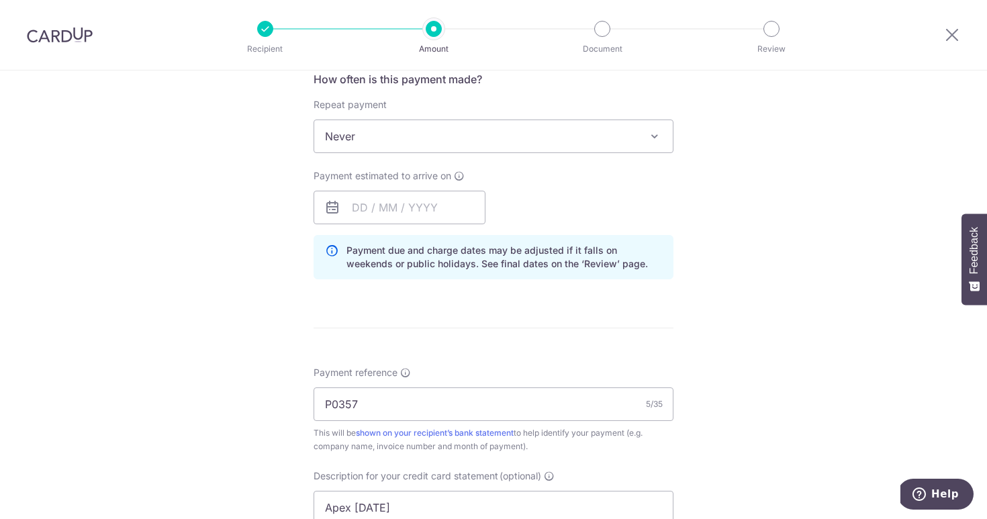
scroll to position [520, 0]
click at [400, 202] on input "text" at bounding box center [400, 207] width 172 height 34
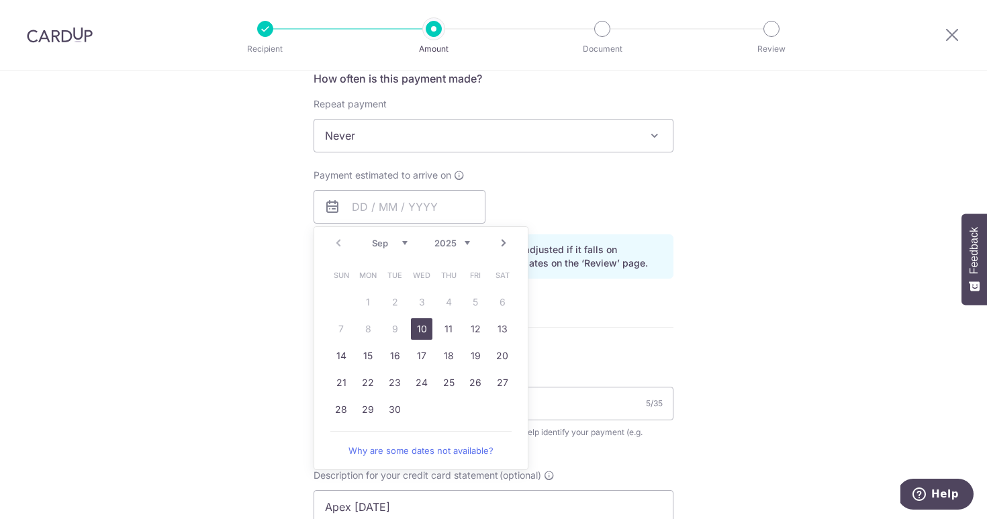
click at [427, 336] on link "10" at bounding box center [421, 328] width 21 height 21
type input "10/09/2025"
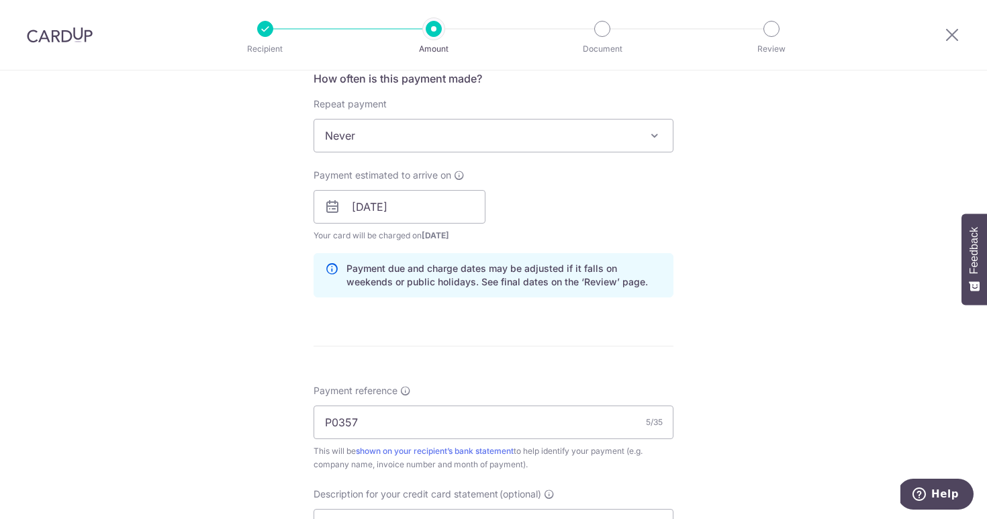
click at [653, 324] on form "Enter payment amount SGD 3,698.70 3698.70 GST (optional) SGD 332.91 332.91 Sele…" at bounding box center [494, 273] width 360 height 1269
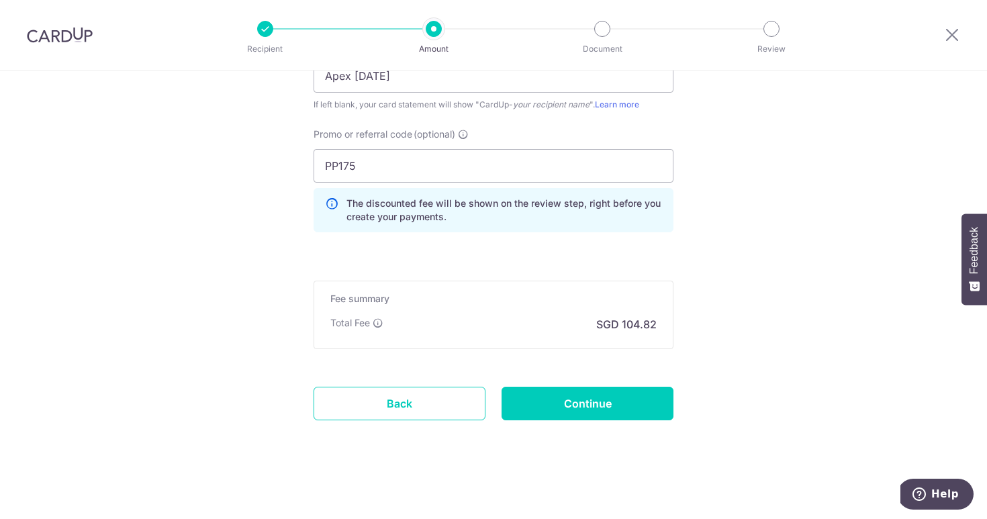
scroll to position [972, 0]
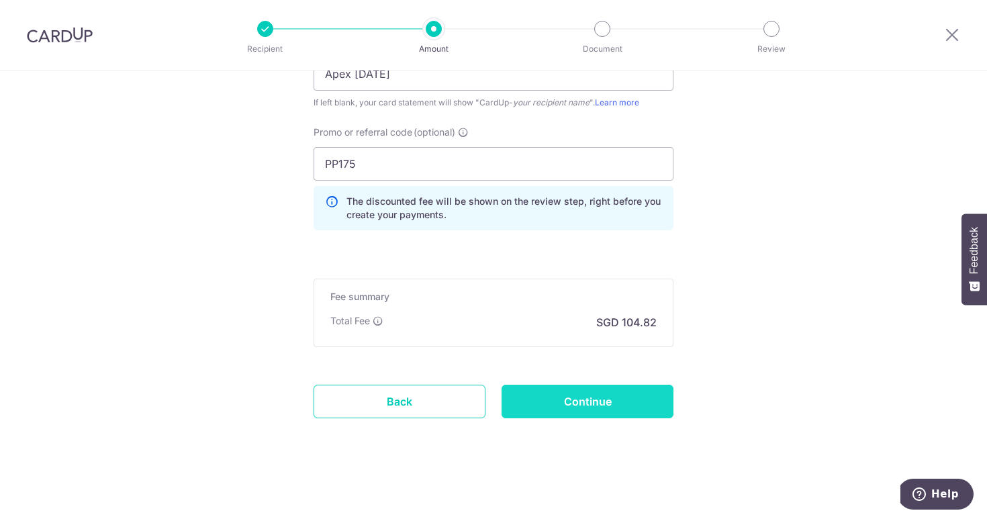
click at [592, 403] on input "Continue" at bounding box center [588, 402] width 172 height 34
type input "Create Schedule"
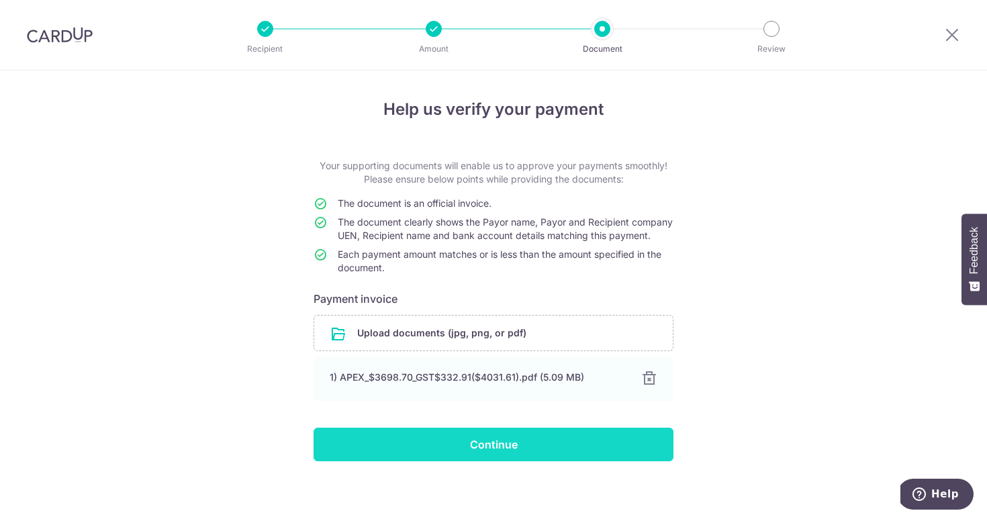
click at [418, 455] on input "Continue" at bounding box center [494, 445] width 360 height 34
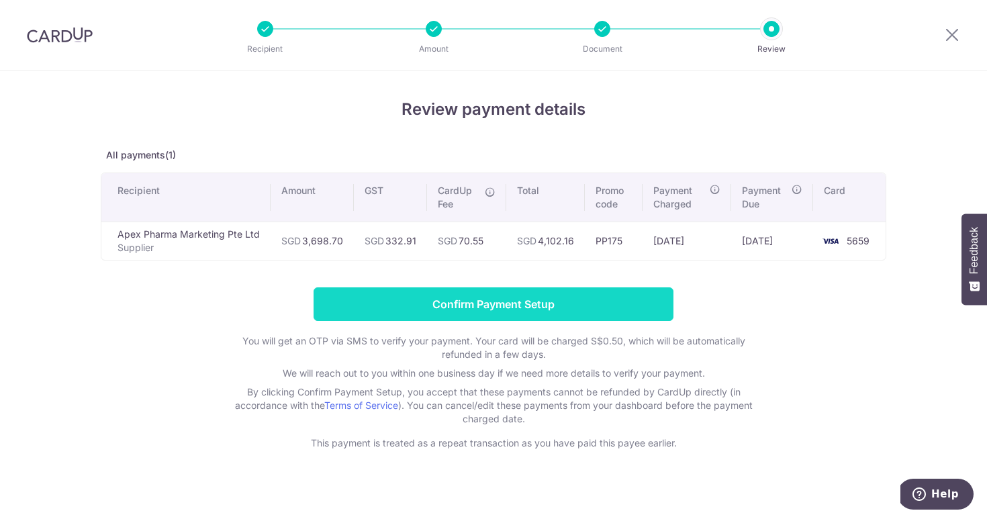
click at [500, 301] on input "Confirm Payment Setup" at bounding box center [494, 304] width 360 height 34
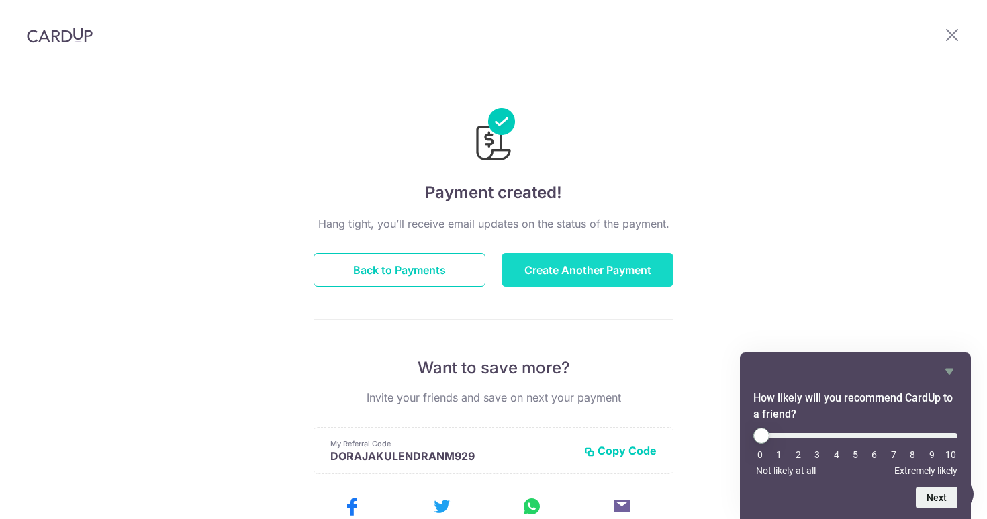
click at [540, 271] on button "Create Another Payment" at bounding box center [588, 270] width 172 height 34
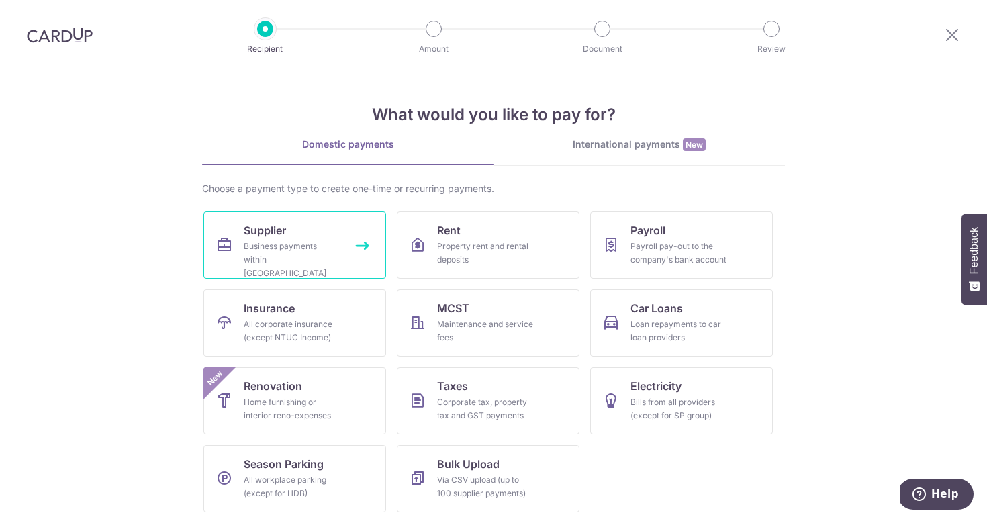
click at [295, 242] on div "Business payments within [GEOGRAPHIC_DATA]" at bounding box center [292, 260] width 97 height 40
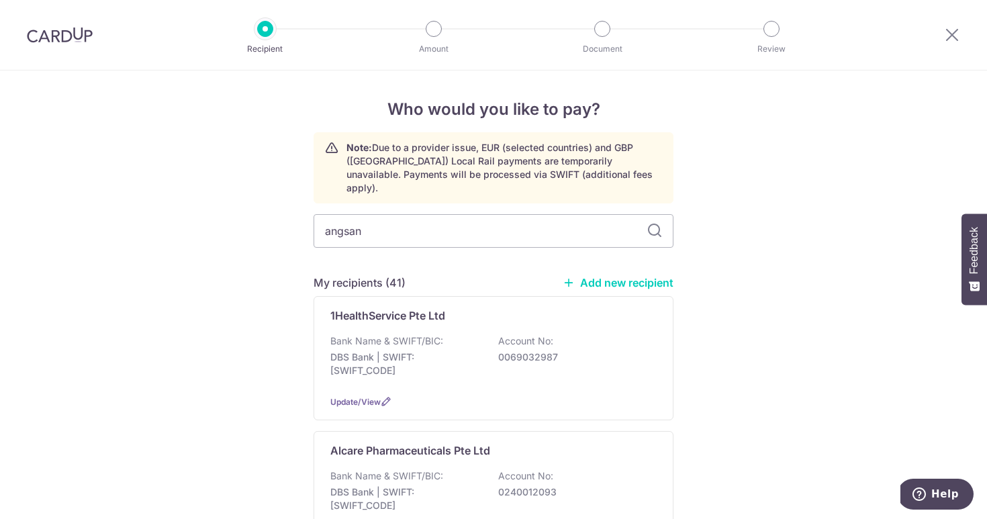
type input "angsana"
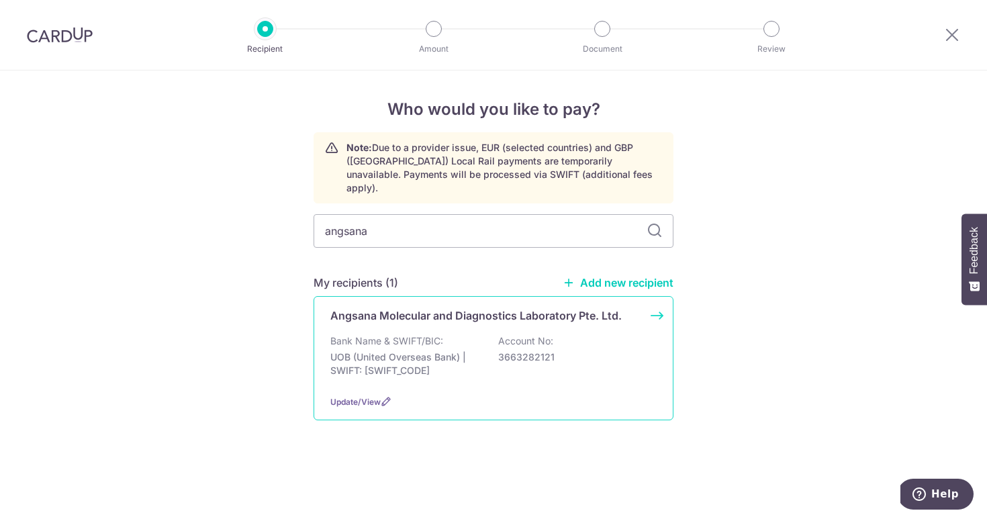
click at [369, 364] on div "Bank Name & SWIFT/BIC: UOB (United Overseas Bank) | SWIFT: [SWIFT_CODE] Account…" at bounding box center [493, 359] width 326 height 50
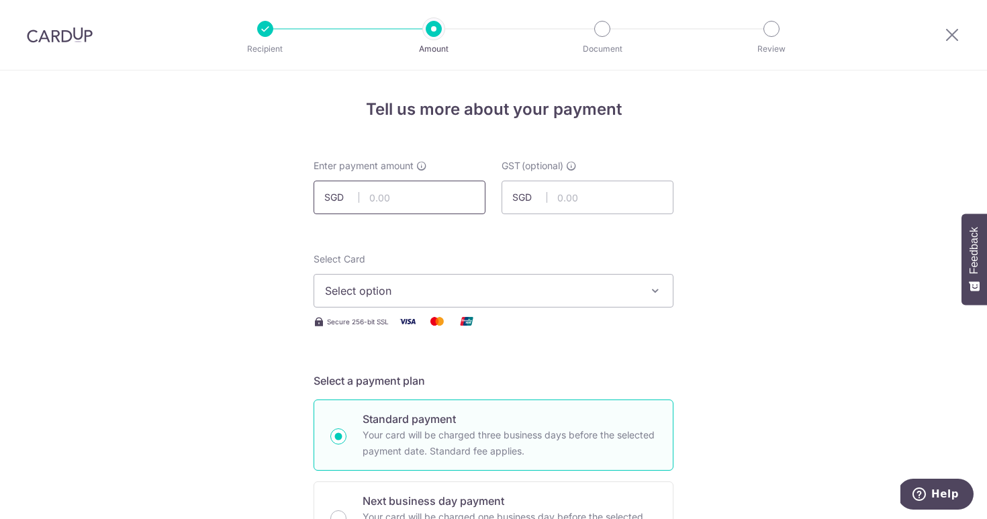
click at [394, 195] on input "text" at bounding box center [400, 198] width 172 height 34
type input "1,239.21"
click at [590, 201] on input "text" at bounding box center [588, 198] width 172 height 34
type input "111.53"
click at [493, 281] on button "Select option" at bounding box center [494, 291] width 360 height 34
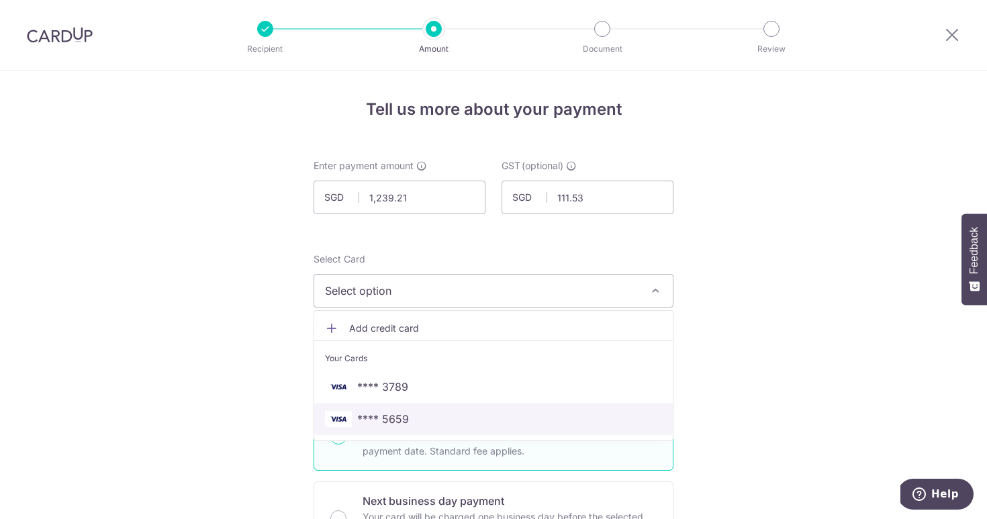
click at [456, 408] on link "**** 5659" at bounding box center [493, 419] width 359 height 32
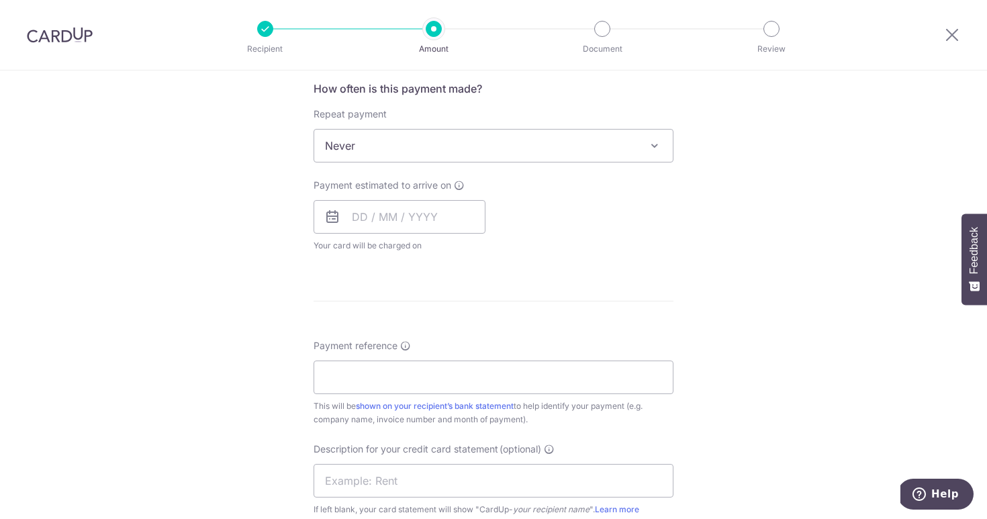
scroll to position [510, 0]
click at [432, 216] on input "text" at bounding box center [400, 216] width 172 height 34
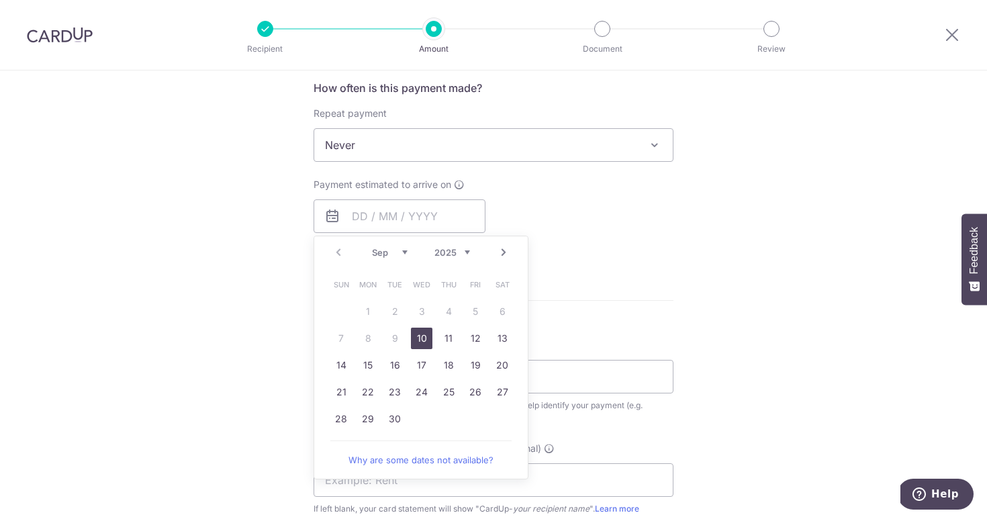
click at [413, 338] on link "10" at bounding box center [421, 338] width 21 height 21
type input "[DATE]"
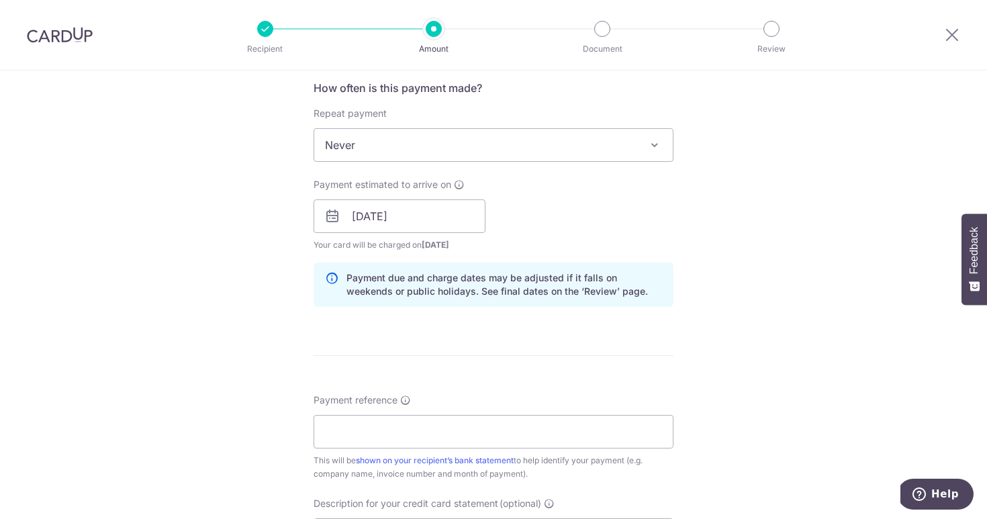
click at [610, 314] on div "How often is this payment made? Repeat payment Never Every week Every month Eve…" at bounding box center [494, 199] width 360 height 238
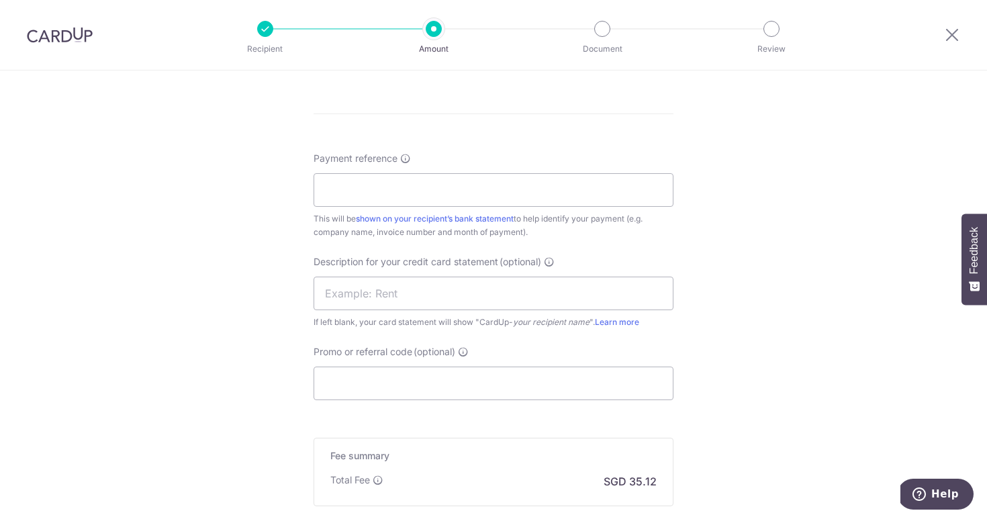
scroll to position [779, 0]
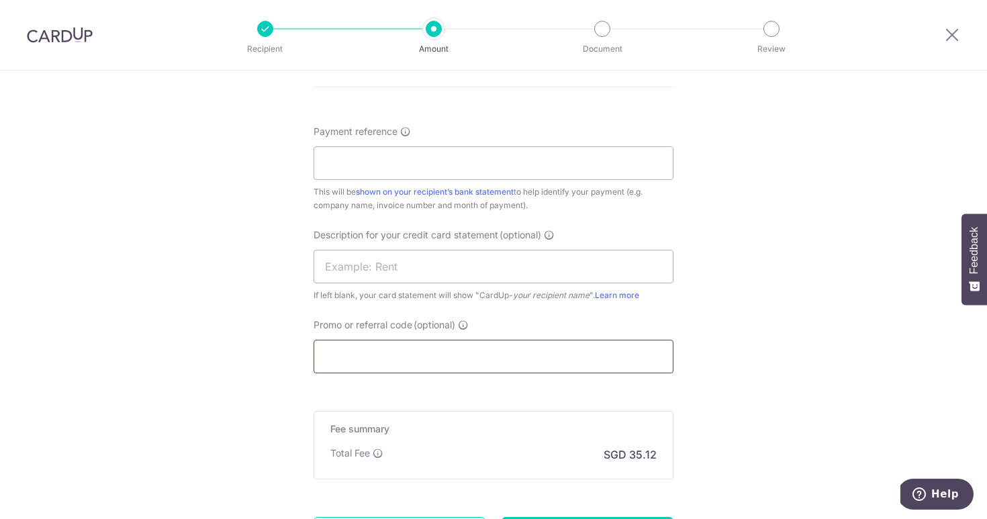
click at [481, 369] on input "Promo or referral code (optional)" at bounding box center [494, 357] width 360 height 34
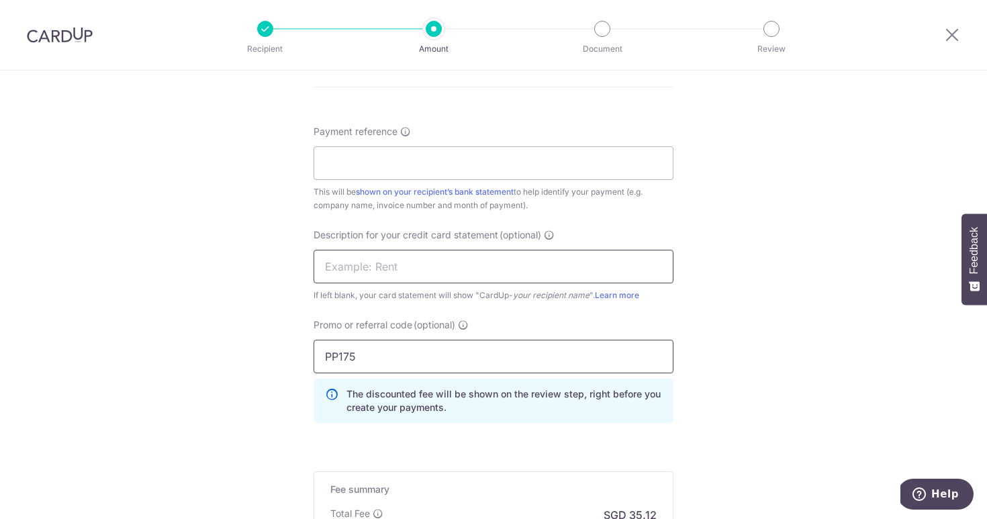
type input "PP175"
click at [500, 267] on input "text" at bounding box center [494, 267] width 360 height 34
type input "Angsana Jul"
click at [461, 165] on input "Payment reference" at bounding box center [494, 163] width 360 height 34
type input "0624"
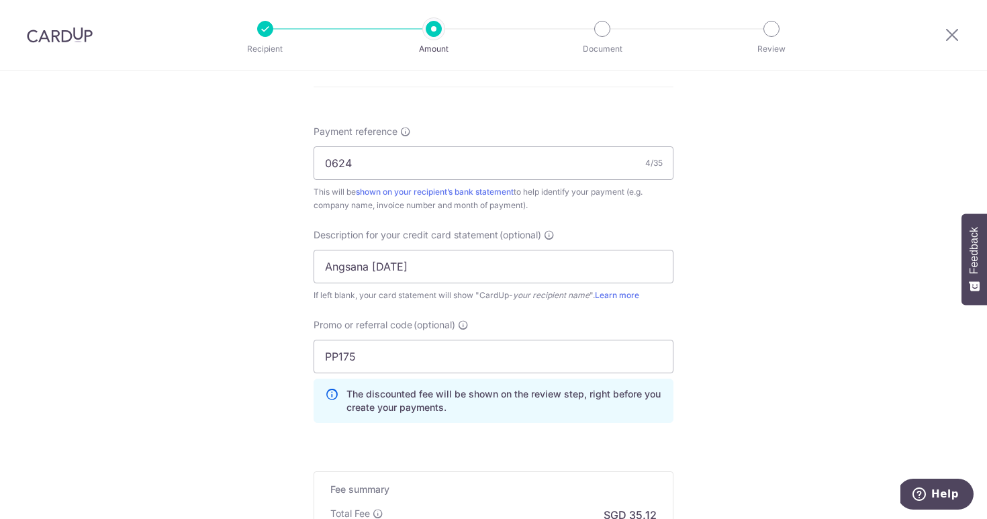
click at [819, 211] on div "Tell us more about your payment Enter payment amount SGD 1,239.21 1239.21 GST (…" at bounding box center [493, 2] width 987 height 1420
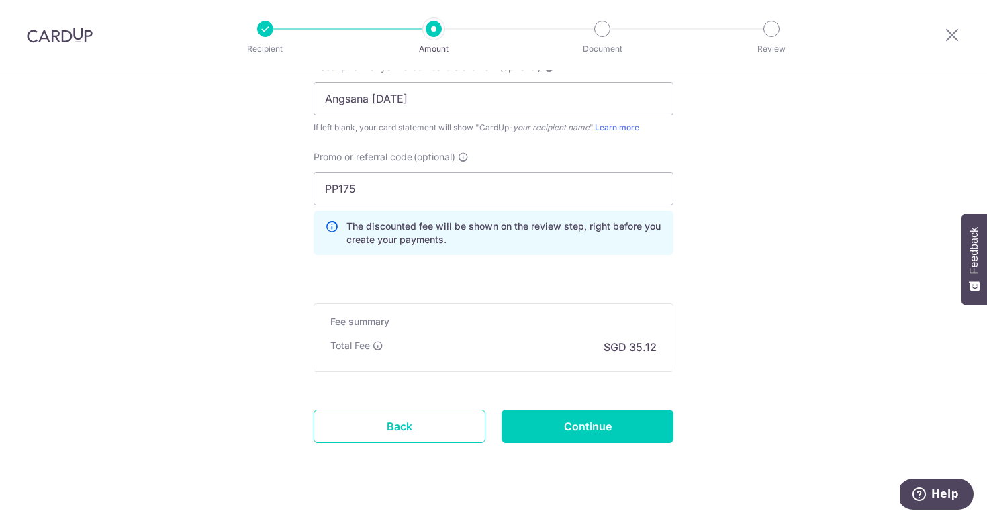
scroll to position [972, 0]
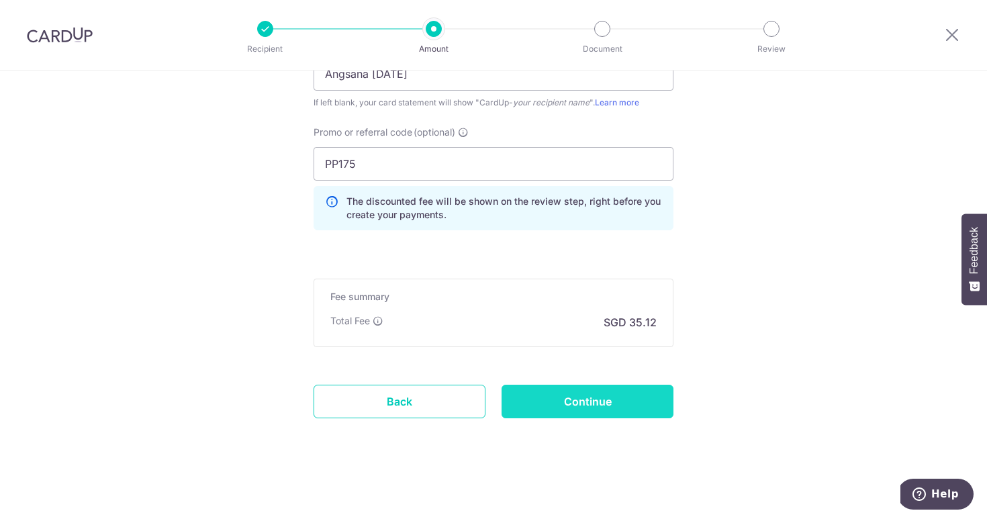
click at [573, 404] on input "Continue" at bounding box center [588, 402] width 172 height 34
type input "Create Schedule"
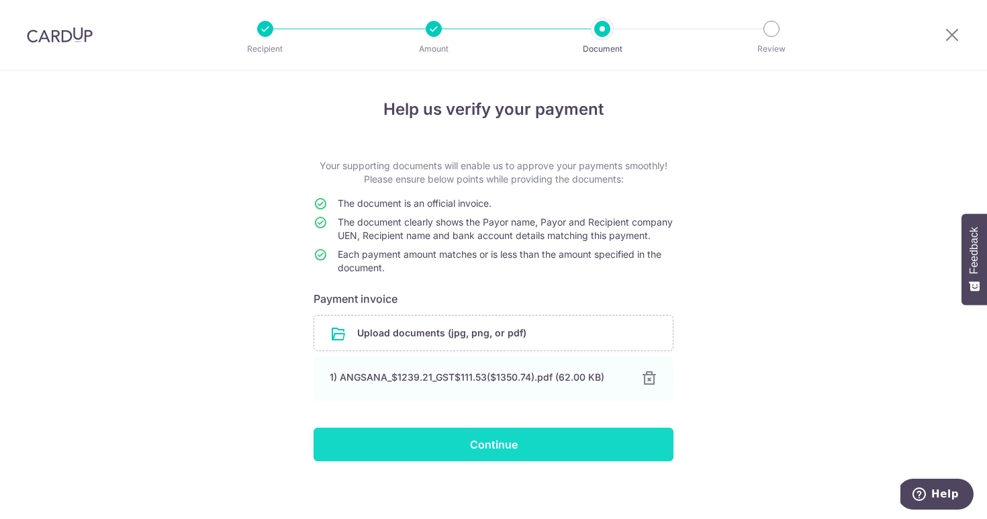
click at [406, 461] on input "Continue" at bounding box center [494, 445] width 360 height 34
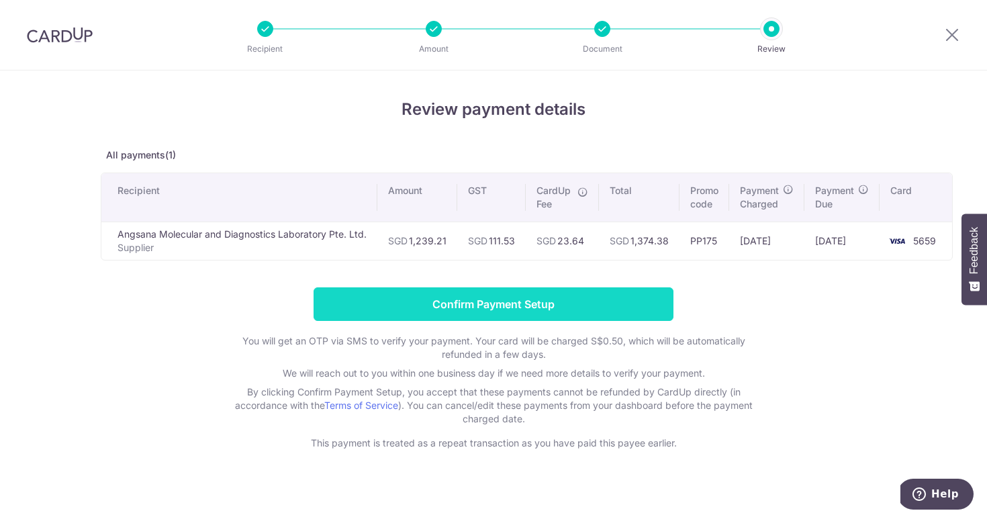
click at [443, 307] on input "Confirm Payment Setup" at bounding box center [494, 304] width 360 height 34
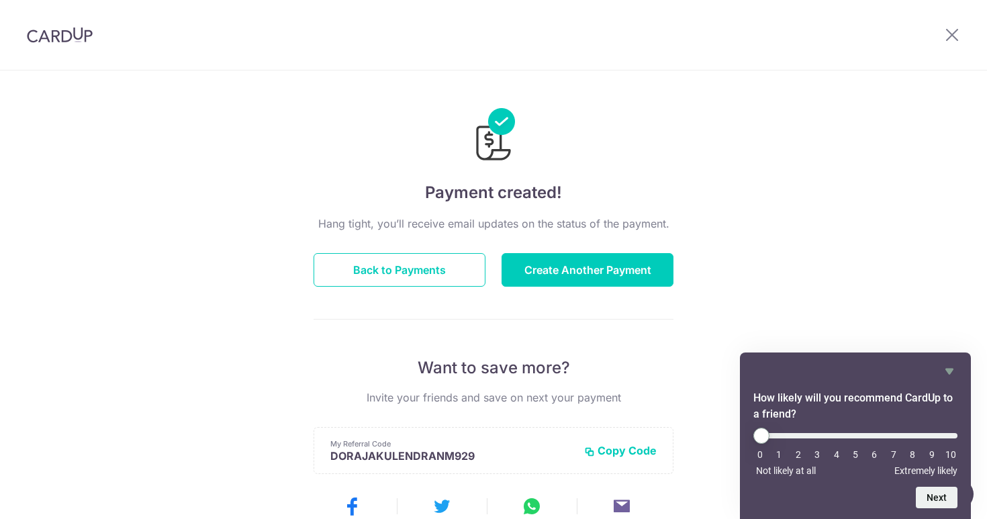
click at [594, 287] on div "Hang tight, you’ll receive email updates on the status of the payment. Back to …" at bounding box center [494, 470] width 360 height 509
click at [594, 279] on button "Create Another Payment" at bounding box center [588, 270] width 172 height 34
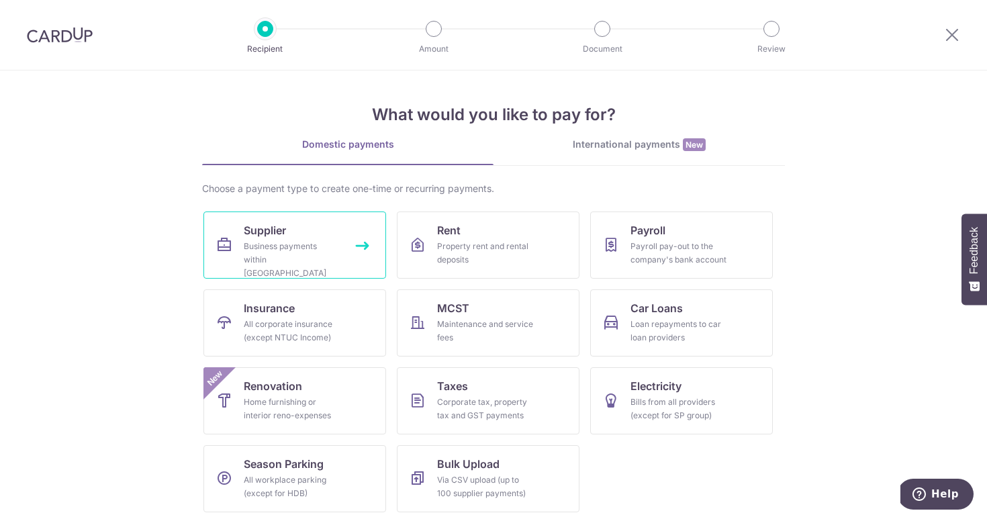
click at [270, 247] on div "Business payments within Singapore" at bounding box center [292, 260] width 97 height 40
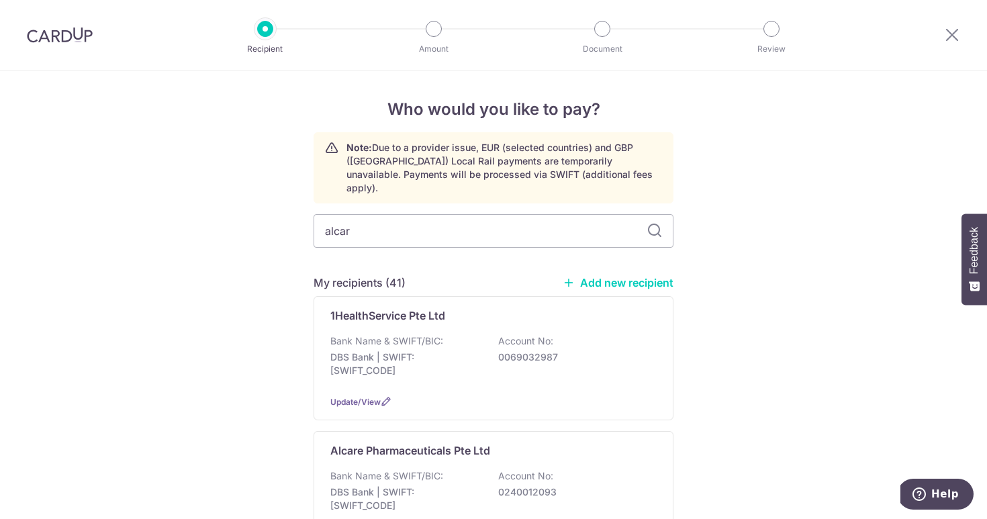
type input "alcare"
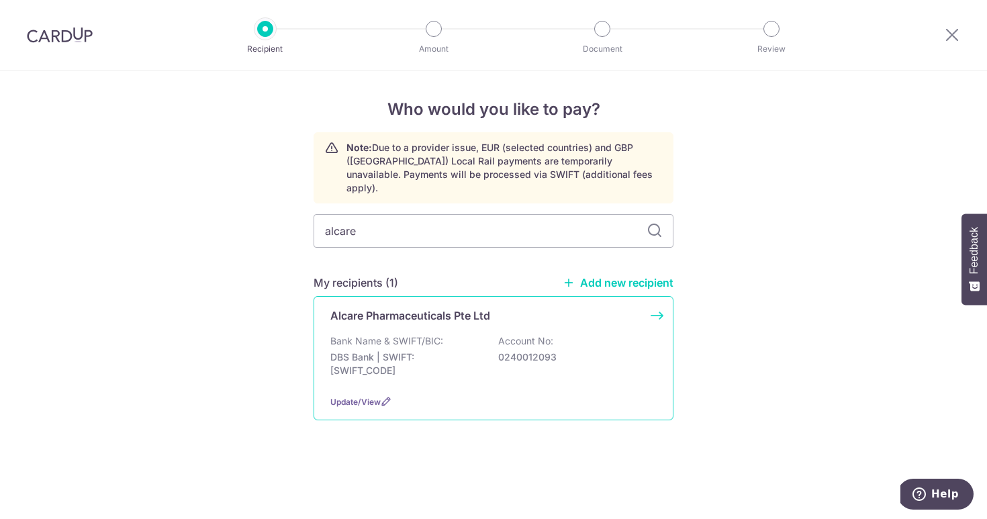
click at [394, 308] on p "Alcare Pharmaceuticals Pte Ltd" at bounding box center [410, 316] width 160 height 16
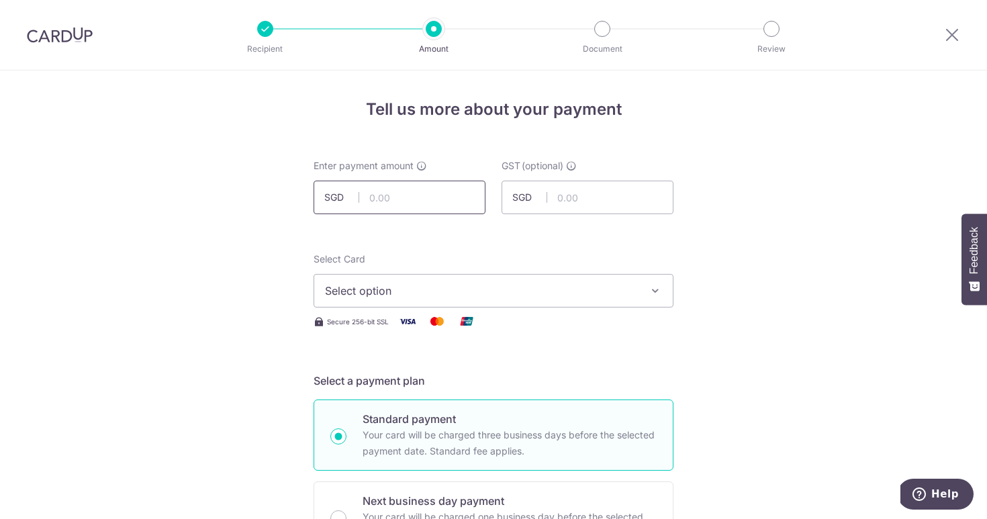
click at [384, 193] on input "text" at bounding box center [400, 198] width 172 height 34
type input "1,344.80"
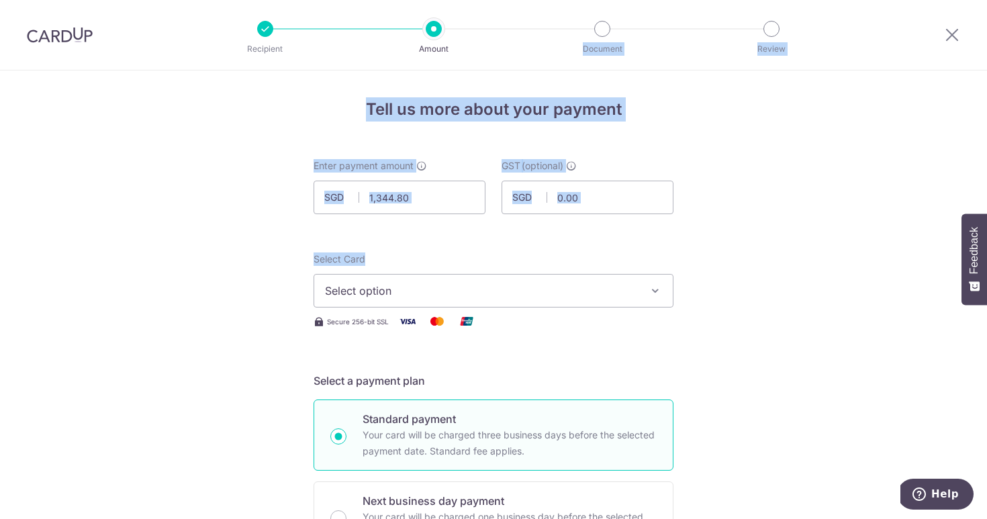
drag, startPoint x: 578, startPoint y: 255, endPoint x: 604, endPoint y: -57, distance: 312.7
click at [604, 0] on html "Recipient Amount Document Review Tell us more about your payment Enter payment …" at bounding box center [493, 259] width 987 height 519
